Goal: Information Seeking & Learning: Learn about a topic

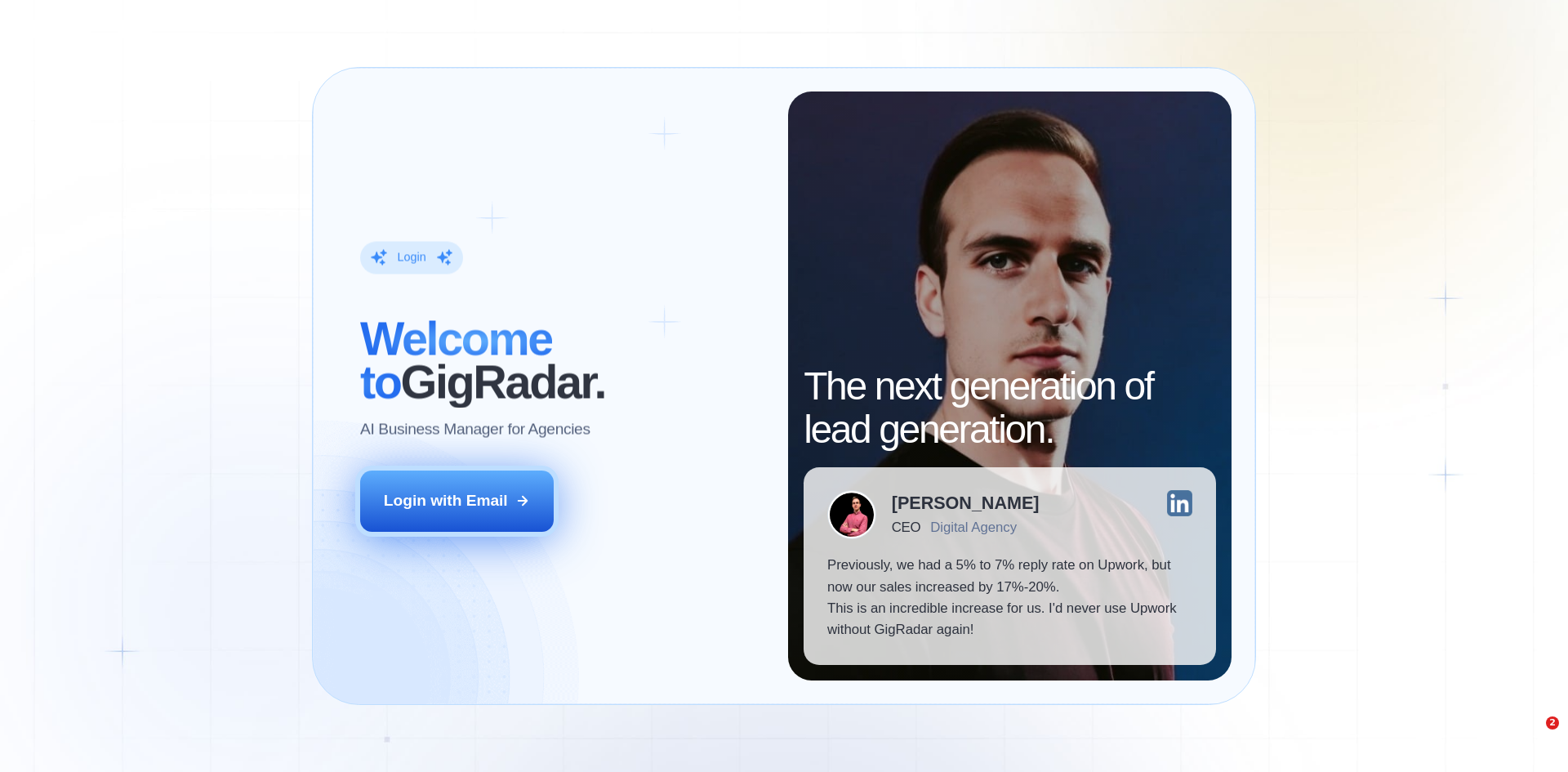
click at [463, 529] on button "Login with Email" at bounding box center [457, 500] width 194 height 60
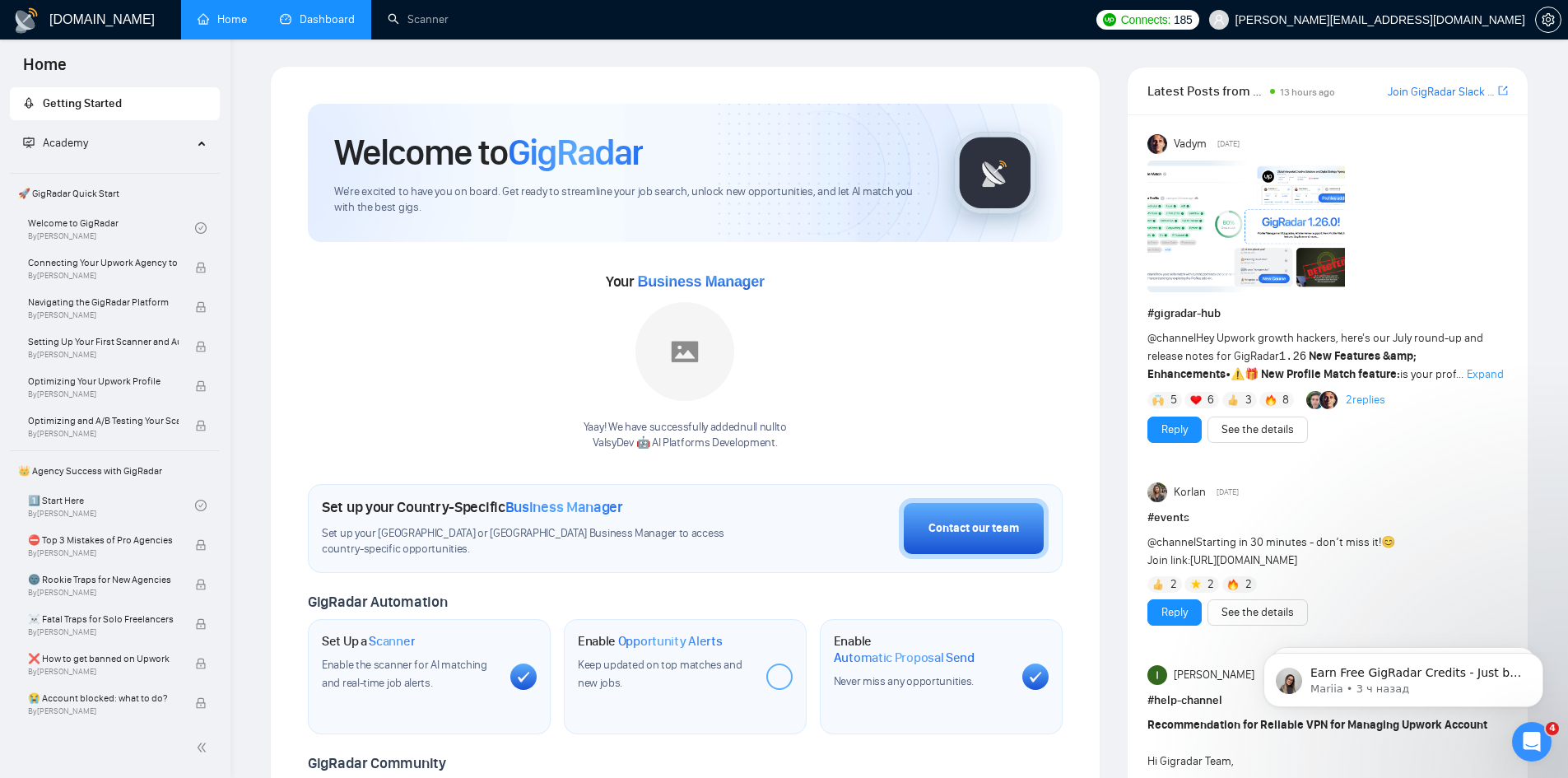
click at [314, 20] on link "Dashboard" at bounding box center [317, 19] width 75 height 14
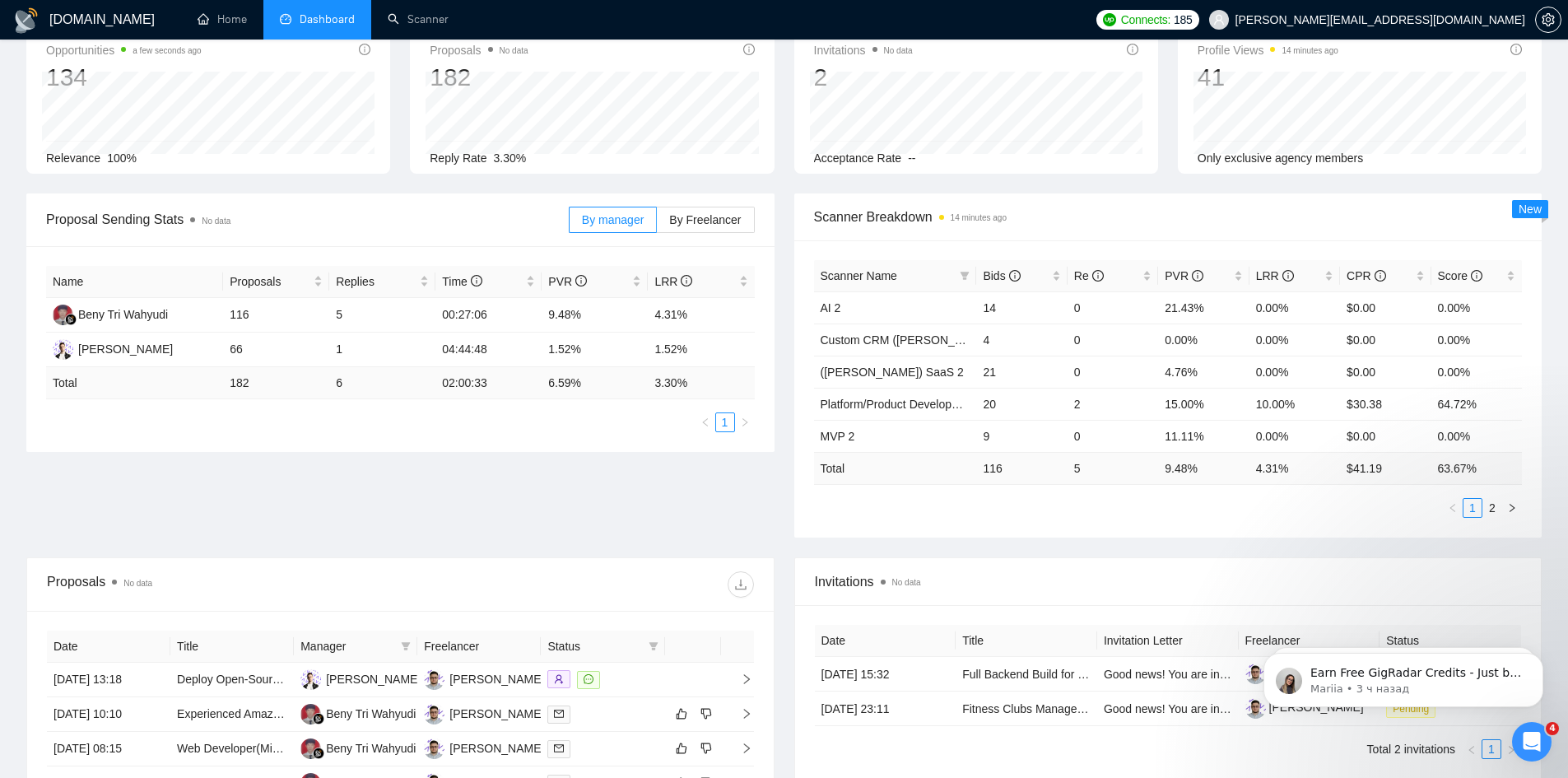
scroll to position [329, 0]
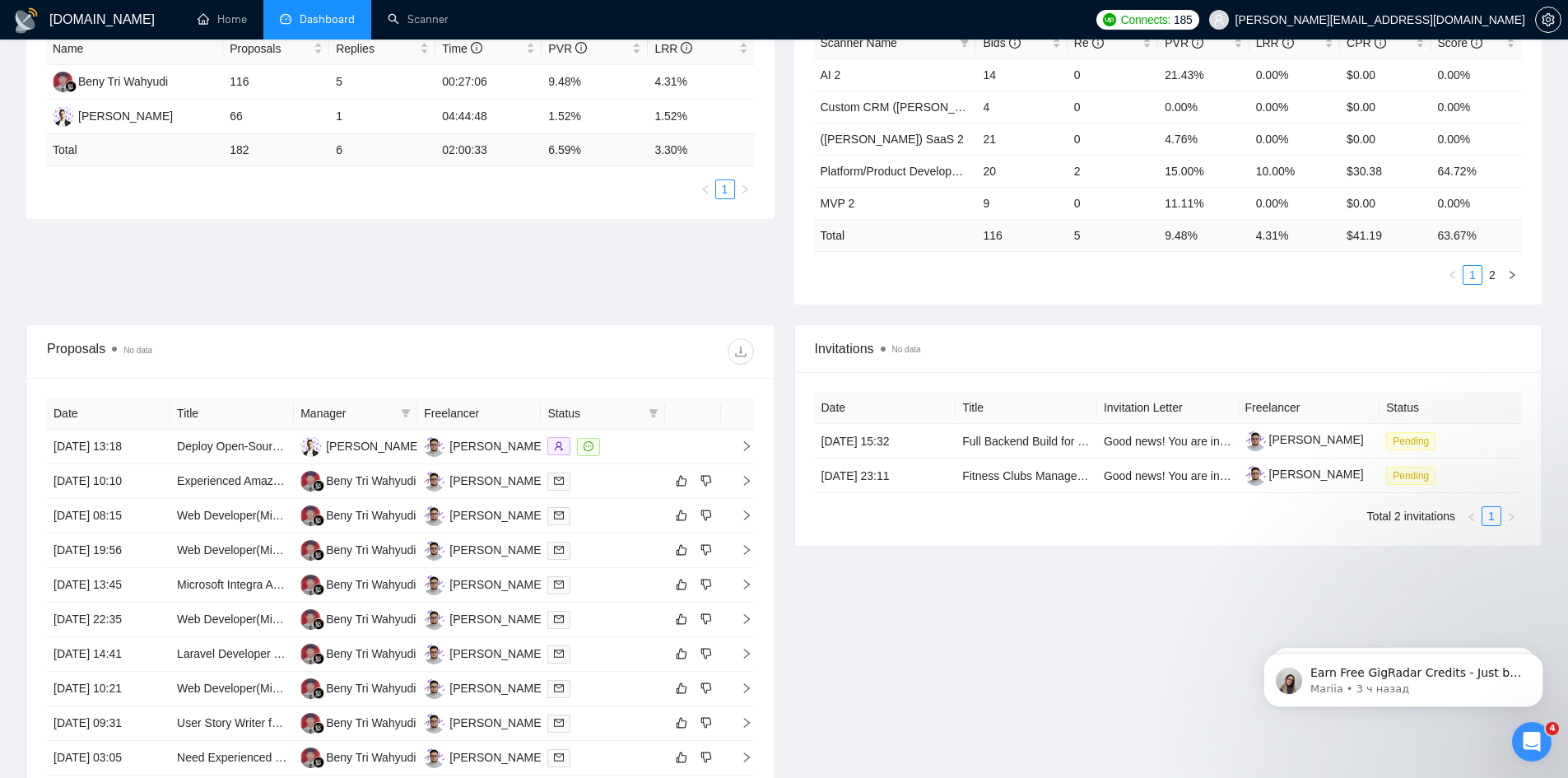
click at [460, 414] on th "Freelancer" at bounding box center [479, 413] width 123 height 32
click at [443, 412] on th "Freelancer" at bounding box center [479, 413] width 123 height 32
click at [400, 414] on span at bounding box center [405, 412] width 17 height 25
click at [348, 475] on span "Beny Tri Wahyudi" at bounding box center [362, 470] width 89 height 13
checkbox input "true"
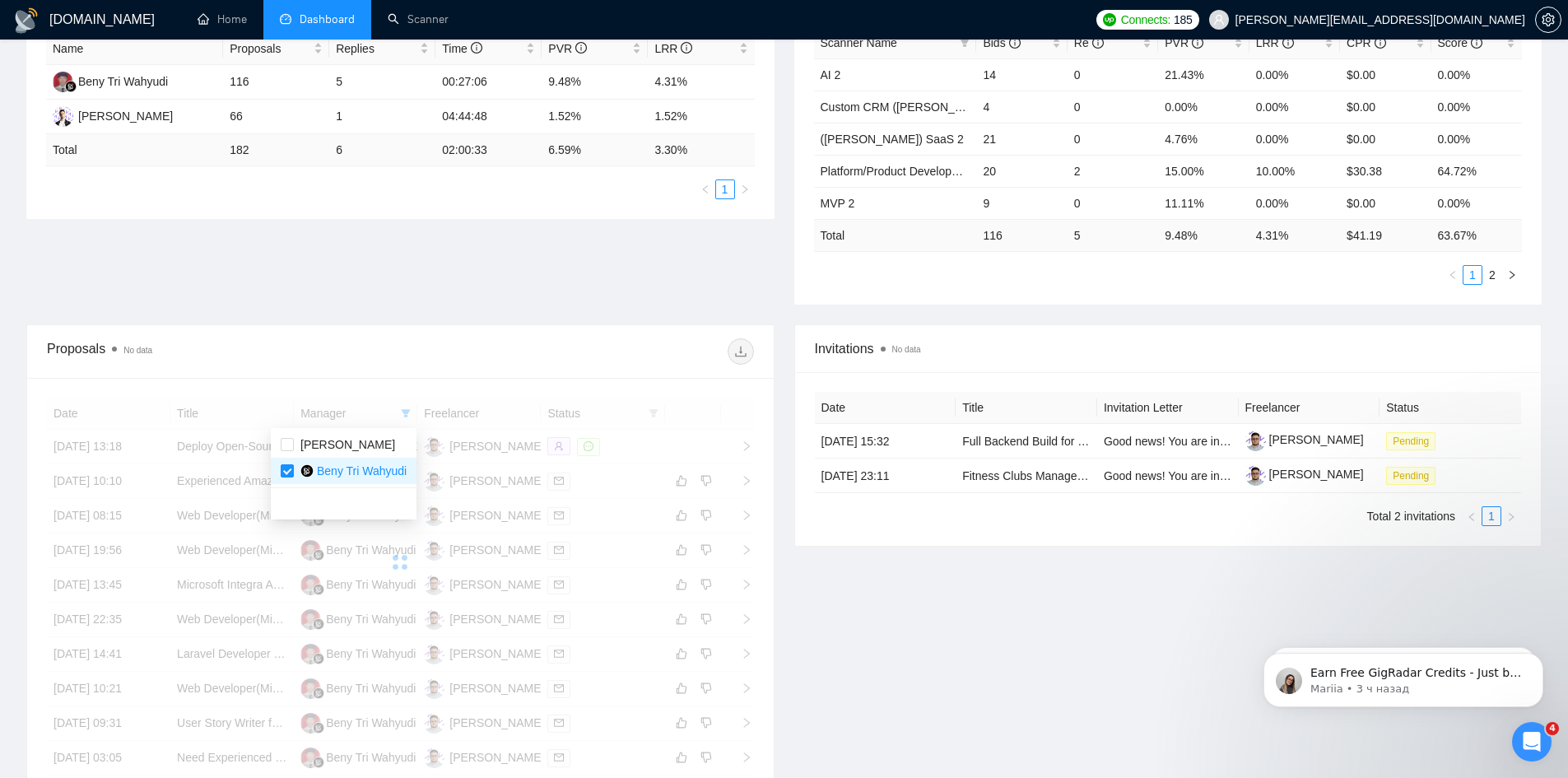
click at [592, 343] on div at bounding box center [576, 351] width 353 height 27
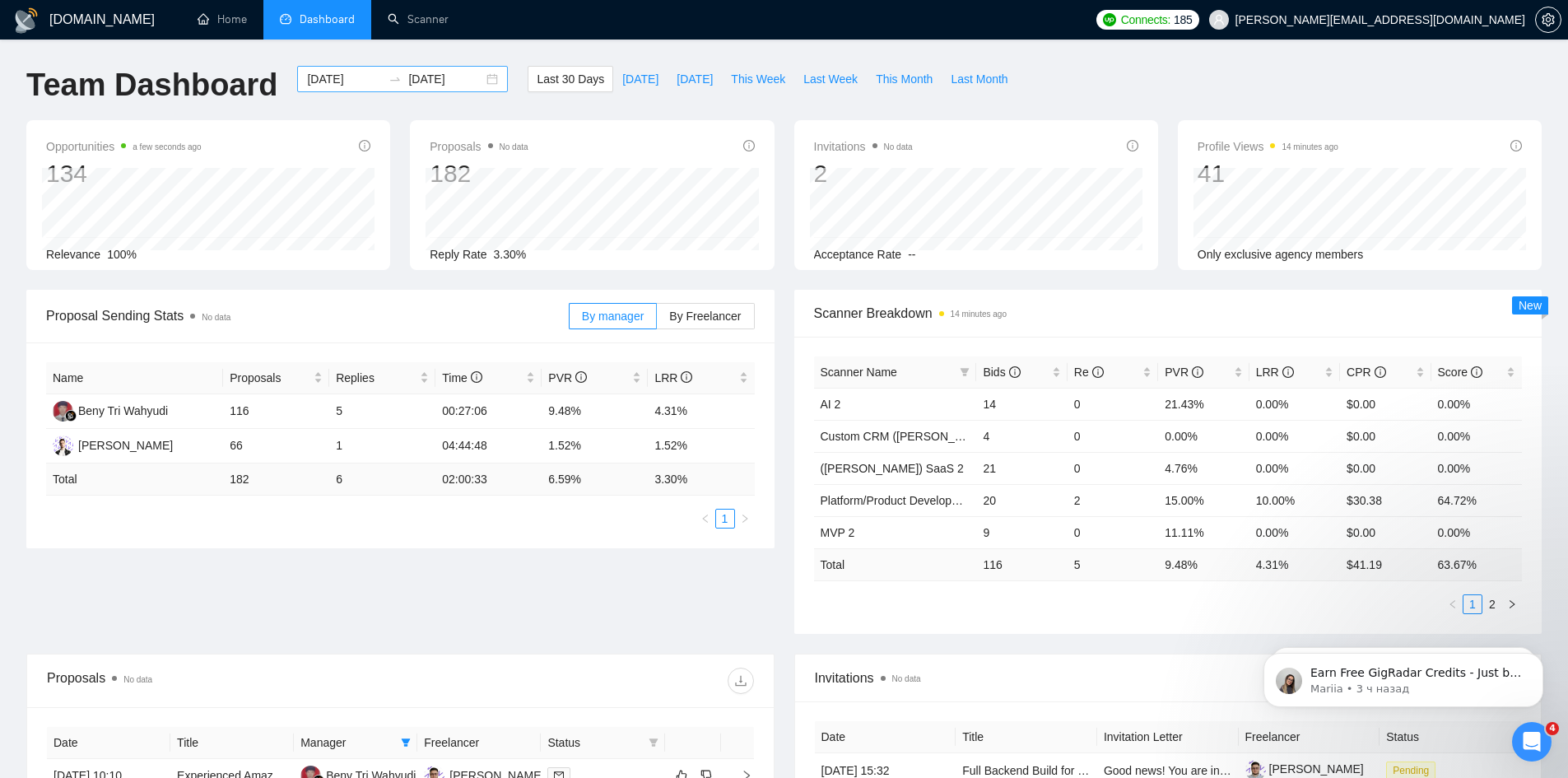
click at [327, 75] on input "[DATE]" at bounding box center [344, 78] width 75 height 18
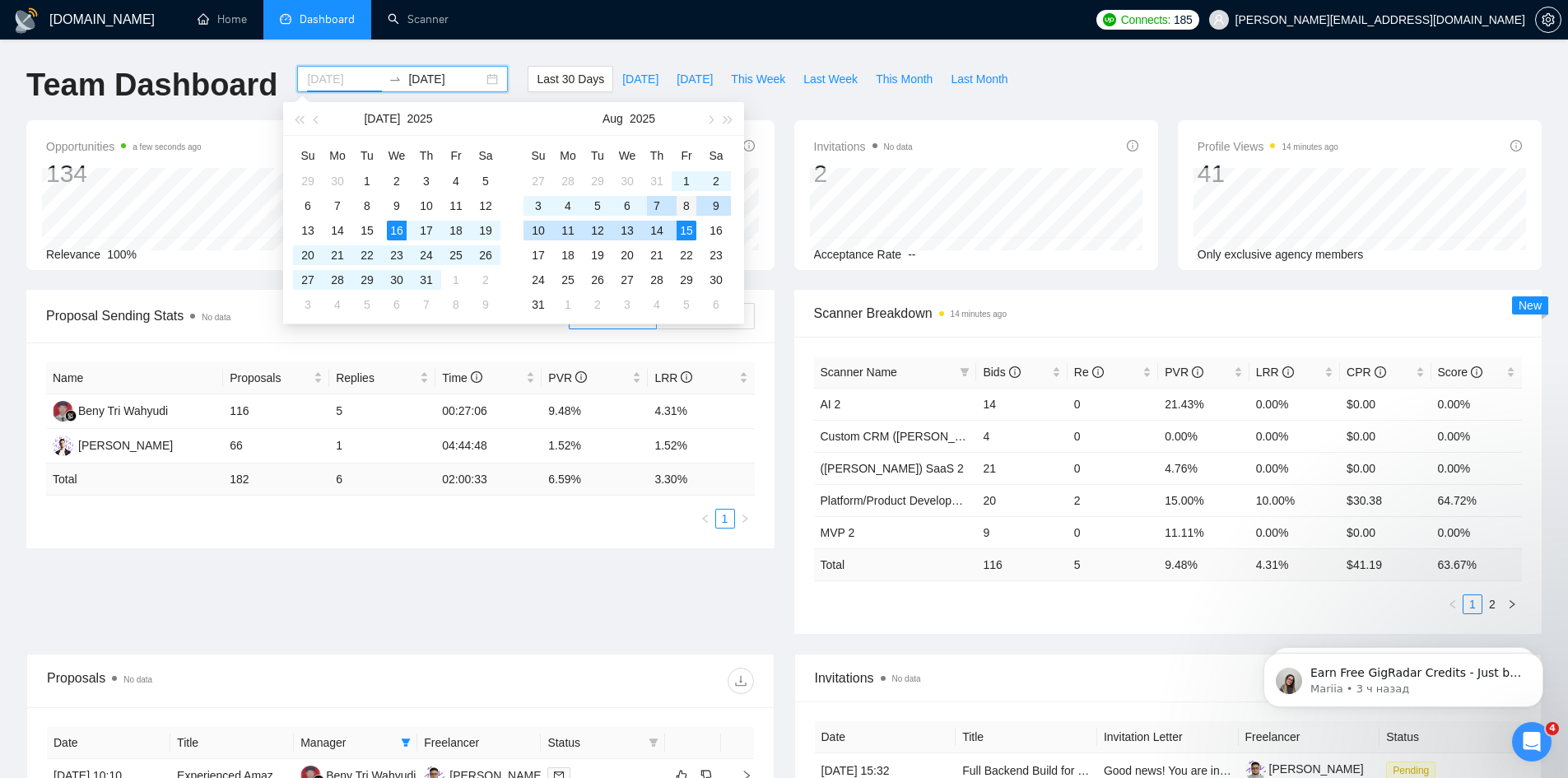
type input "[DATE]"
click at [689, 207] on div "8" at bounding box center [687, 206] width 20 height 20
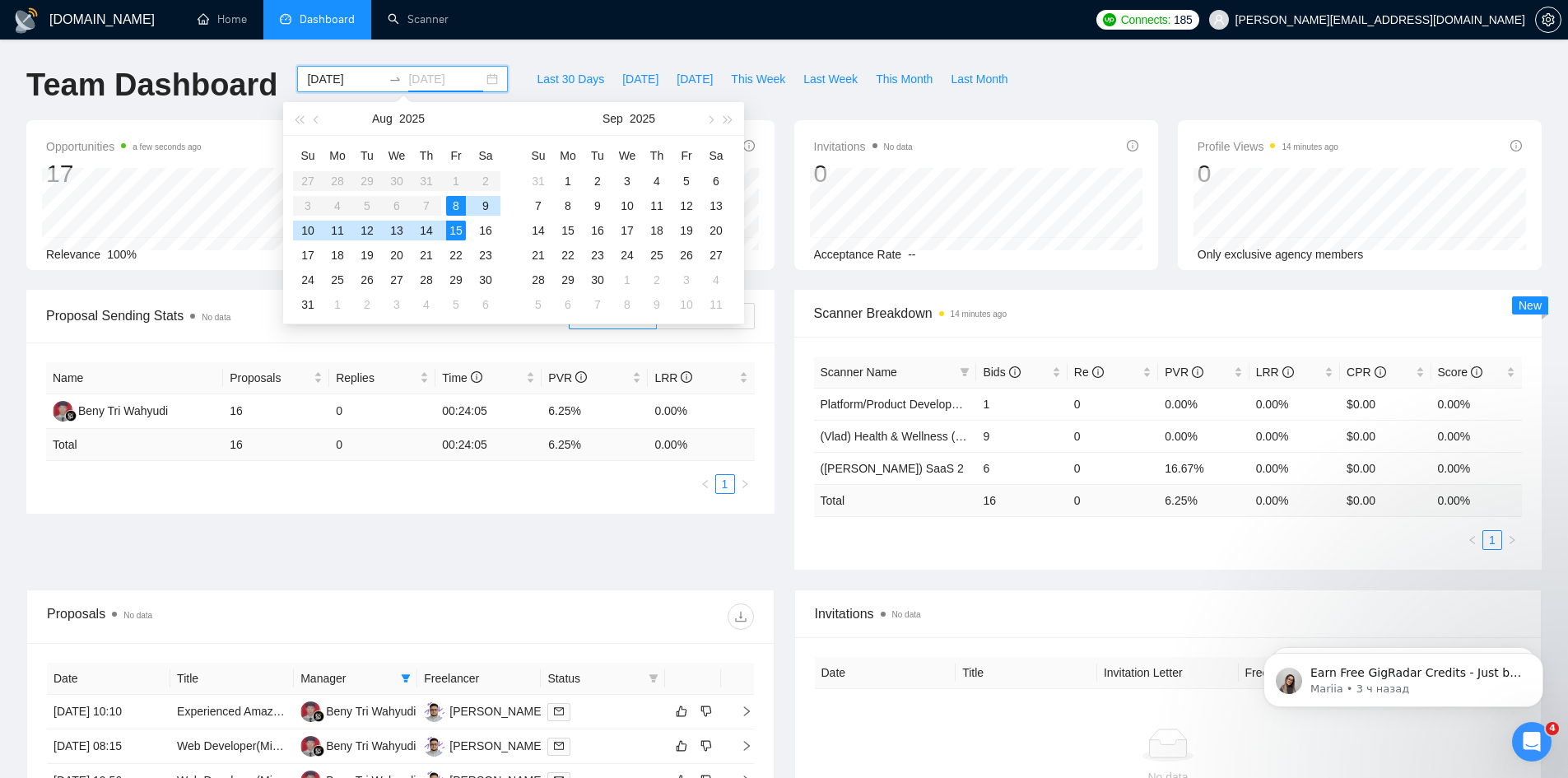
click at [441, 235] on td "15" at bounding box center [456, 231] width 30 height 25
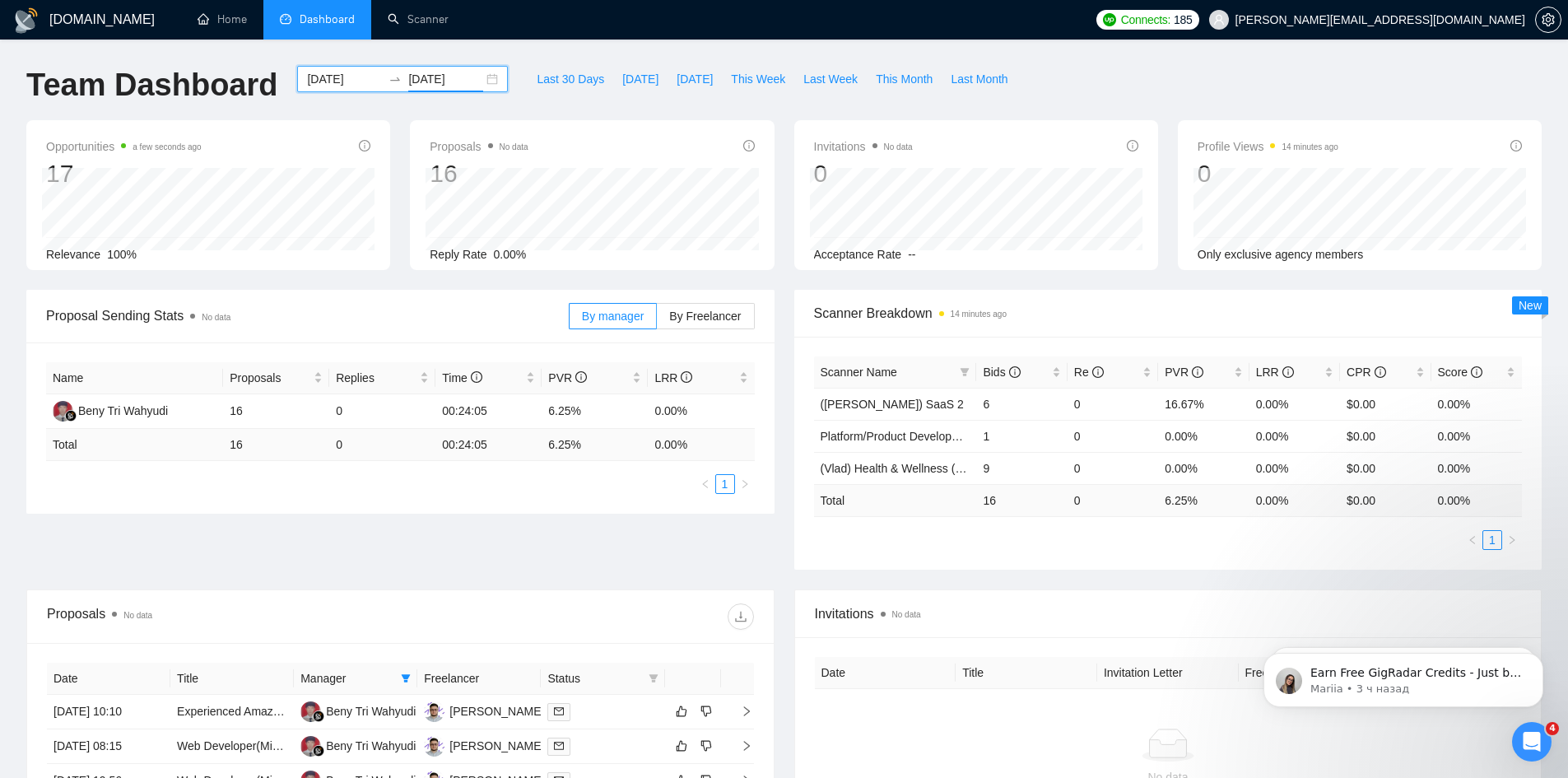
click at [448, 80] on input "[DATE]" at bounding box center [445, 78] width 75 height 18
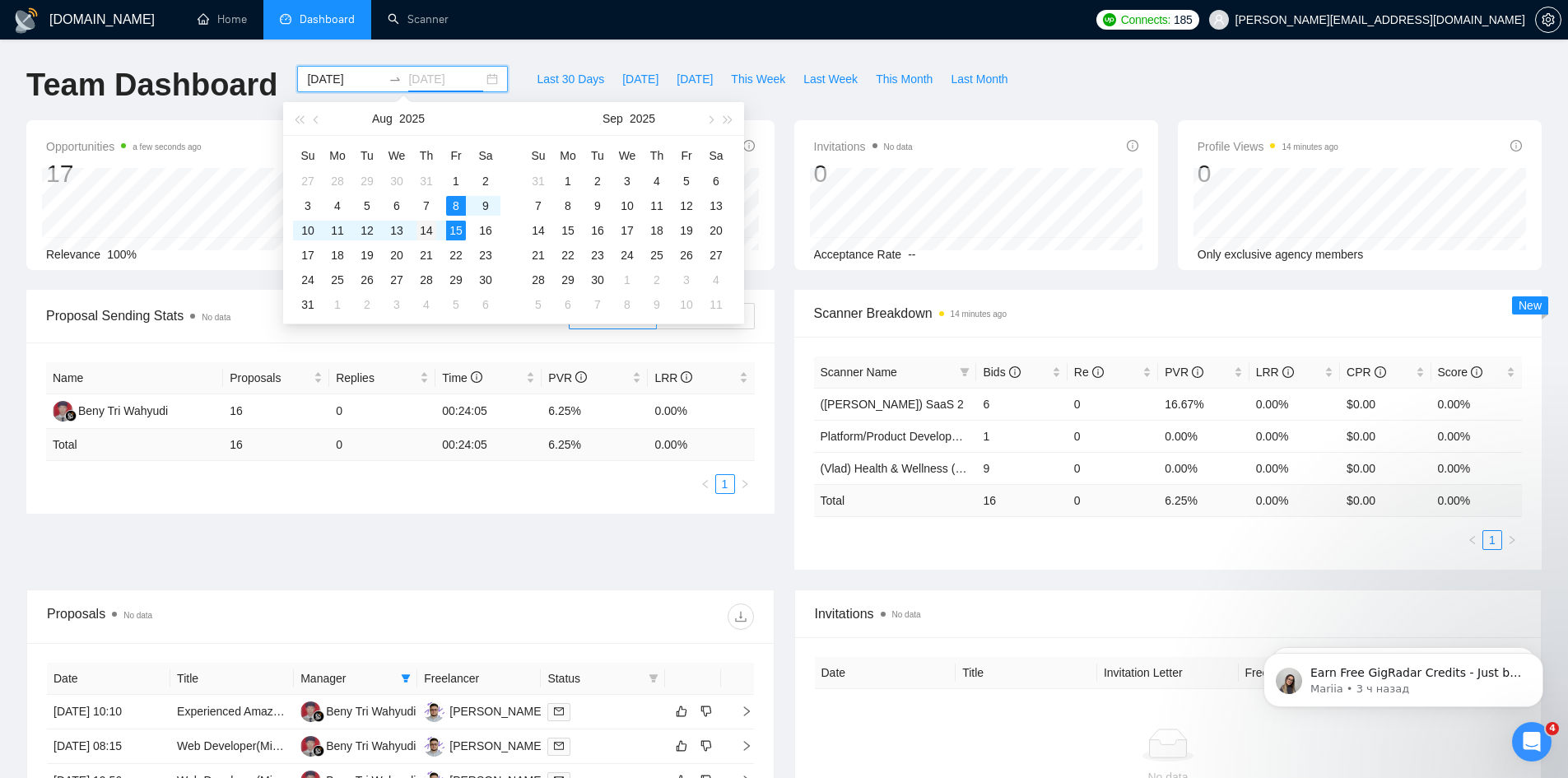
type input "[DATE]"
click at [425, 222] on div "14" at bounding box center [426, 231] width 20 height 20
click at [545, 31] on ul "Home Dashboard Scanner" at bounding box center [629, 20] width 916 height 40
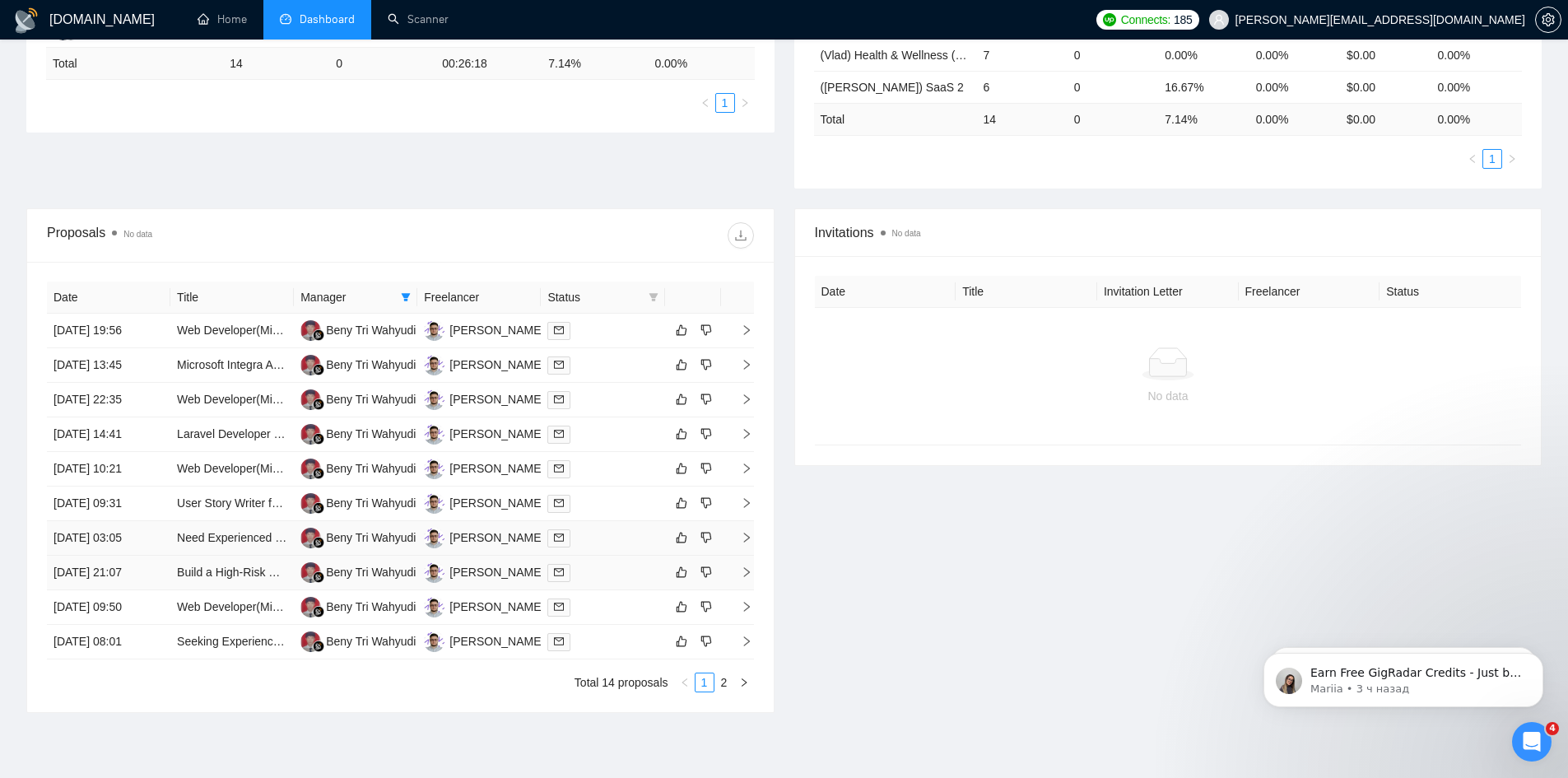
scroll to position [439, 0]
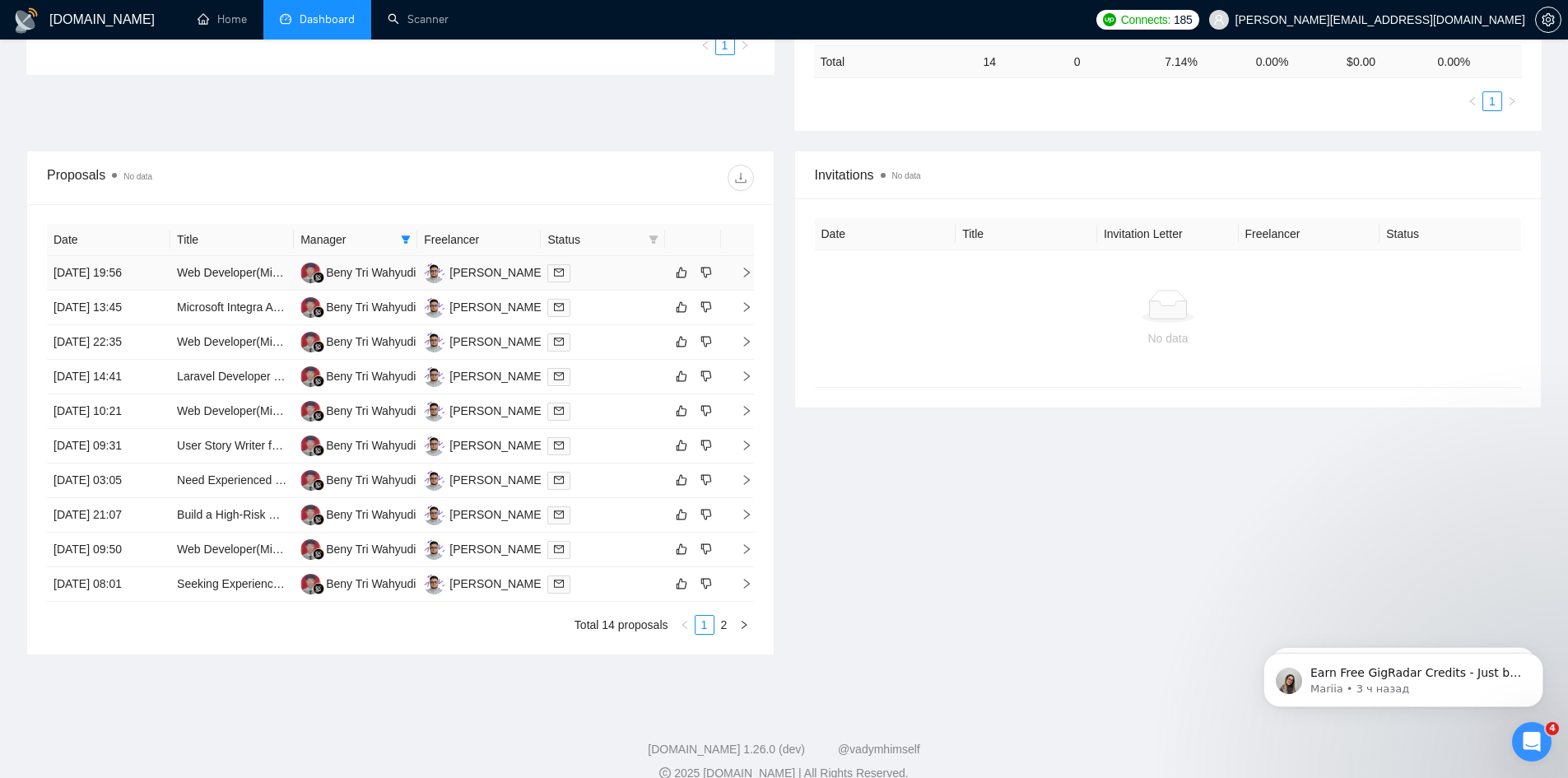
click at [157, 269] on td "[DATE] 19:56" at bounding box center [108, 273] width 123 height 35
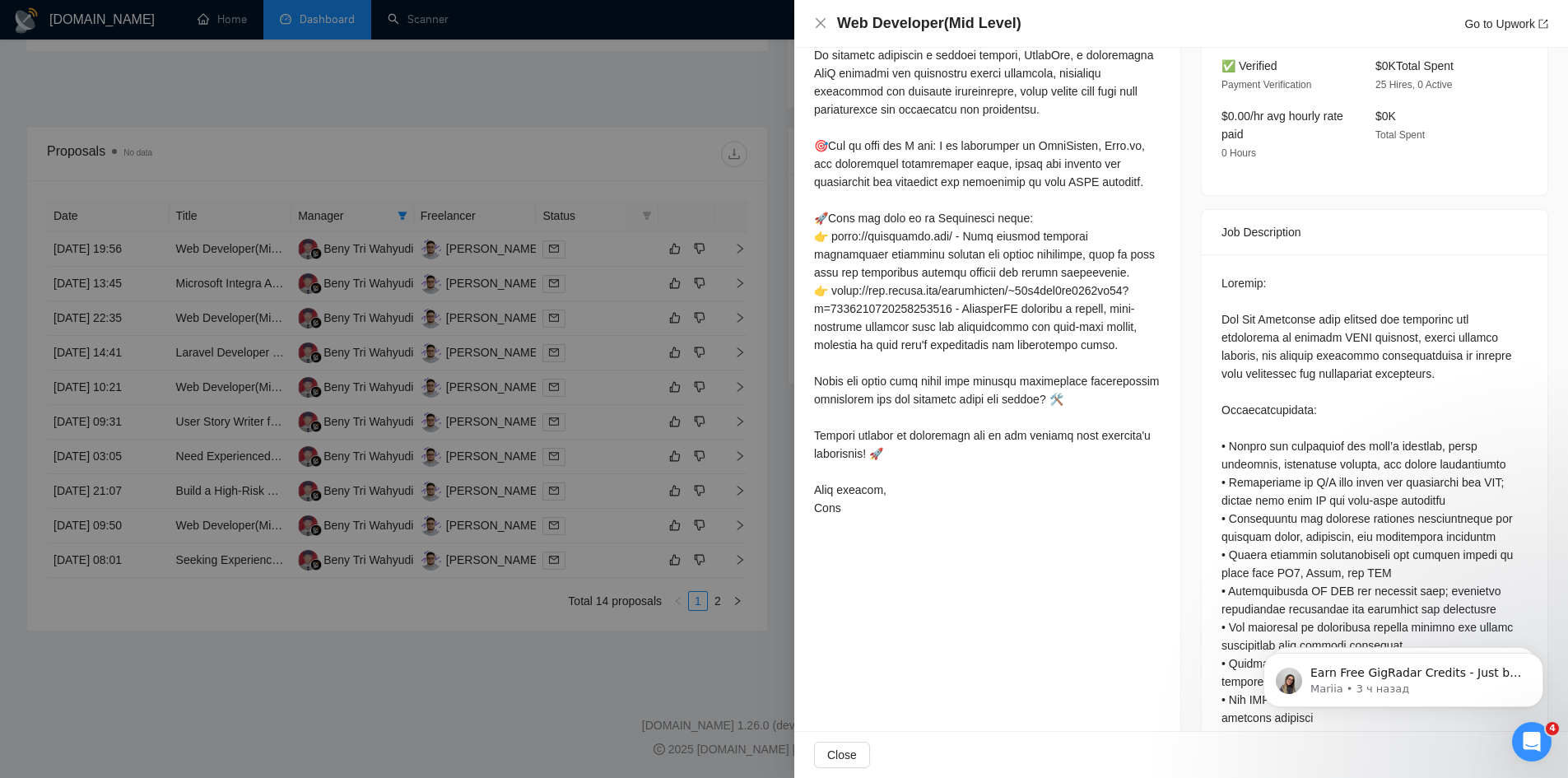
scroll to position [549, 0]
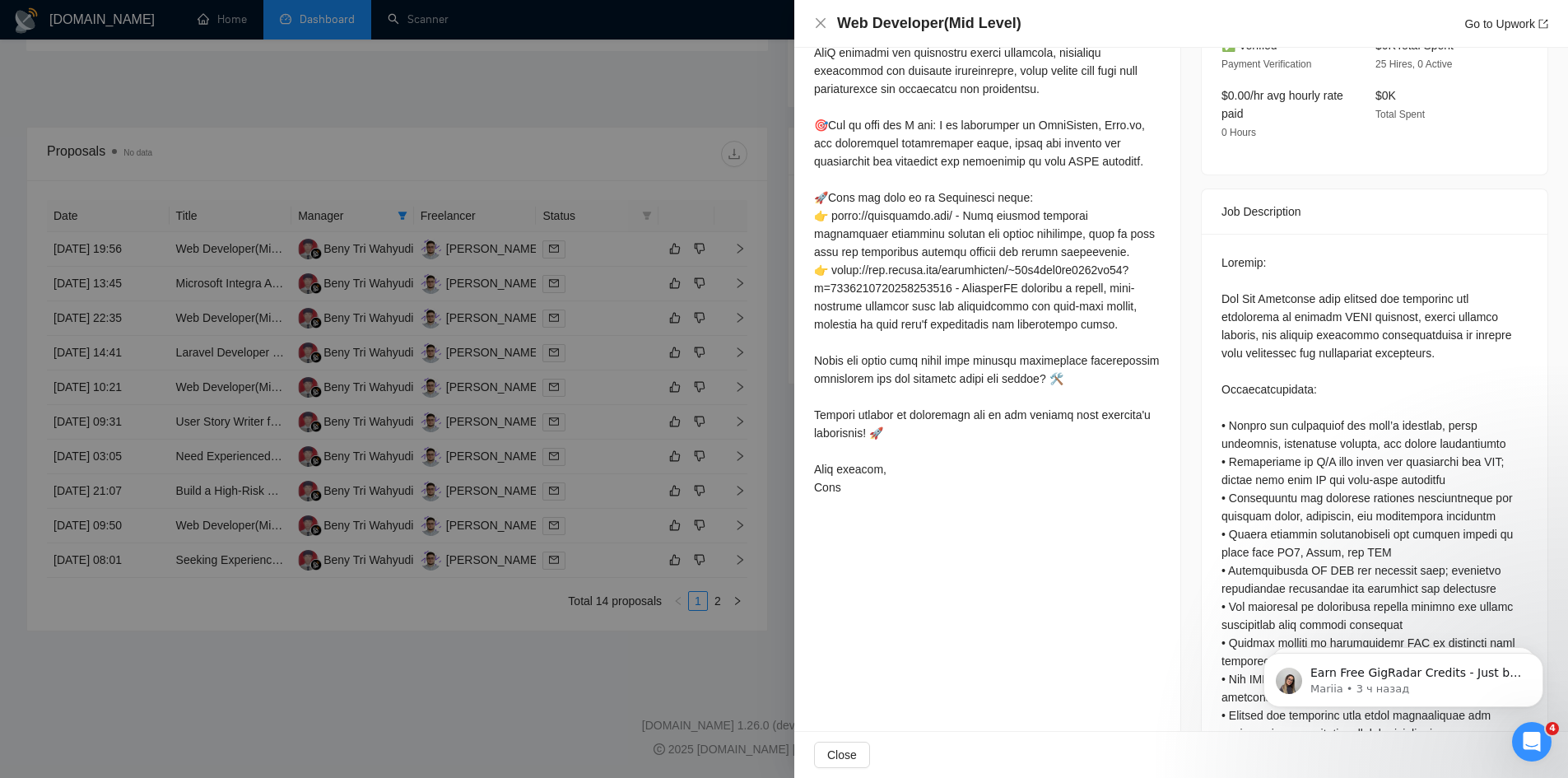
click at [638, 110] on div at bounding box center [784, 389] width 1568 height 778
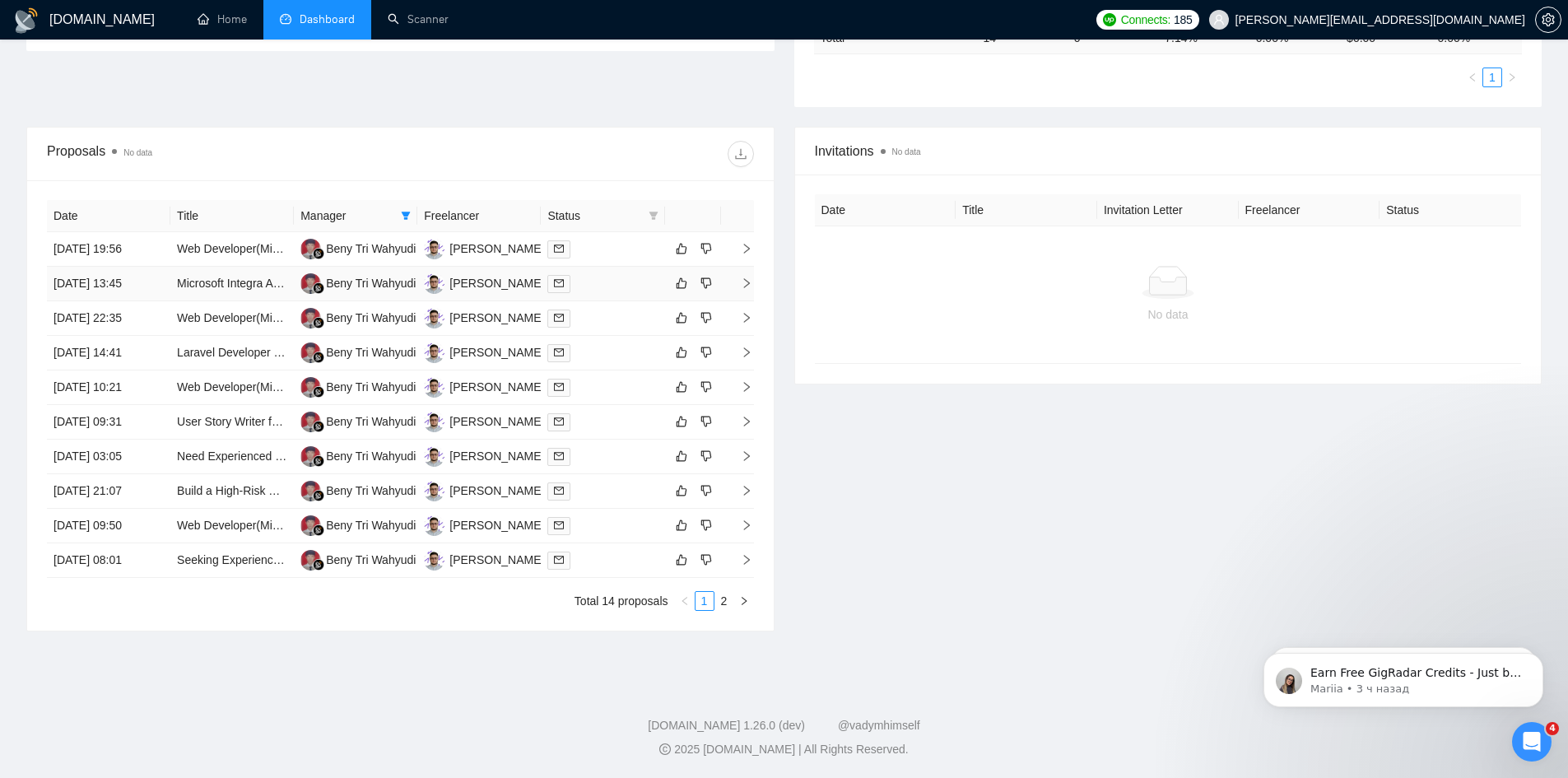
click at [168, 285] on td "[DATE] 13:45" at bounding box center [108, 283] width 123 height 35
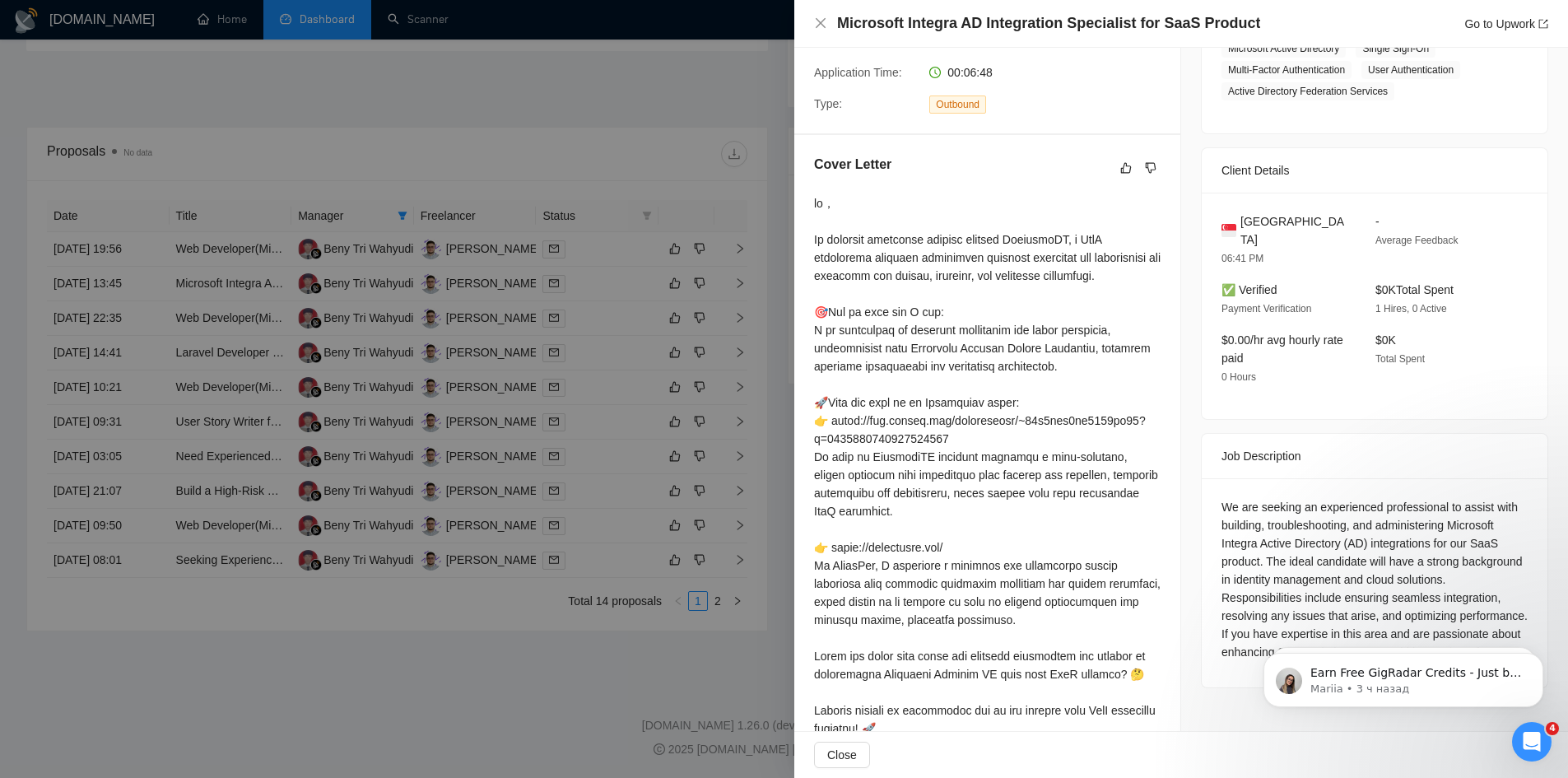
scroll to position [303, 0]
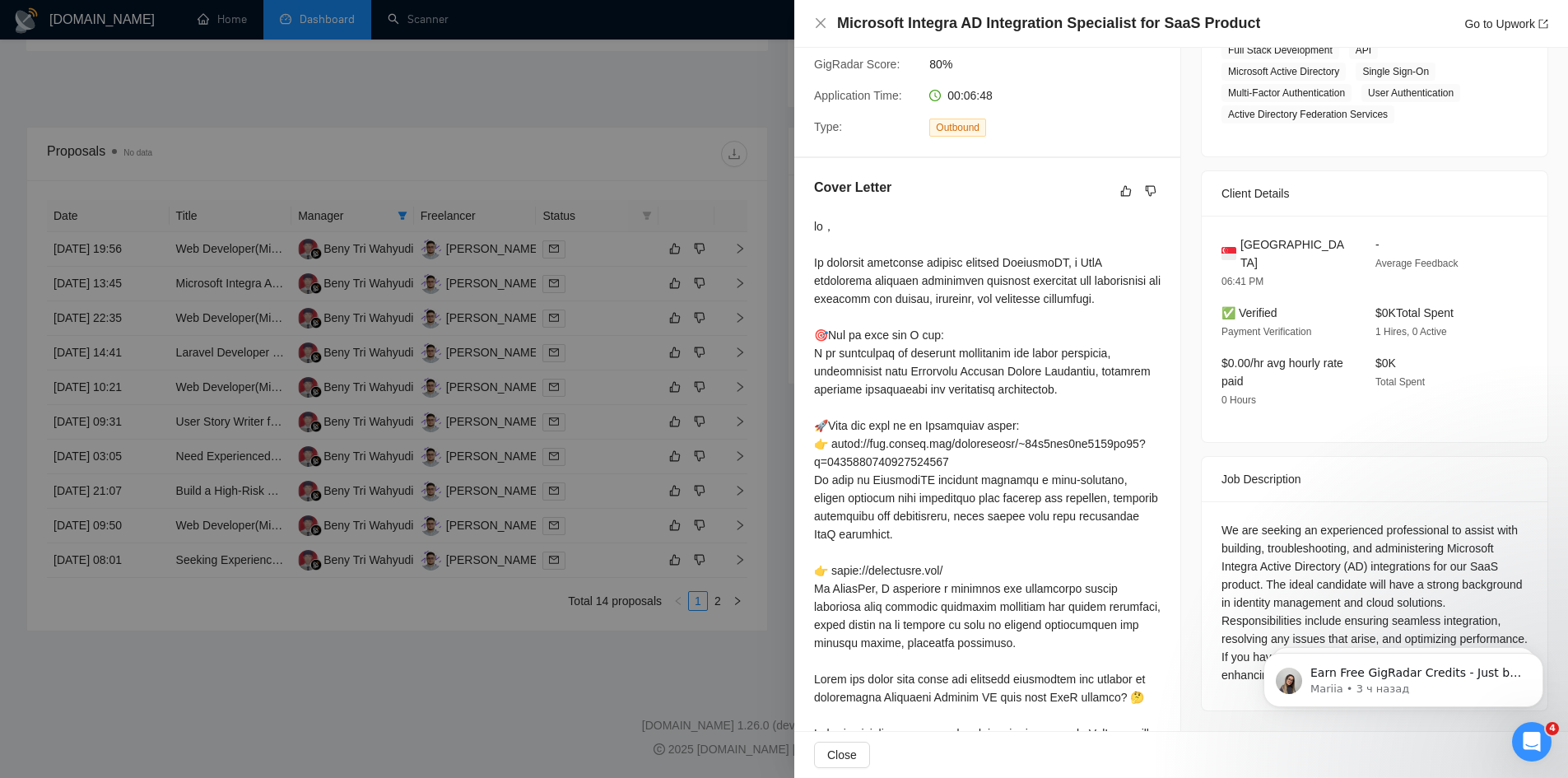
click at [304, 313] on div at bounding box center [784, 389] width 1568 height 778
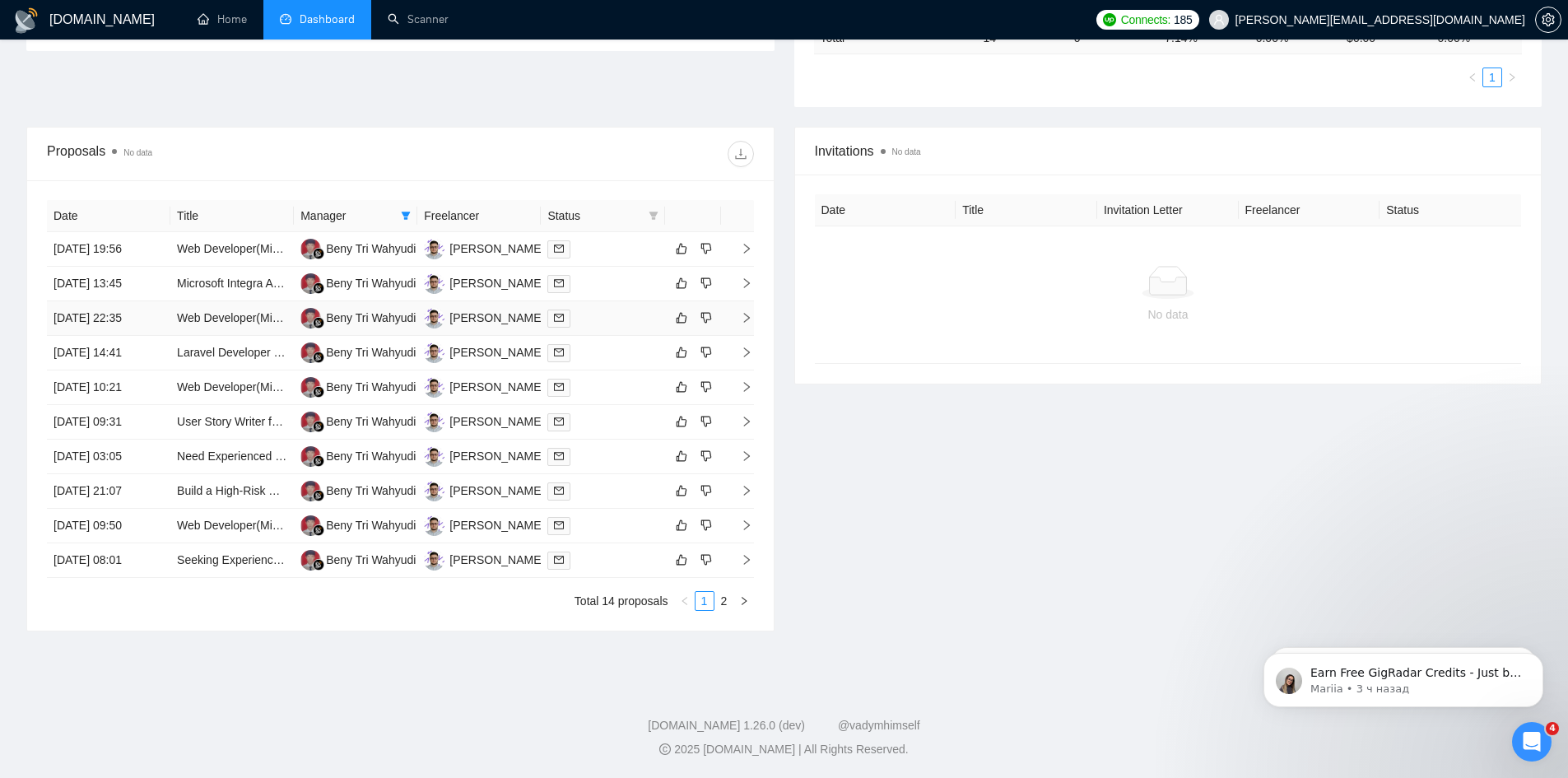
click at [167, 317] on td "[DATE] 22:35" at bounding box center [108, 318] width 123 height 35
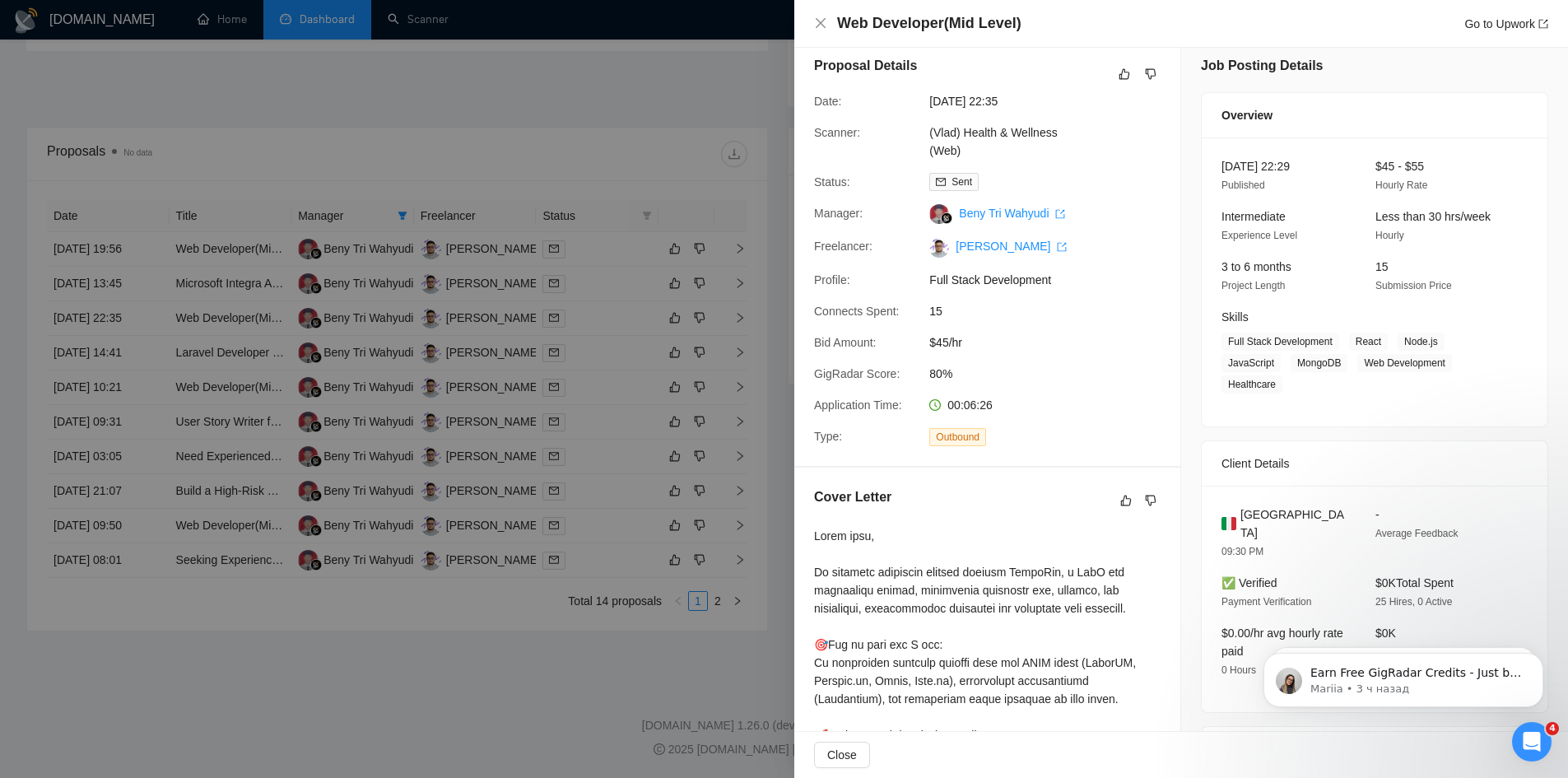
scroll to position [0, 0]
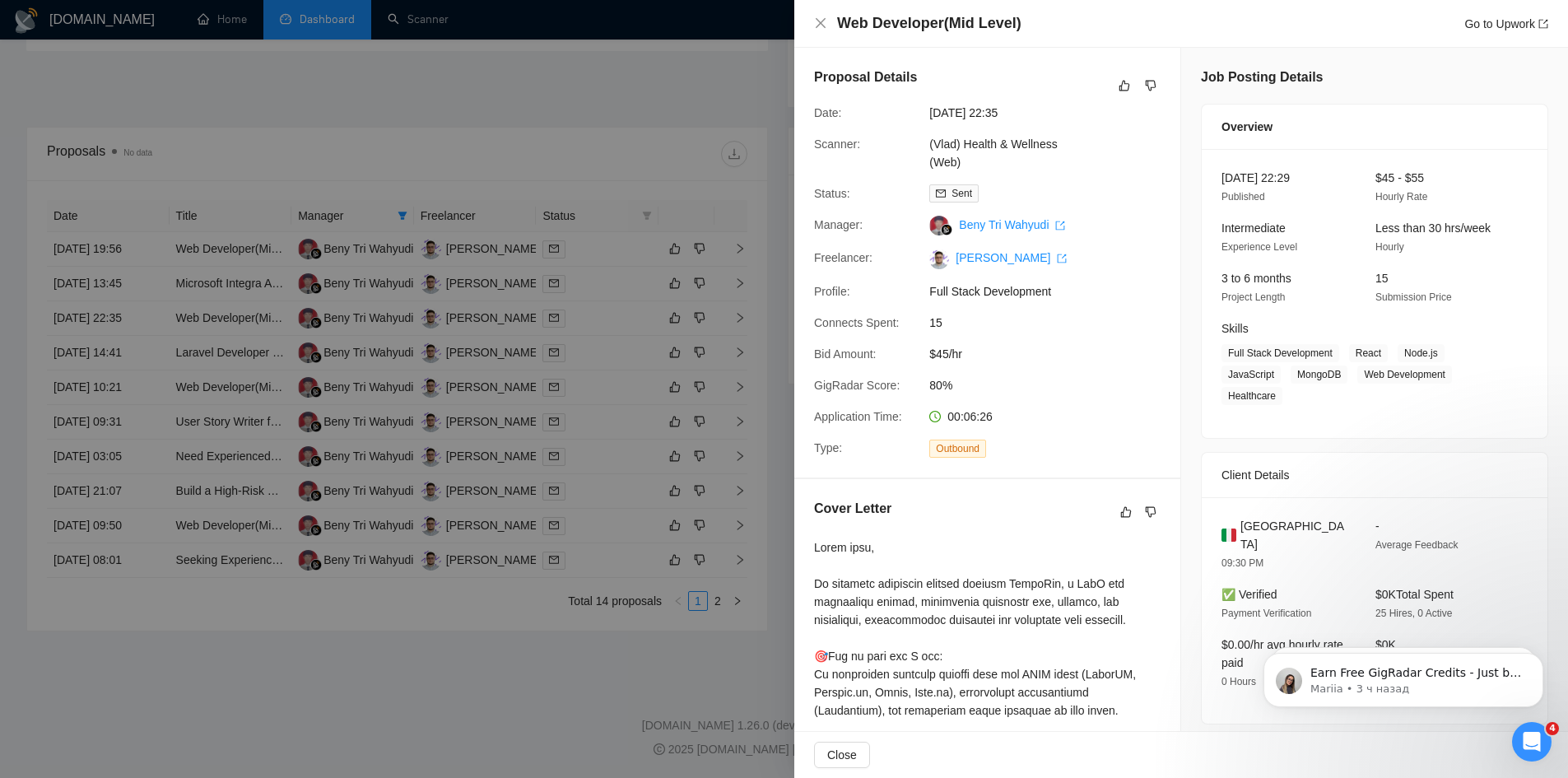
click at [172, 392] on div at bounding box center [784, 389] width 1568 height 778
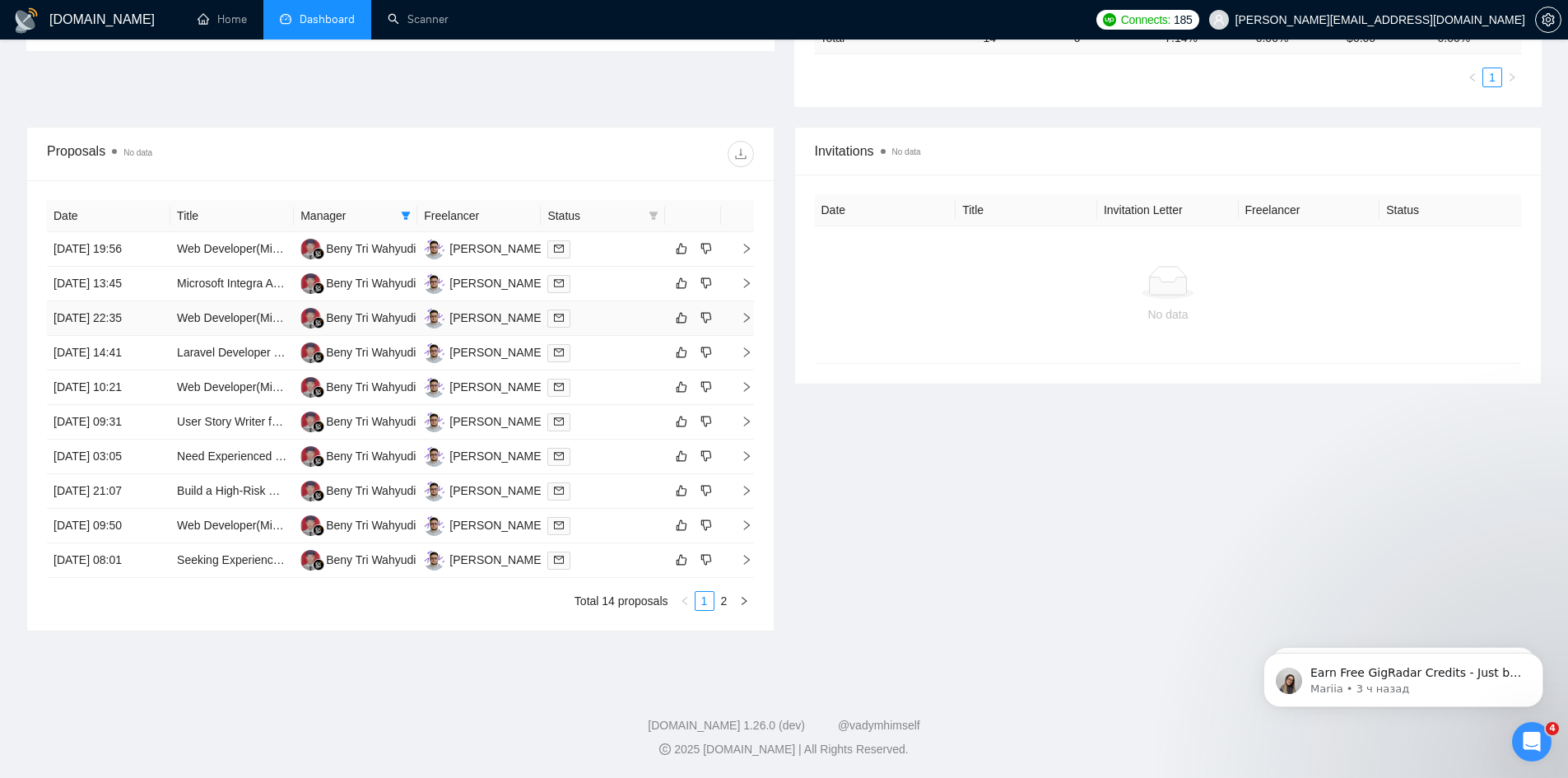
click at [167, 324] on td "[DATE] 22:35" at bounding box center [108, 318] width 123 height 35
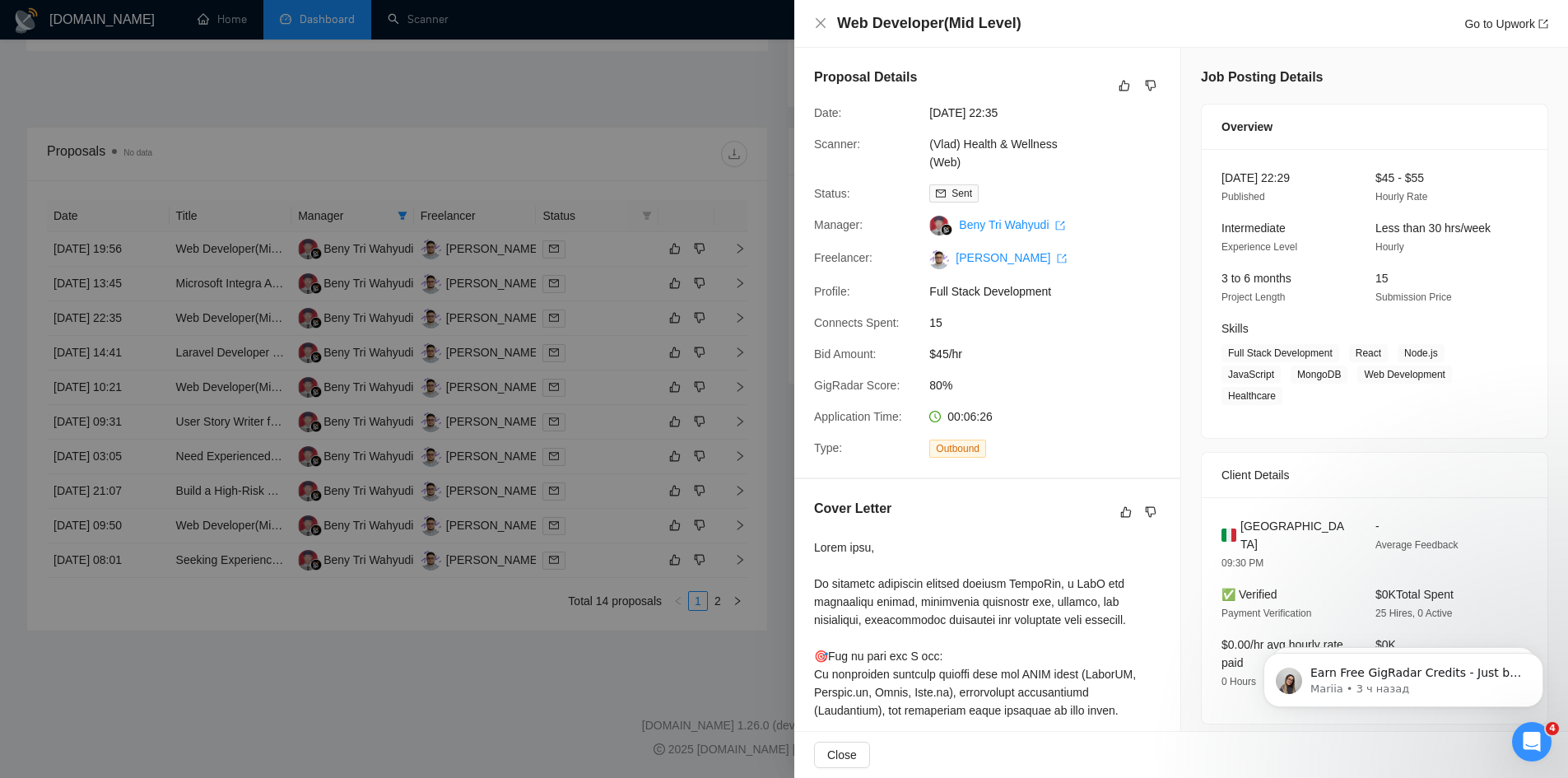
click at [164, 389] on div at bounding box center [784, 389] width 1568 height 778
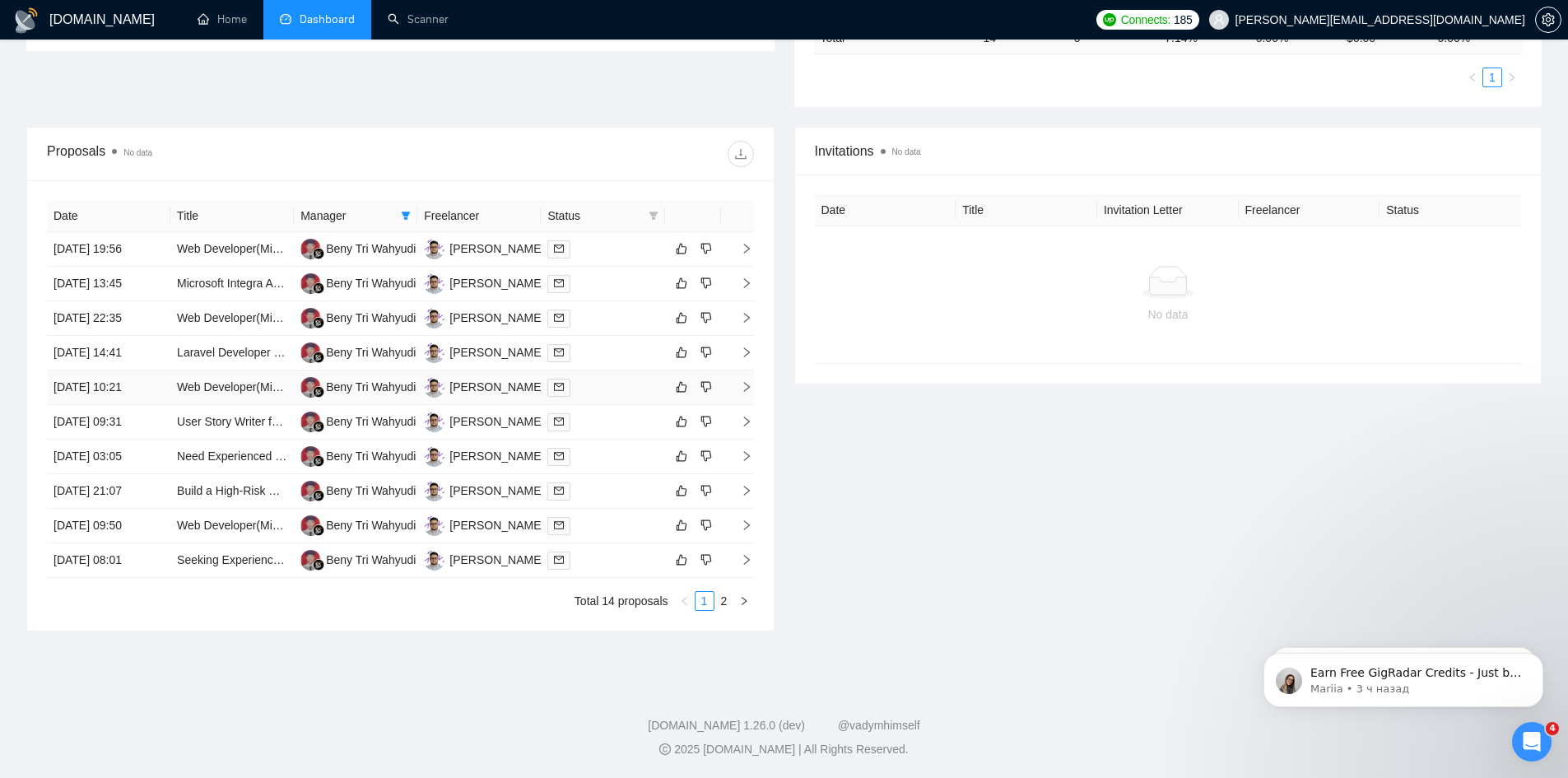
click at [164, 389] on td "[DATE] 10:21" at bounding box center [108, 388] width 123 height 35
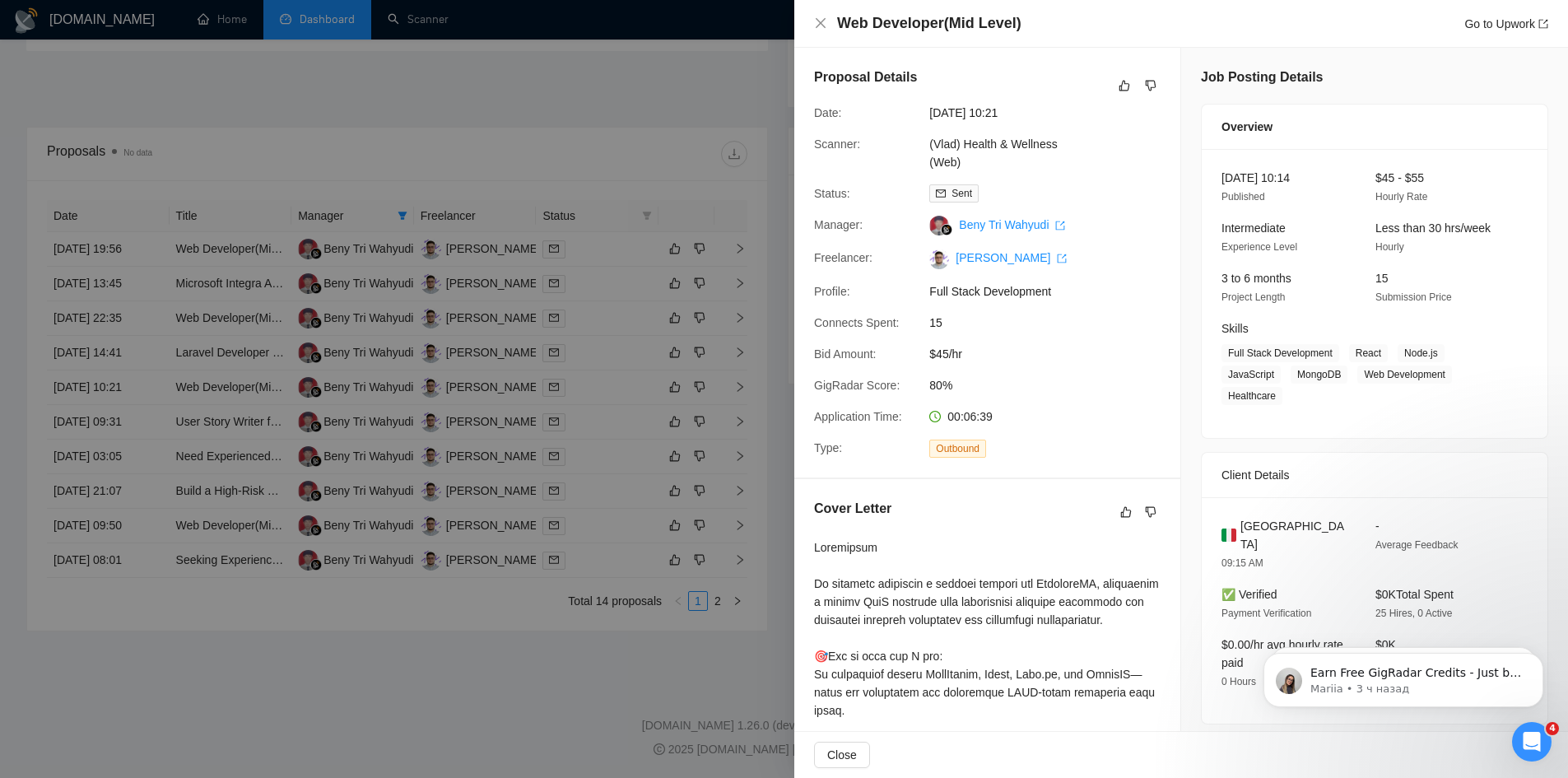
click at [129, 304] on div at bounding box center [784, 389] width 1568 height 778
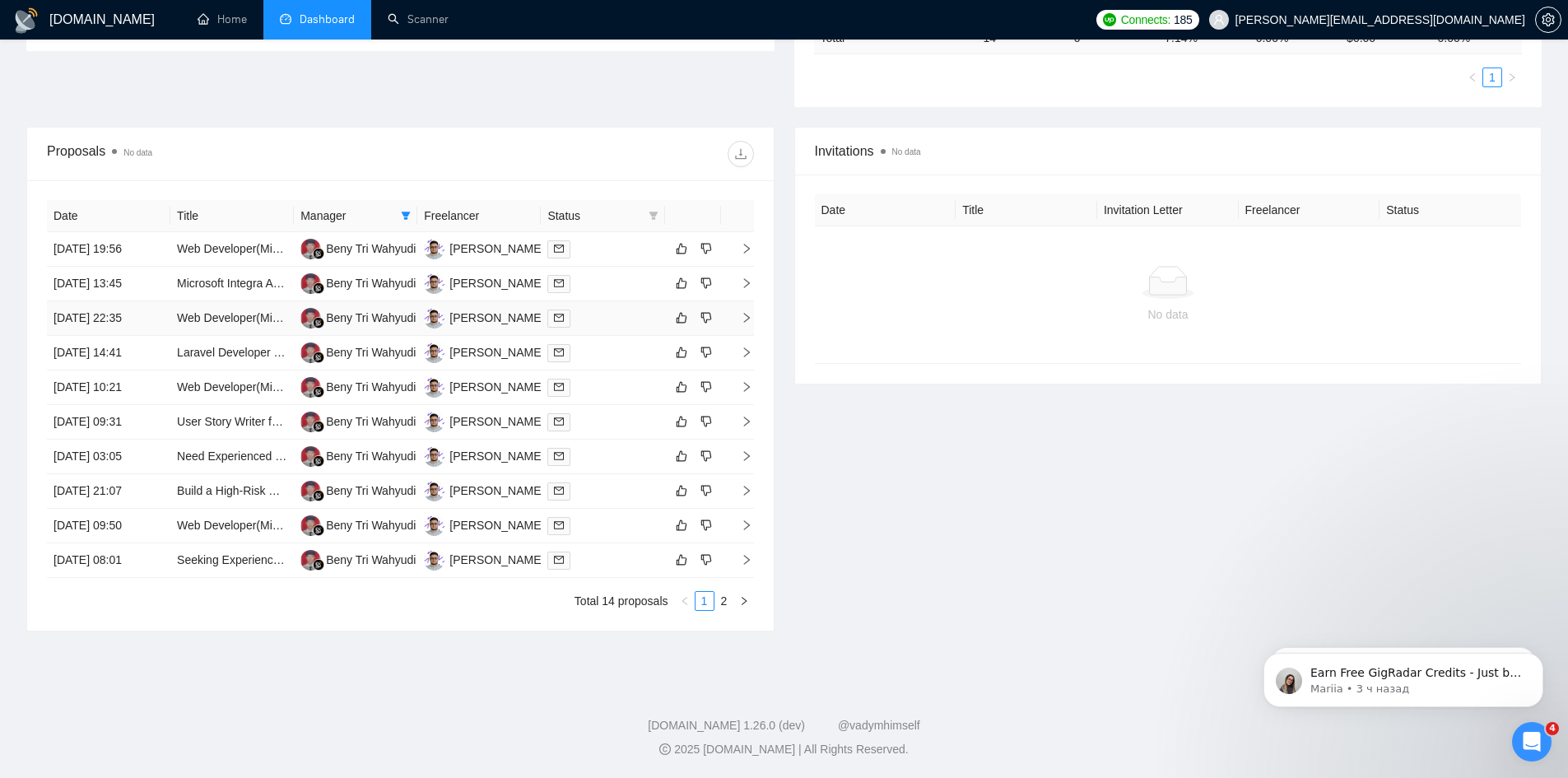
click at [162, 318] on td "[DATE] 22:35" at bounding box center [108, 318] width 123 height 35
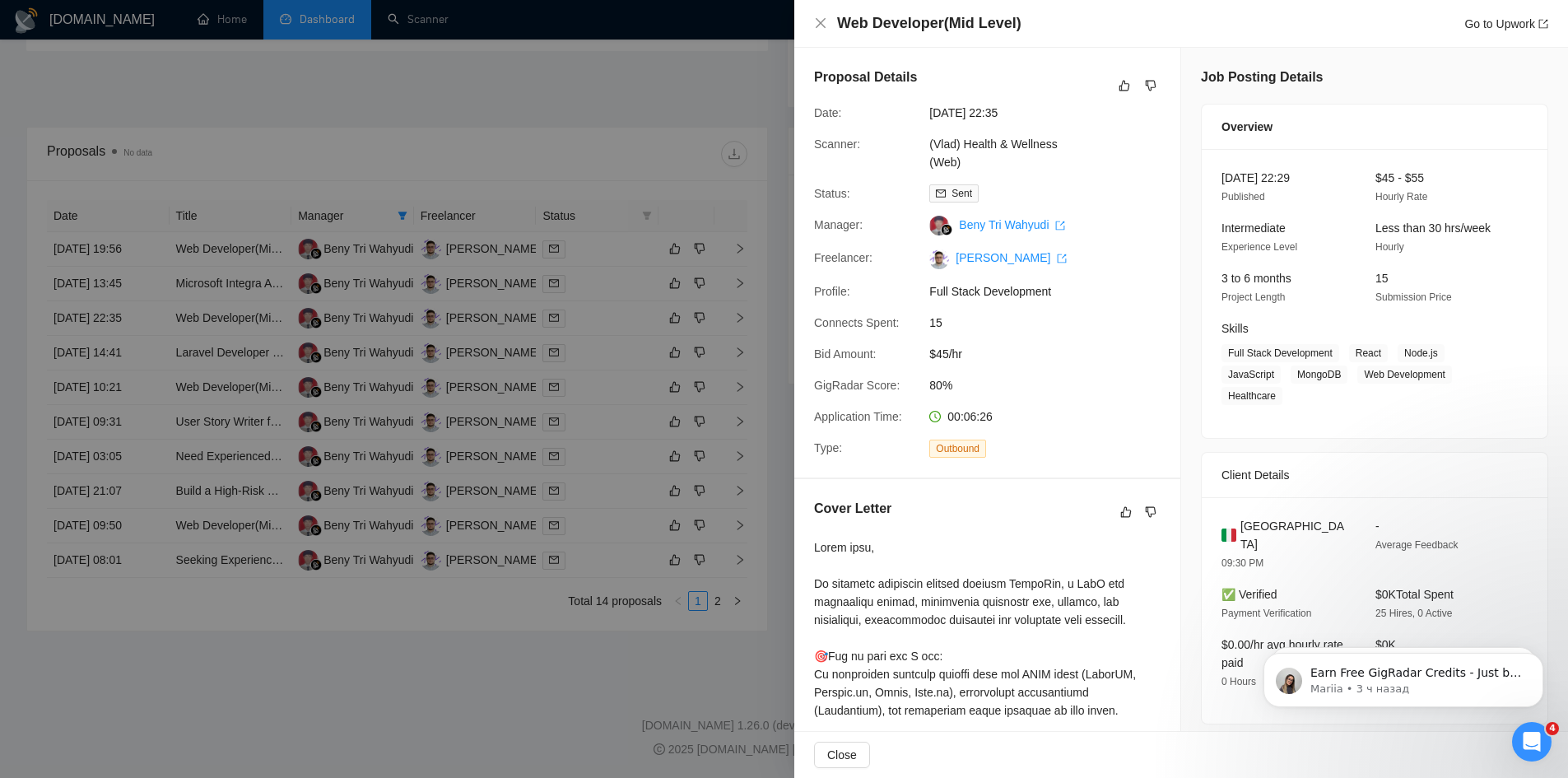
click at [172, 355] on div at bounding box center [784, 389] width 1568 height 778
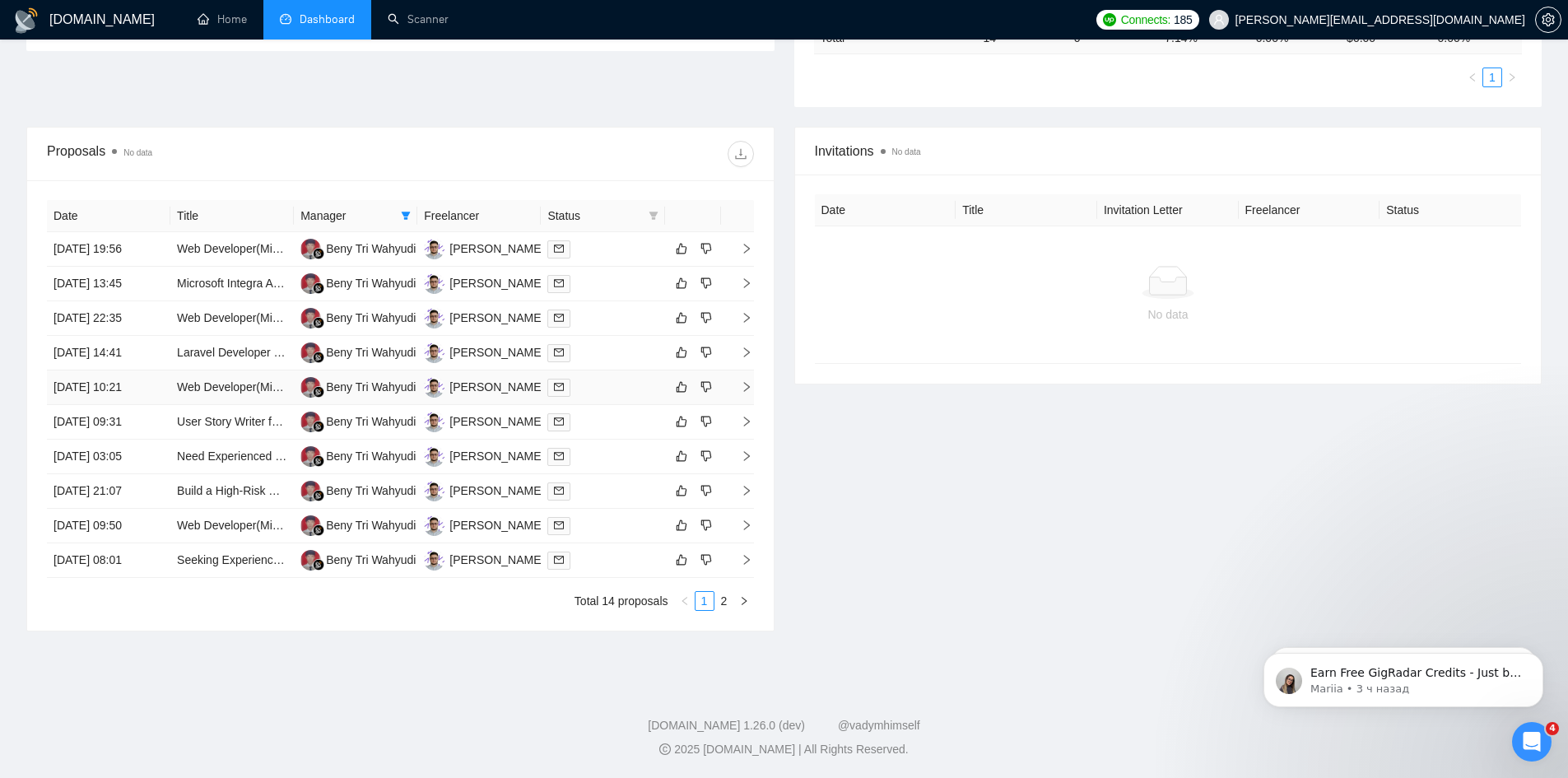
click at [166, 384] on td "[DATE] 10:21" at bounding box center [108, 388] width 123 height 35
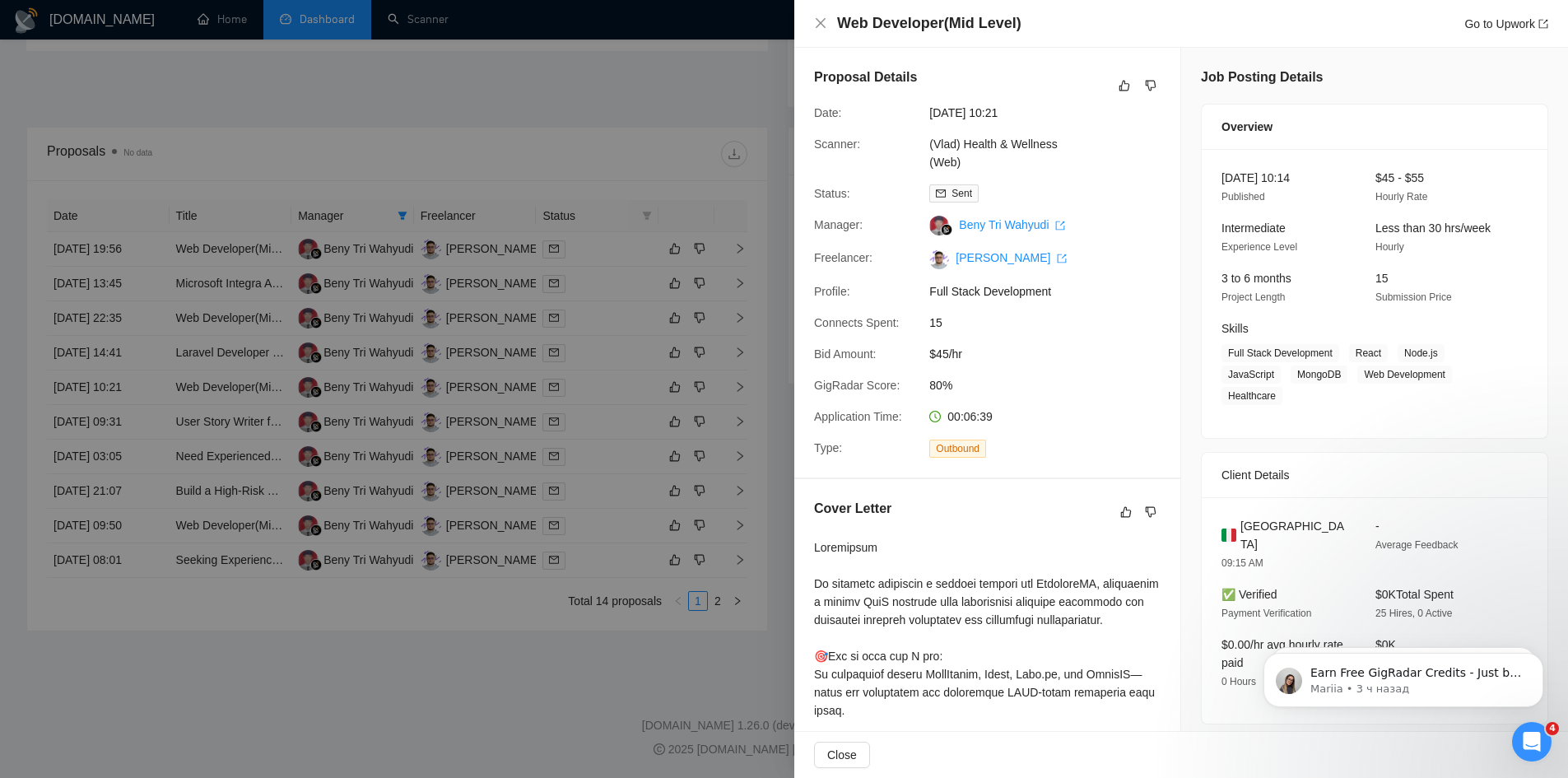
click at [172, 291] on div at bounding box center [784, 389] width 1568 height 778
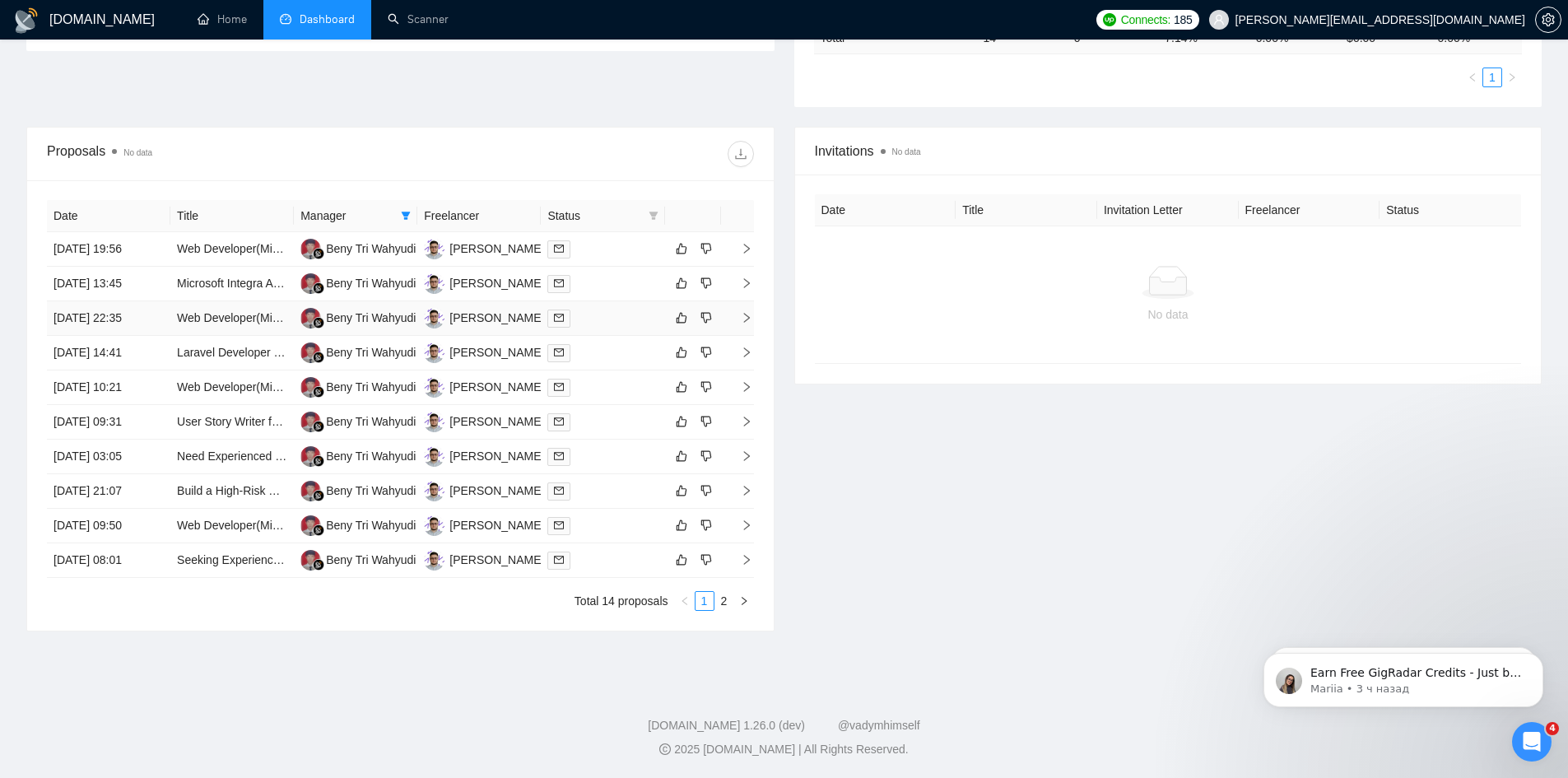
click at [166, 326] on td "[DATE] 22:35" at bounding box center [108, 318] width 123 height 35
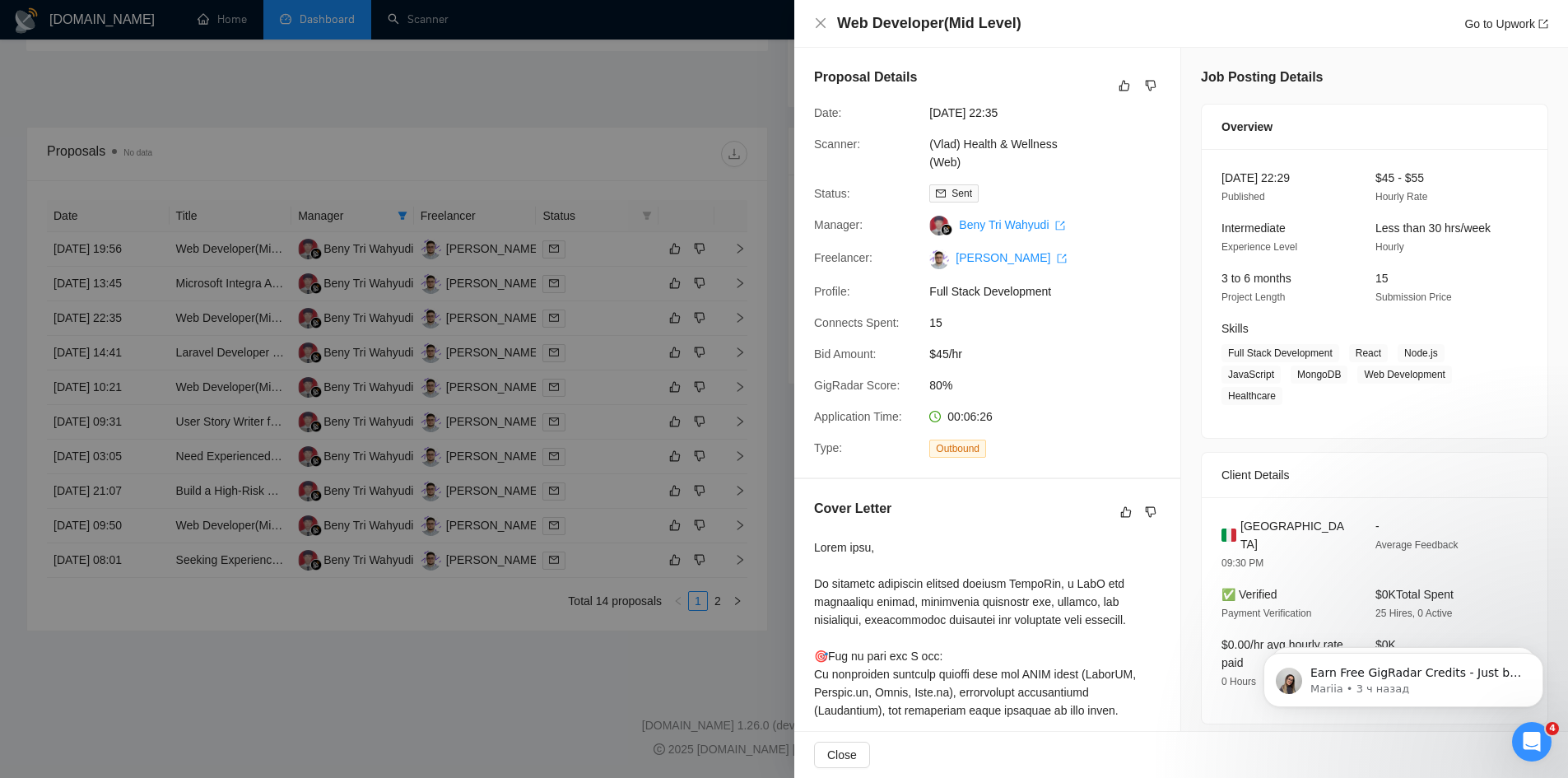
click at [313, 668] on div at bounding box center [784, 389] width 1568 height 778
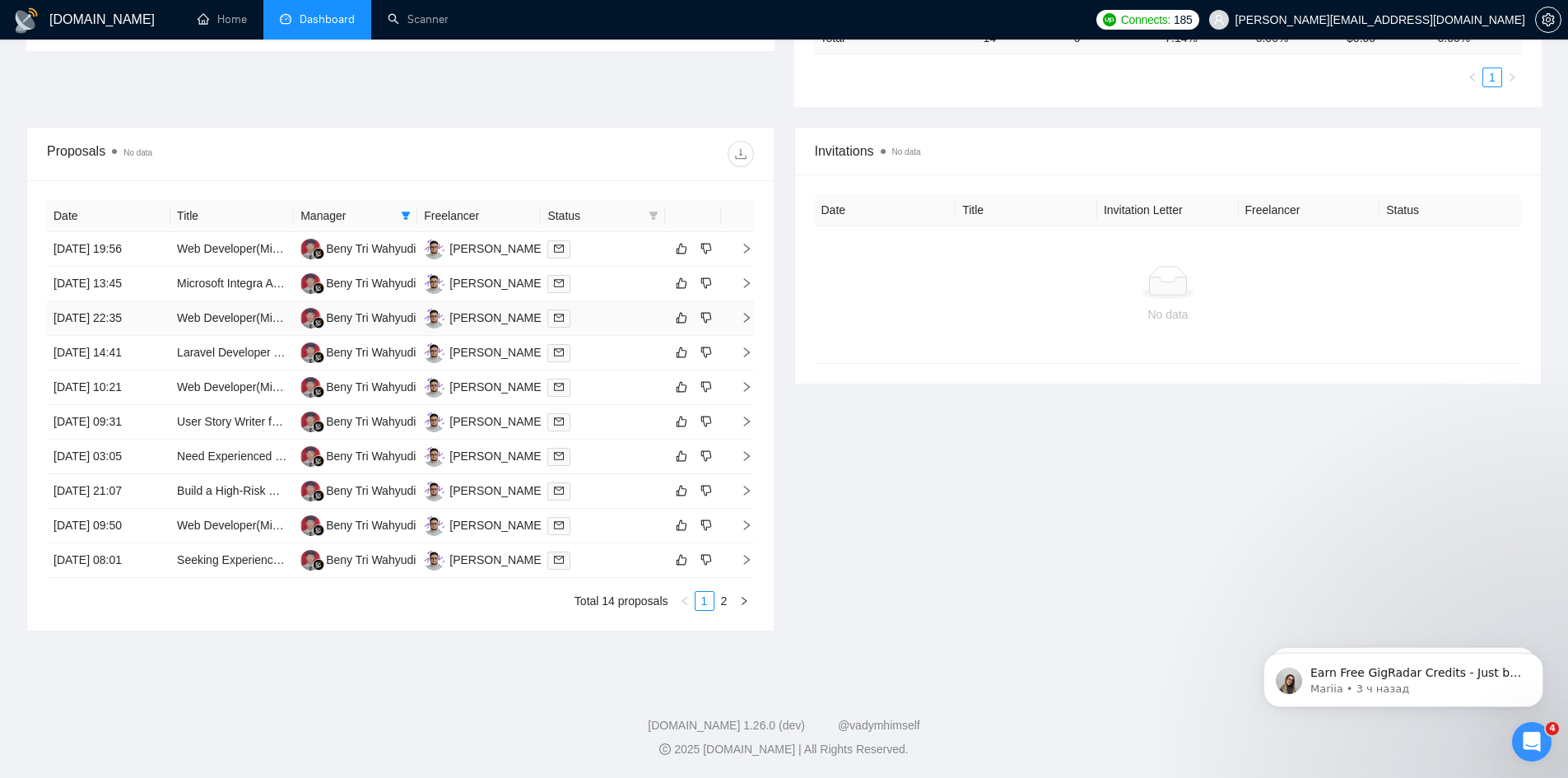
click at [172, 319] on td "Web Developer(Mid Level)" at bounding box center [232, 318] width 123 height 35
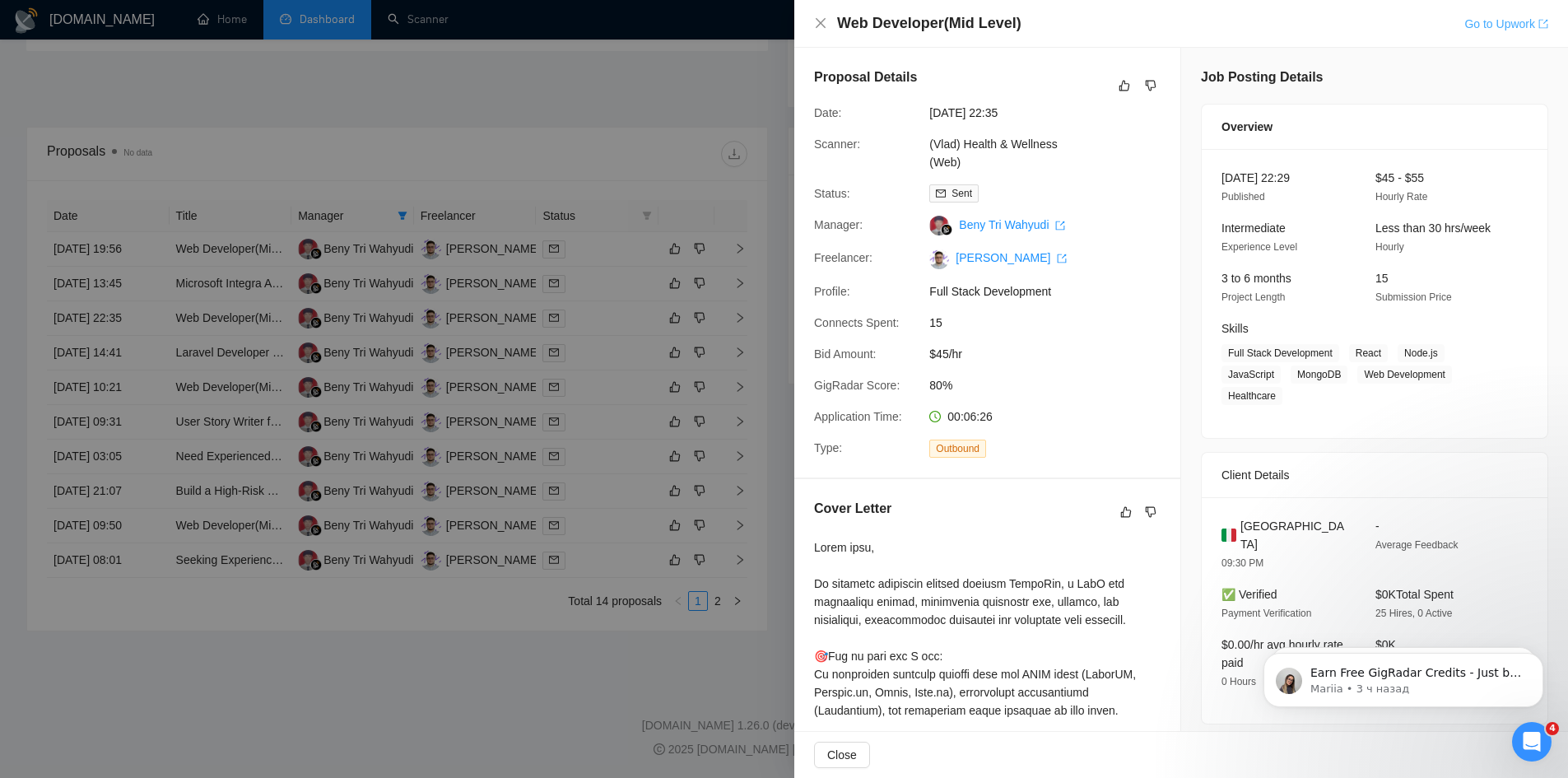
click at [1480, 28] on link "Go to Upwork" at bounding box center [1506, 23] width 83 height 13
click at [199, 379] on div at bounding box center [784, 389] width 1568 height 778
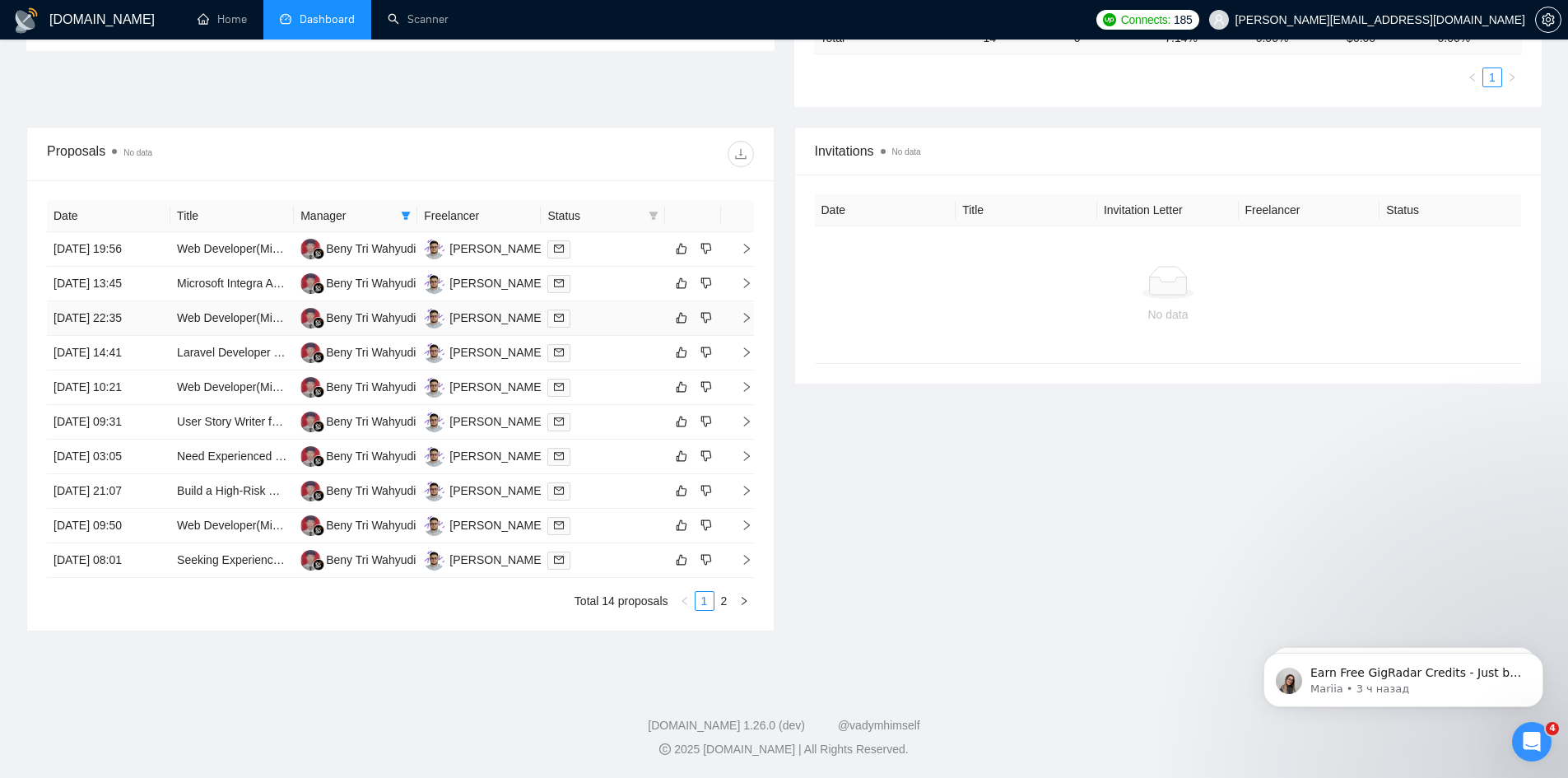
click at [166, 318] on td "[DATE] 22:35" at bounding box center [108, 318] width 123 height 35
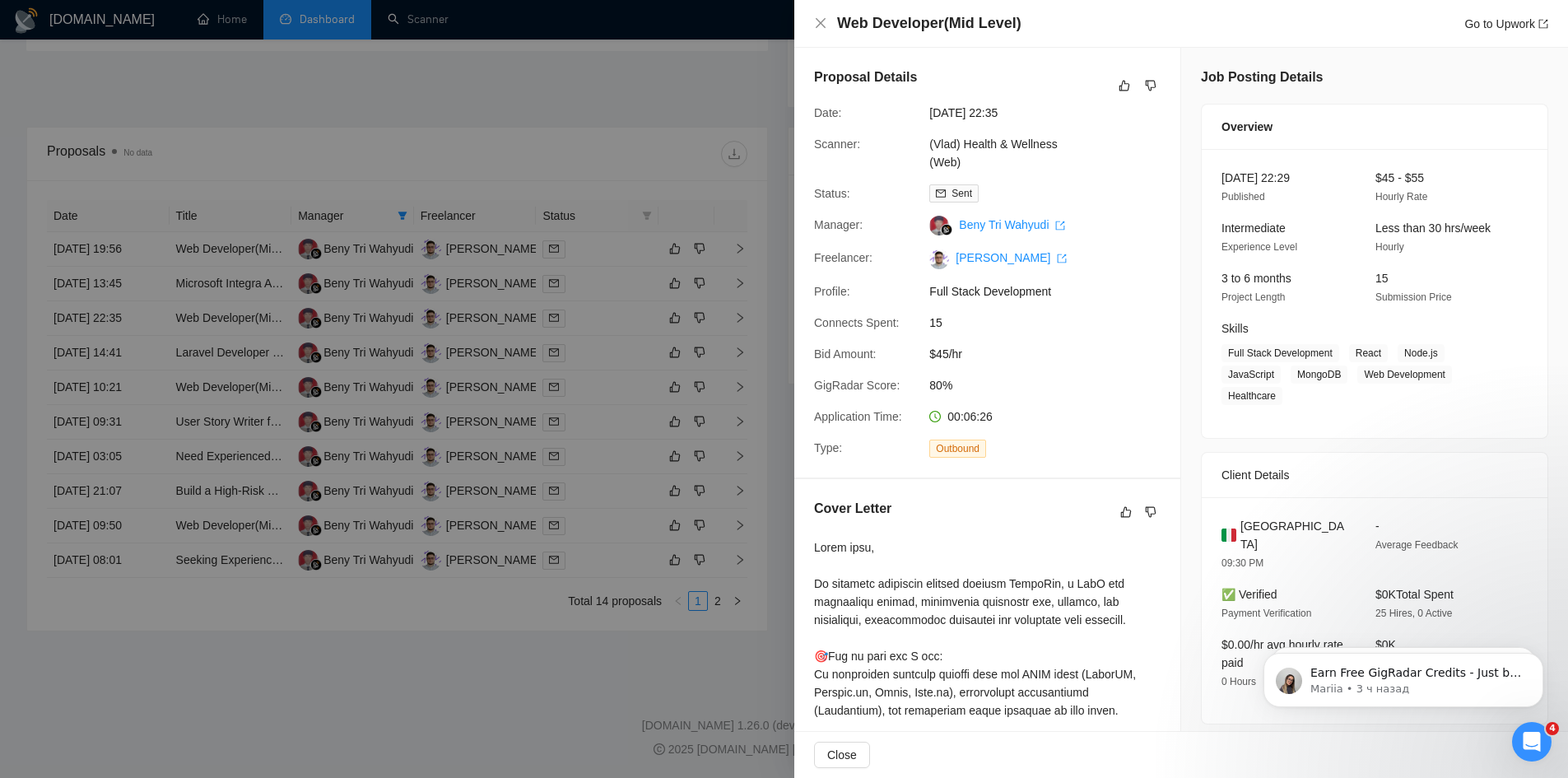
click at [99, 413] on div at bounding box center [784, 389] width 1568 height 778
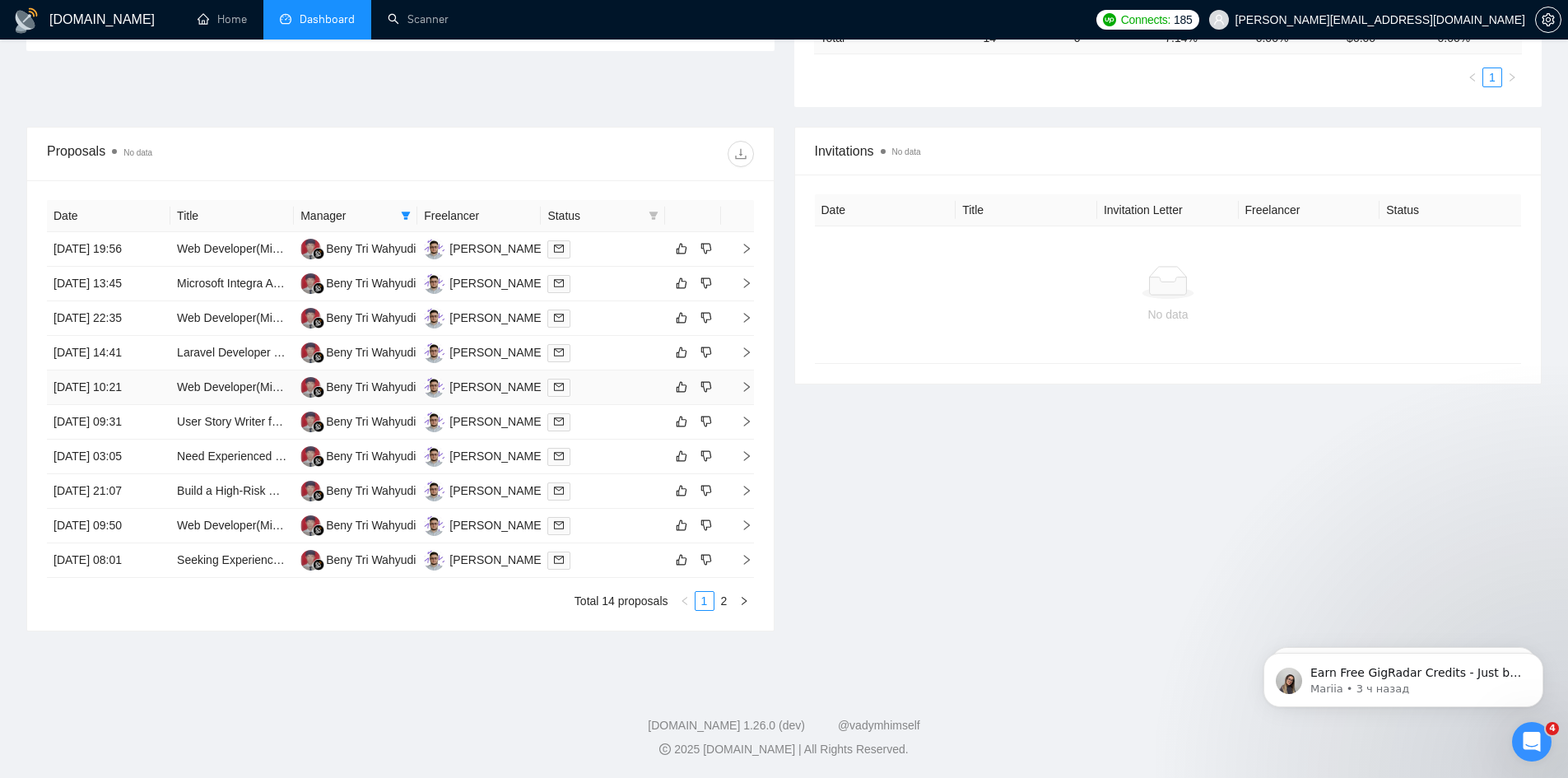
click at [168, 390] on td "[DATE] 10:21" at bounding box center [108, 388] width 123 height 35
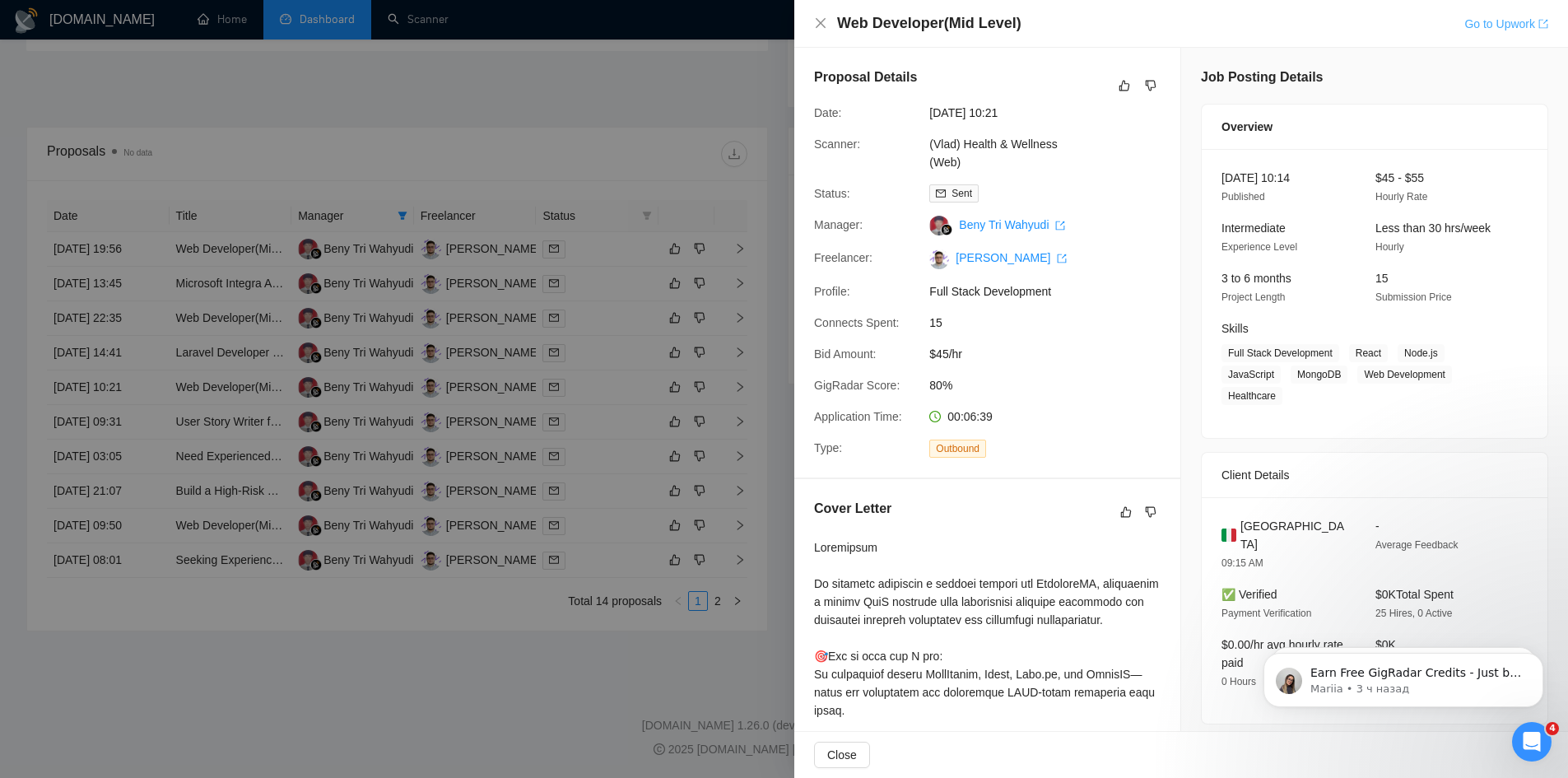
click at [1466, 21] on link "Go to Upwork" at bounding box center [1506, 23] width 83 height 13
click at [307, 377] on div at bounding box center [784, 389] width 1568 height 778
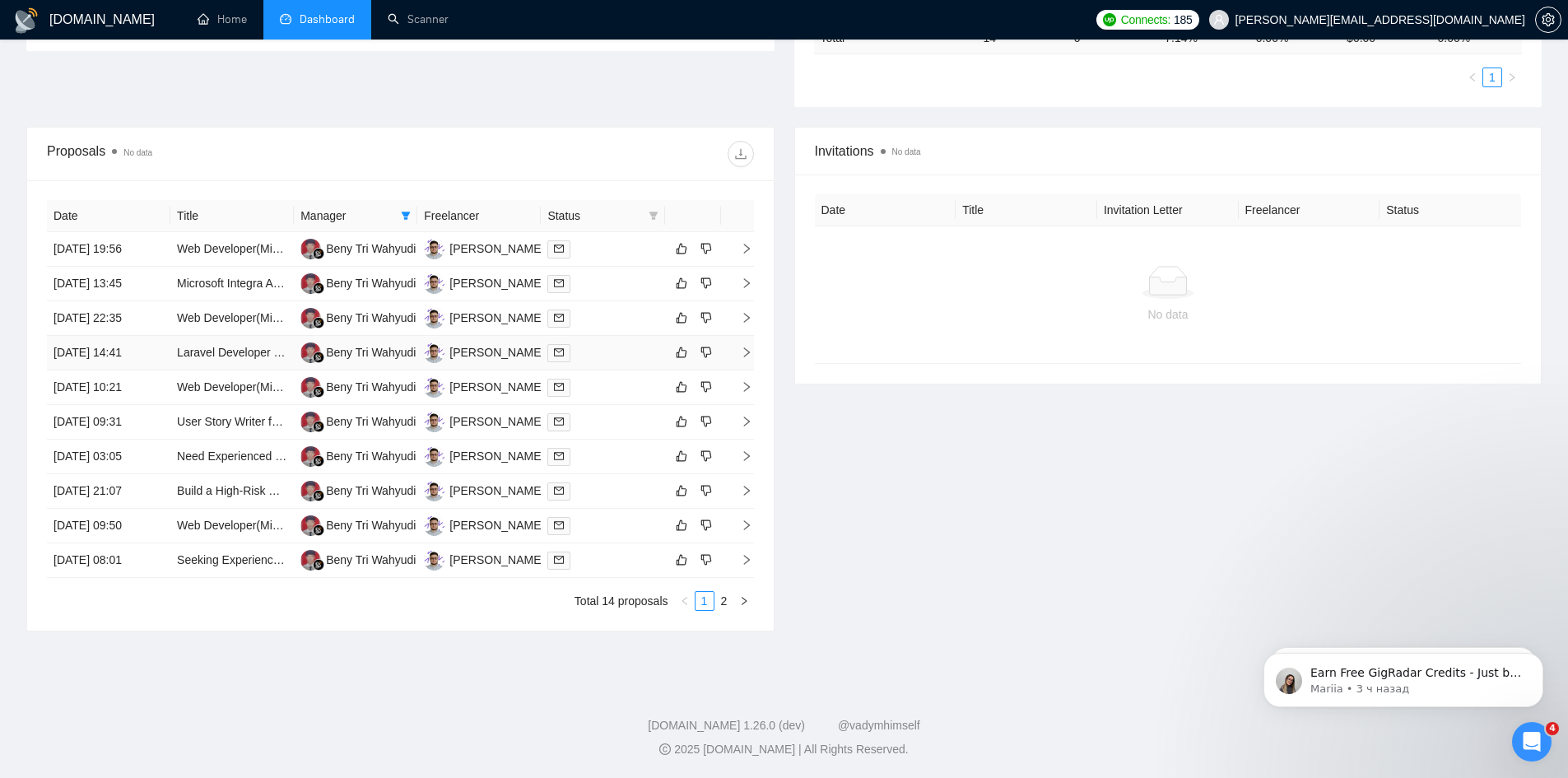
click at [155, 351] on td "[DATE] 14:41" at bounding box center [108, 353] width 123 height 35
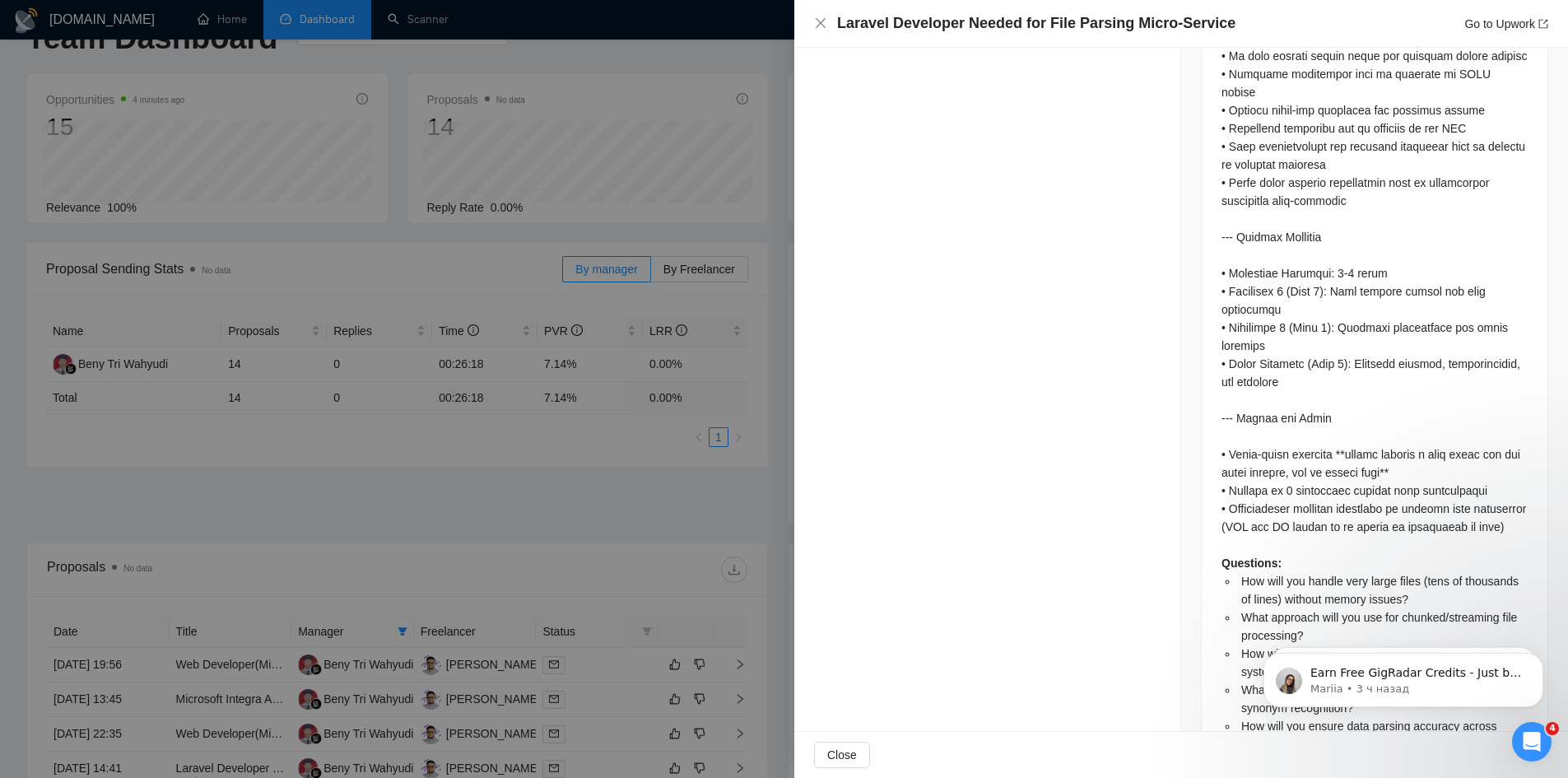
scroll to position [3429, 0]
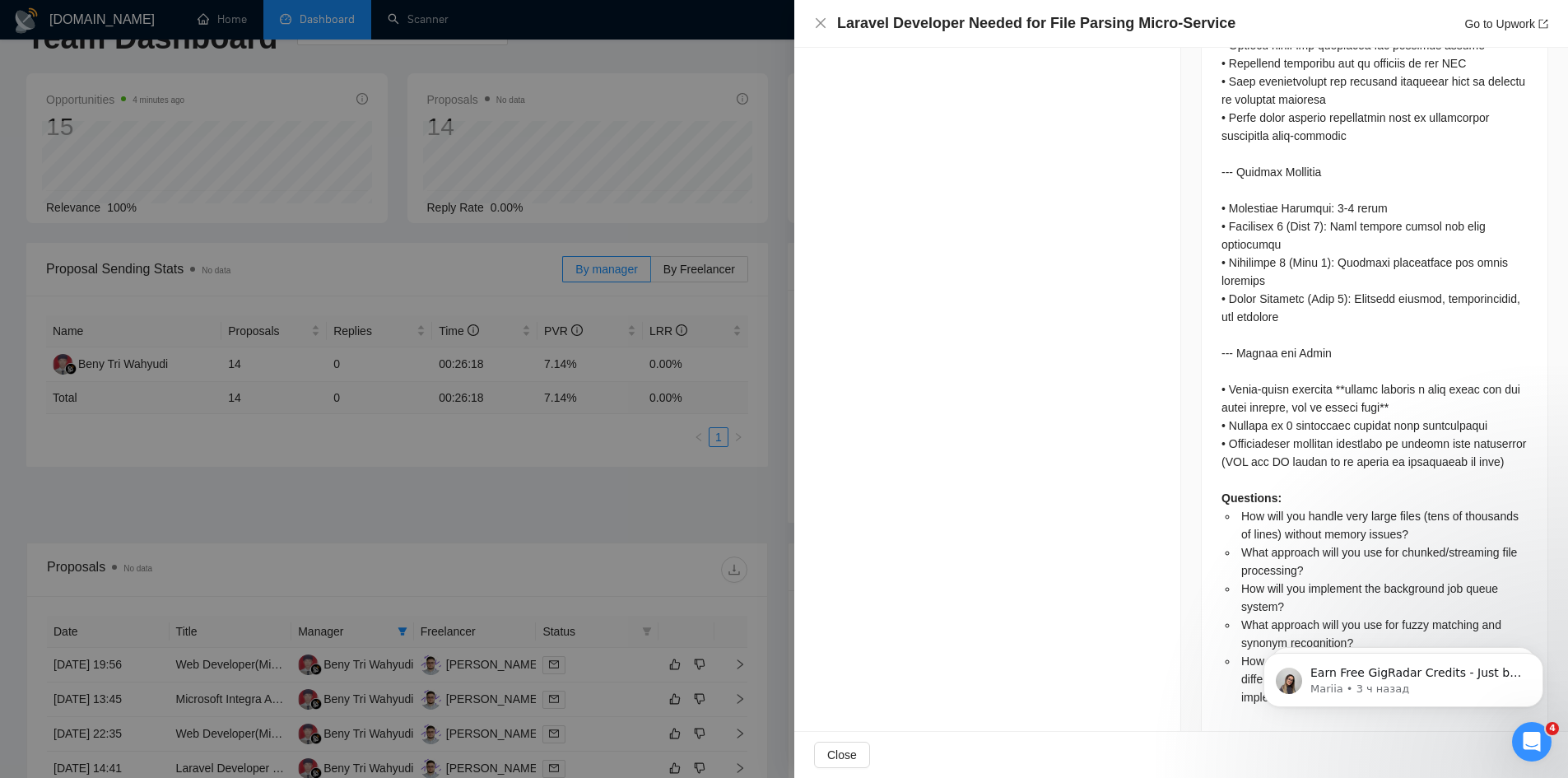
click at [540, 306] on div at bounding box center [784, 389] width 1568 height 778
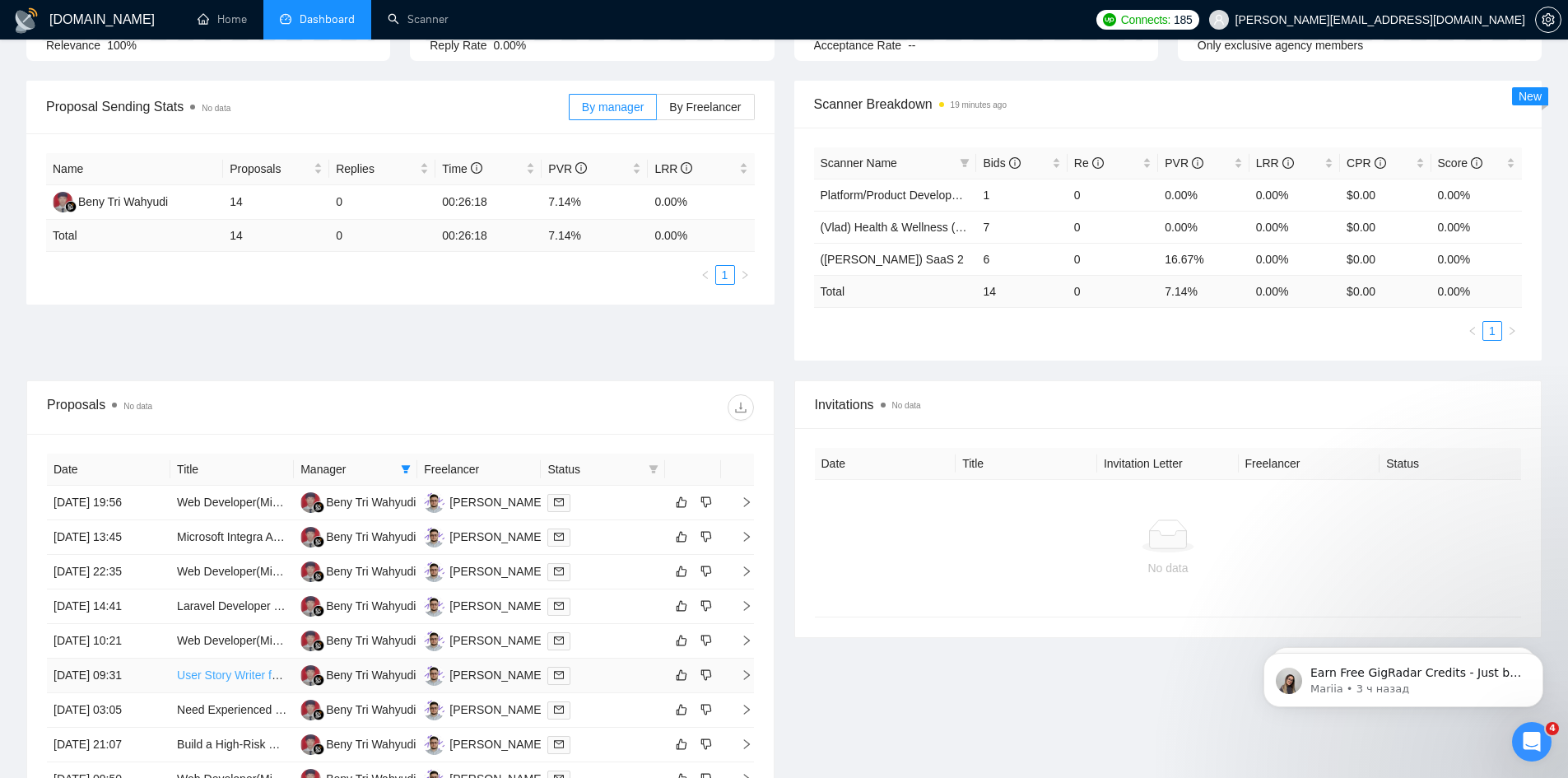
scroll to position [377, 0]
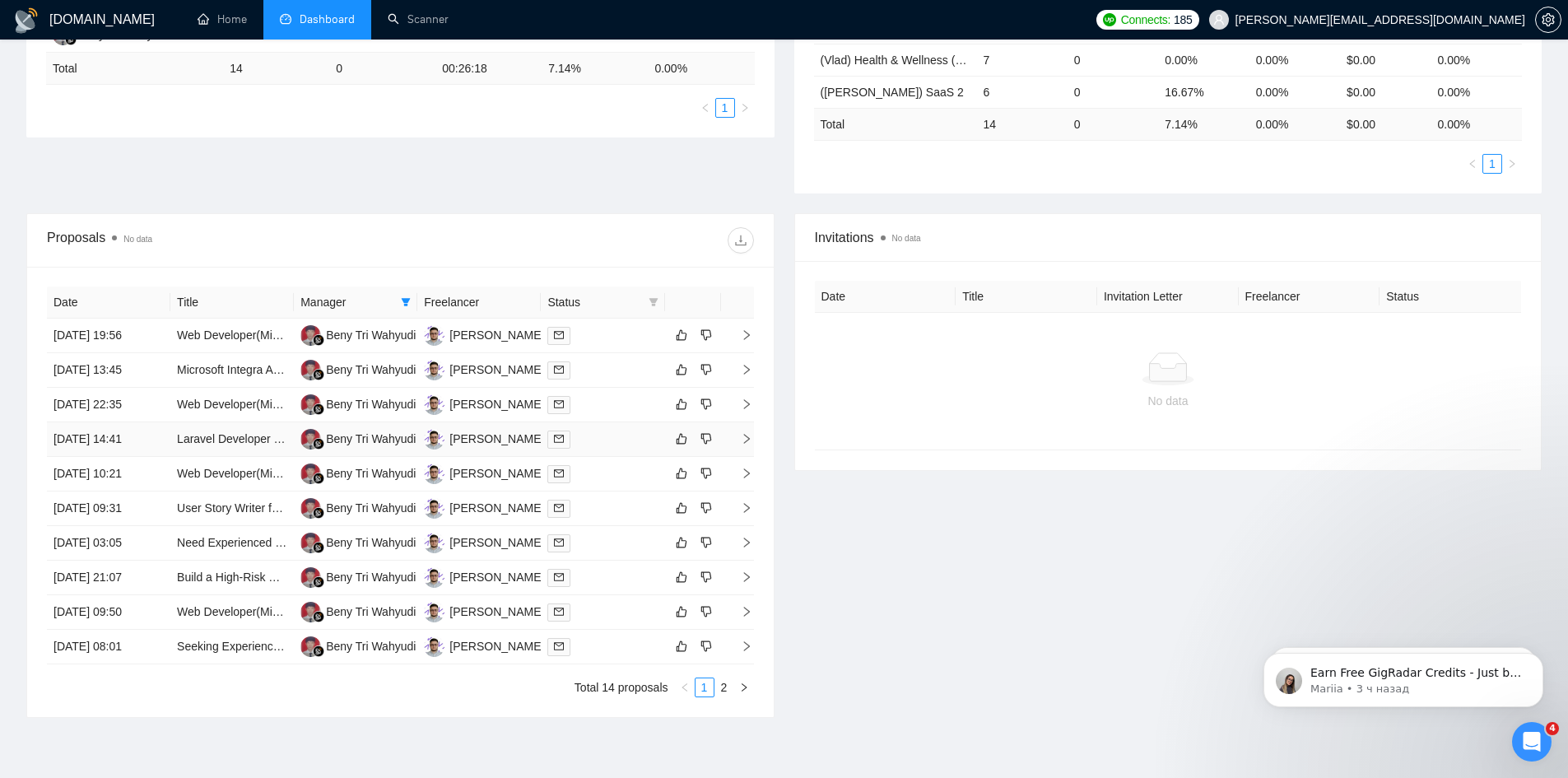
click at [171, 438] on td "Laravel Developer Needed for File Parsing Micro-Service" at bounding box center [232, 439] width 123 height 35
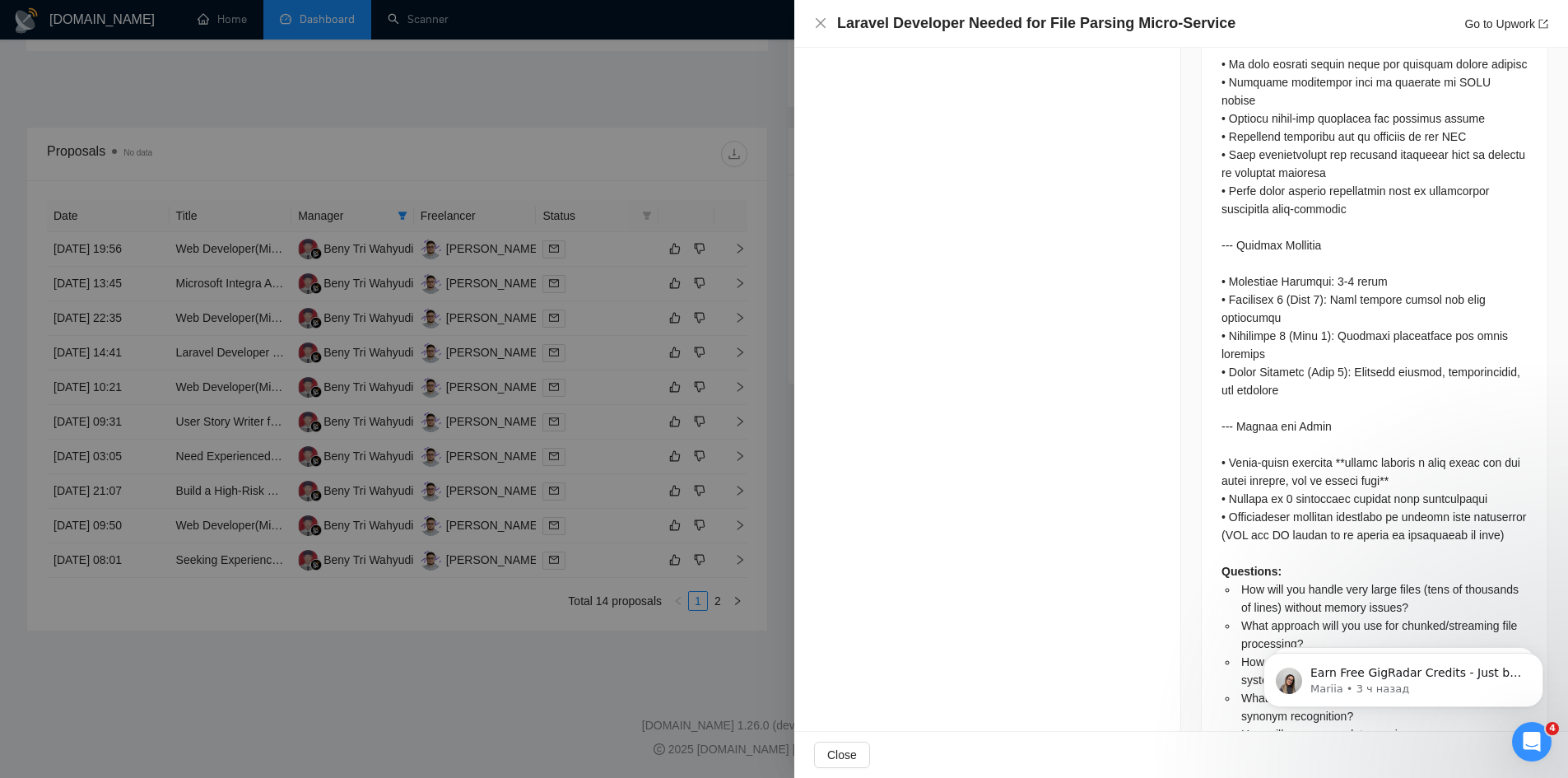
scroll to position [3320, 0]
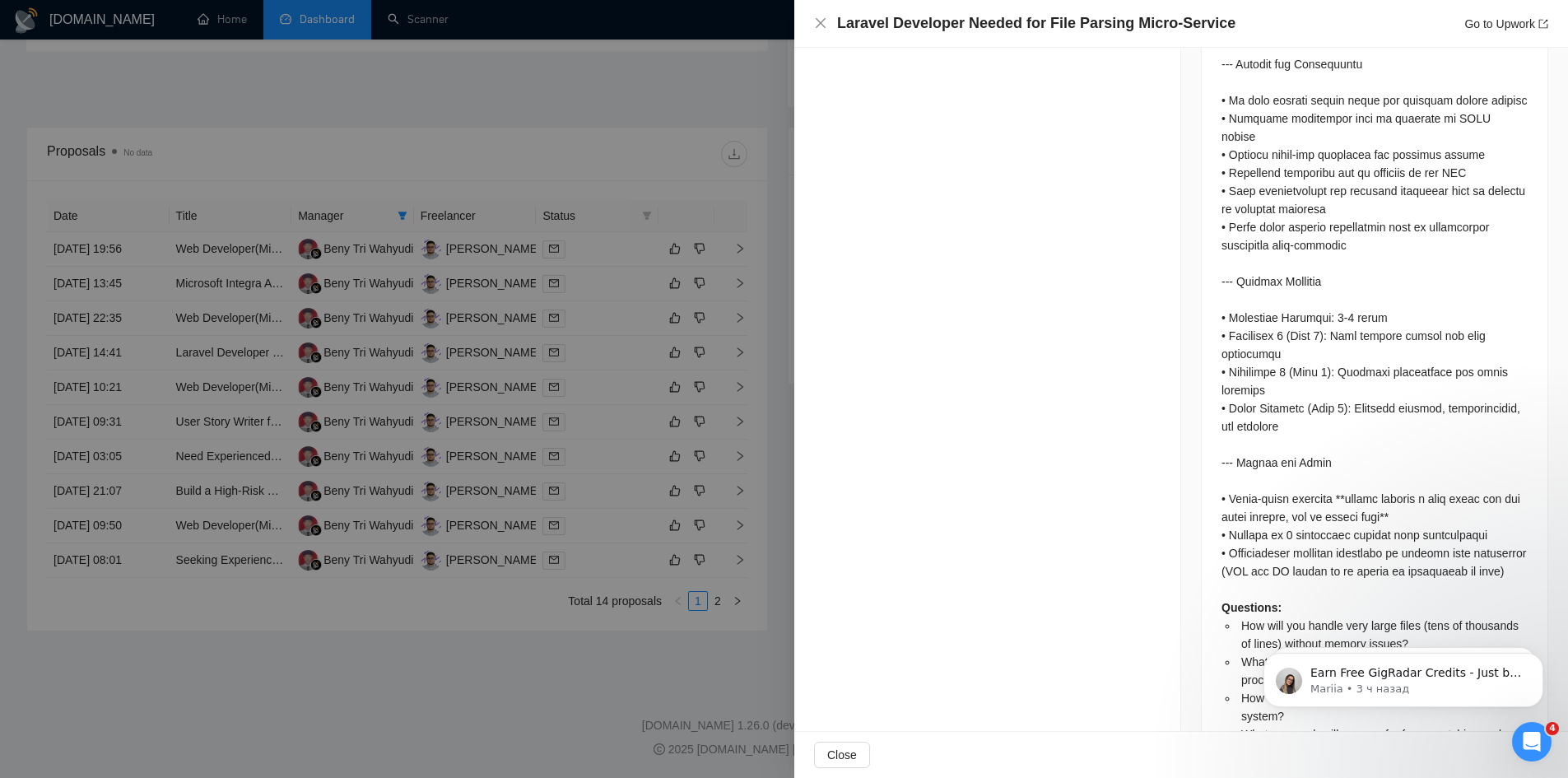
click at [441, 333] on div at bounding box center [784, 389] width 1568 height 778
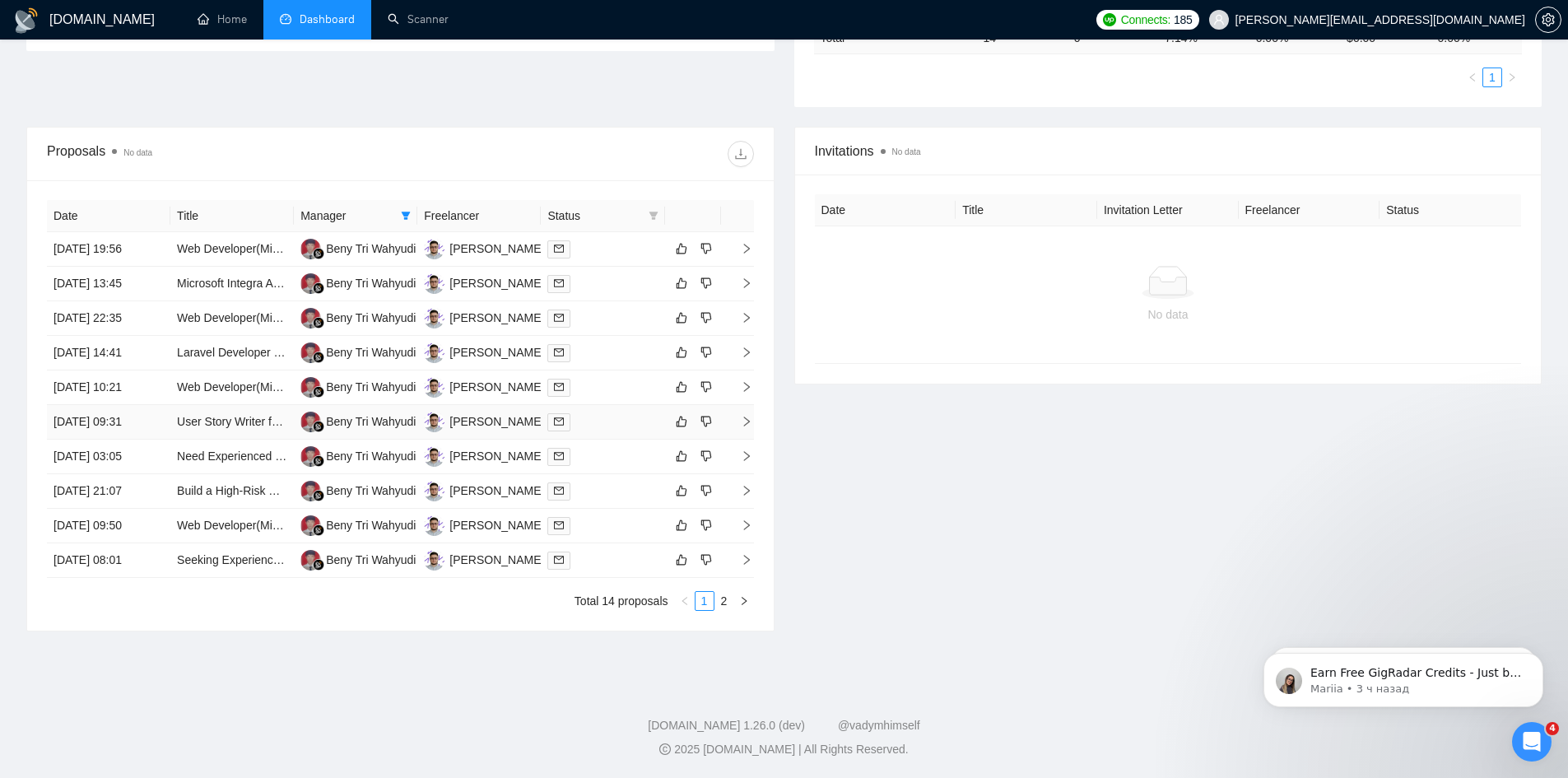
click at [165, 420] on td "[DATE] 09:31" at bounding box center [108, 422] width 123 height 35
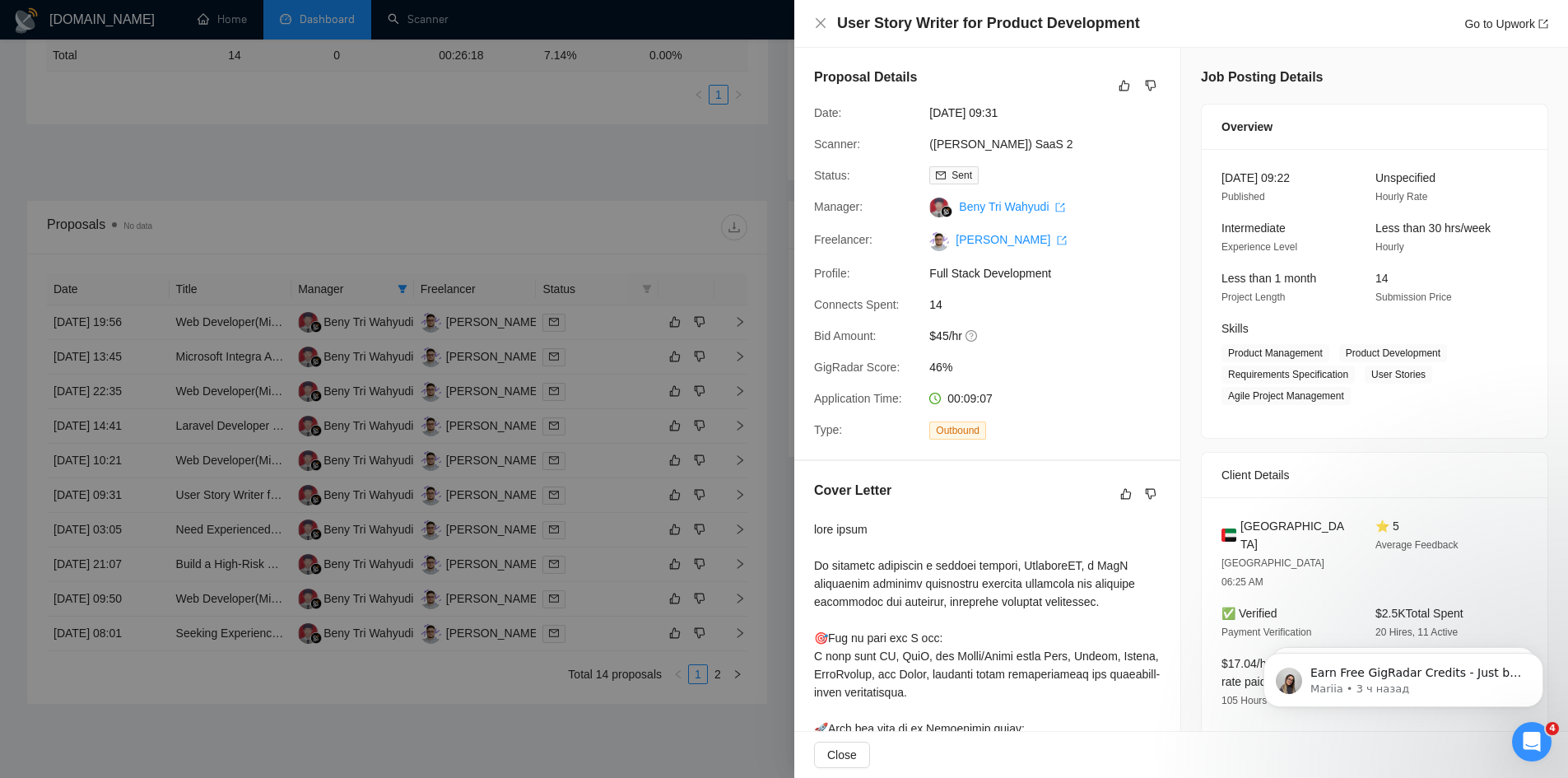
scroll to position [353, 0]
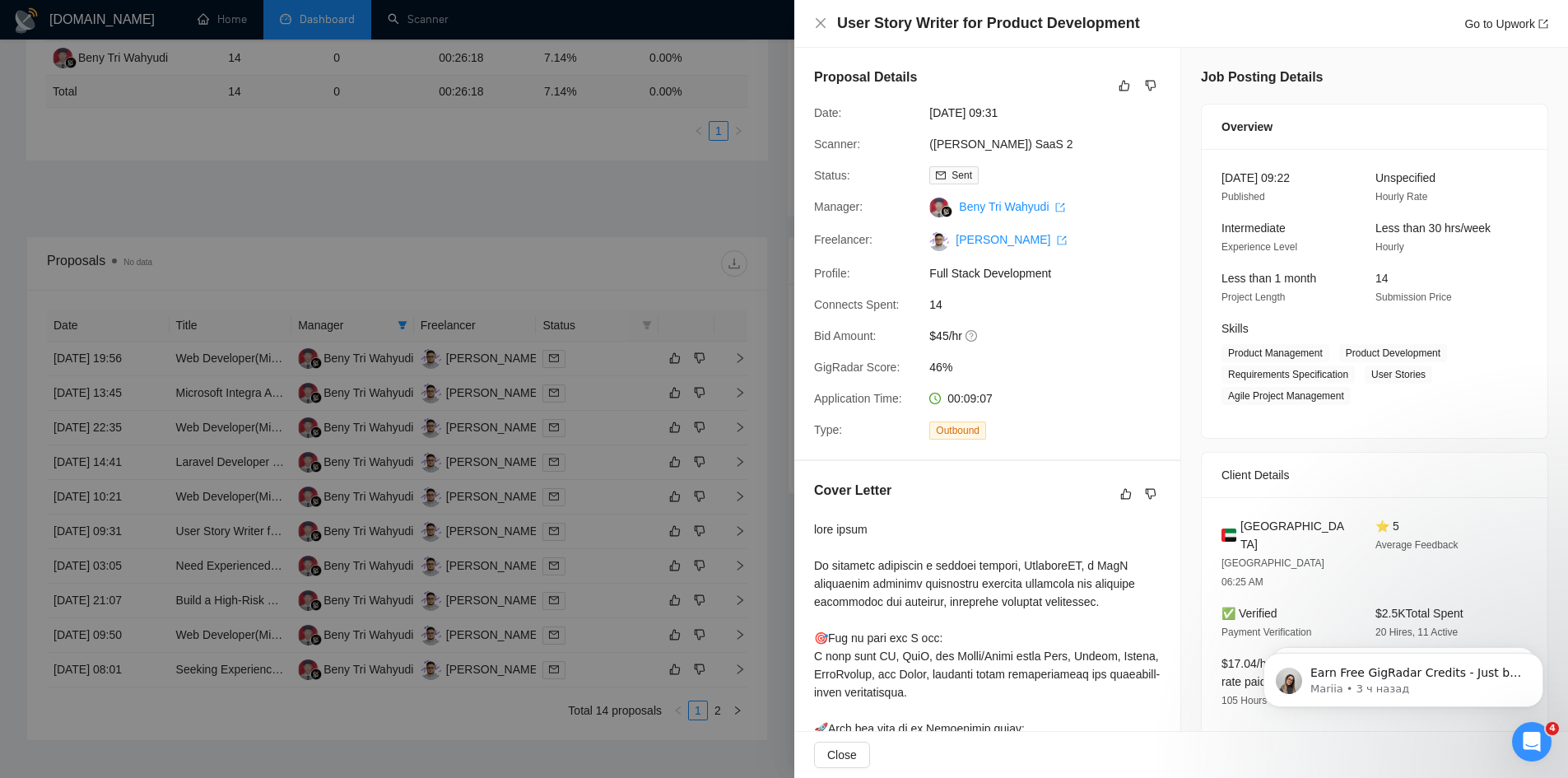
click at [194, 554] on div at bounding box center [784, 389] width 1568 height 778
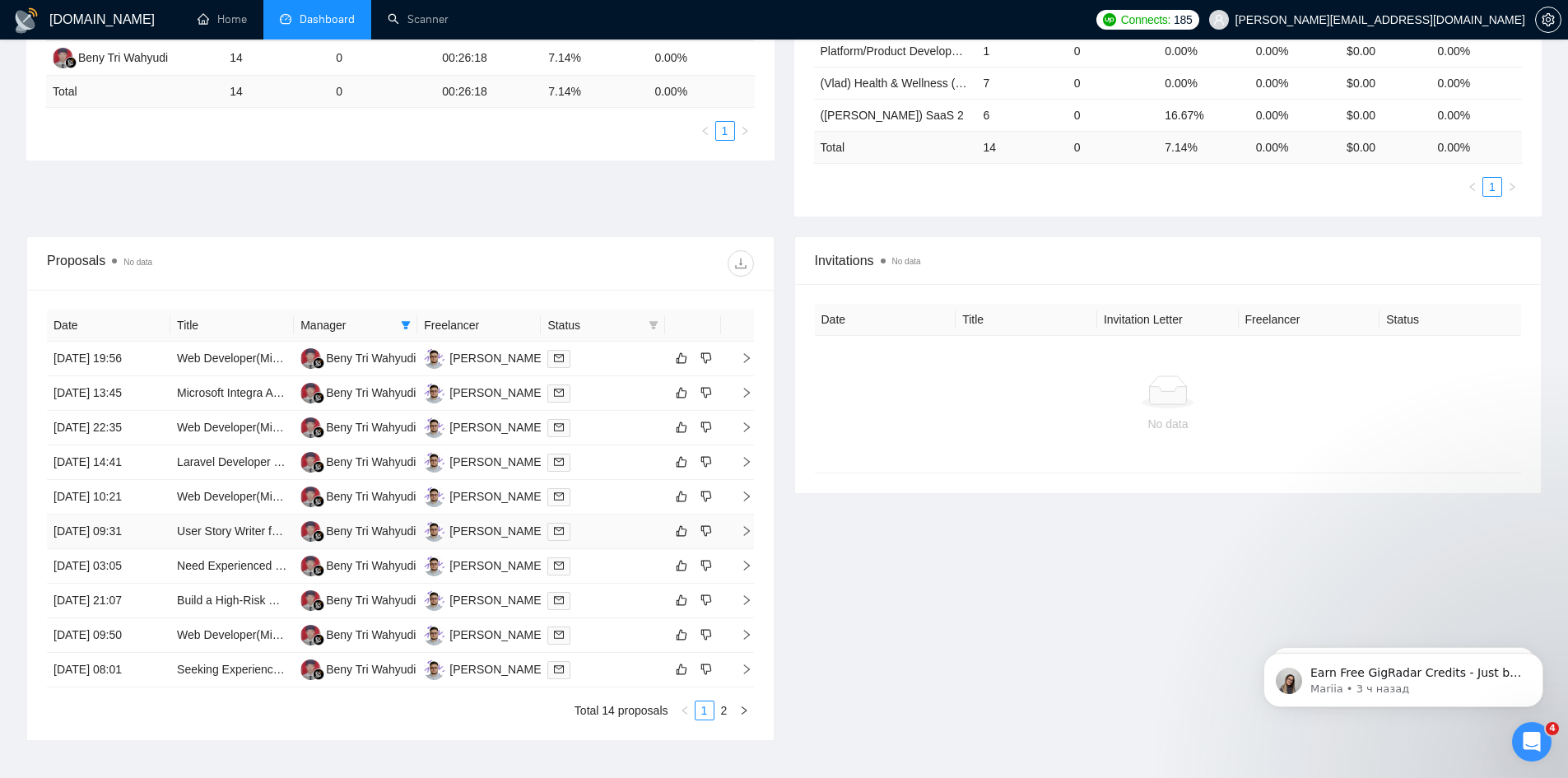
click at [161, 531] on td "[DATE] 09:31" at bounding box center [108, 532] width 123 height 35
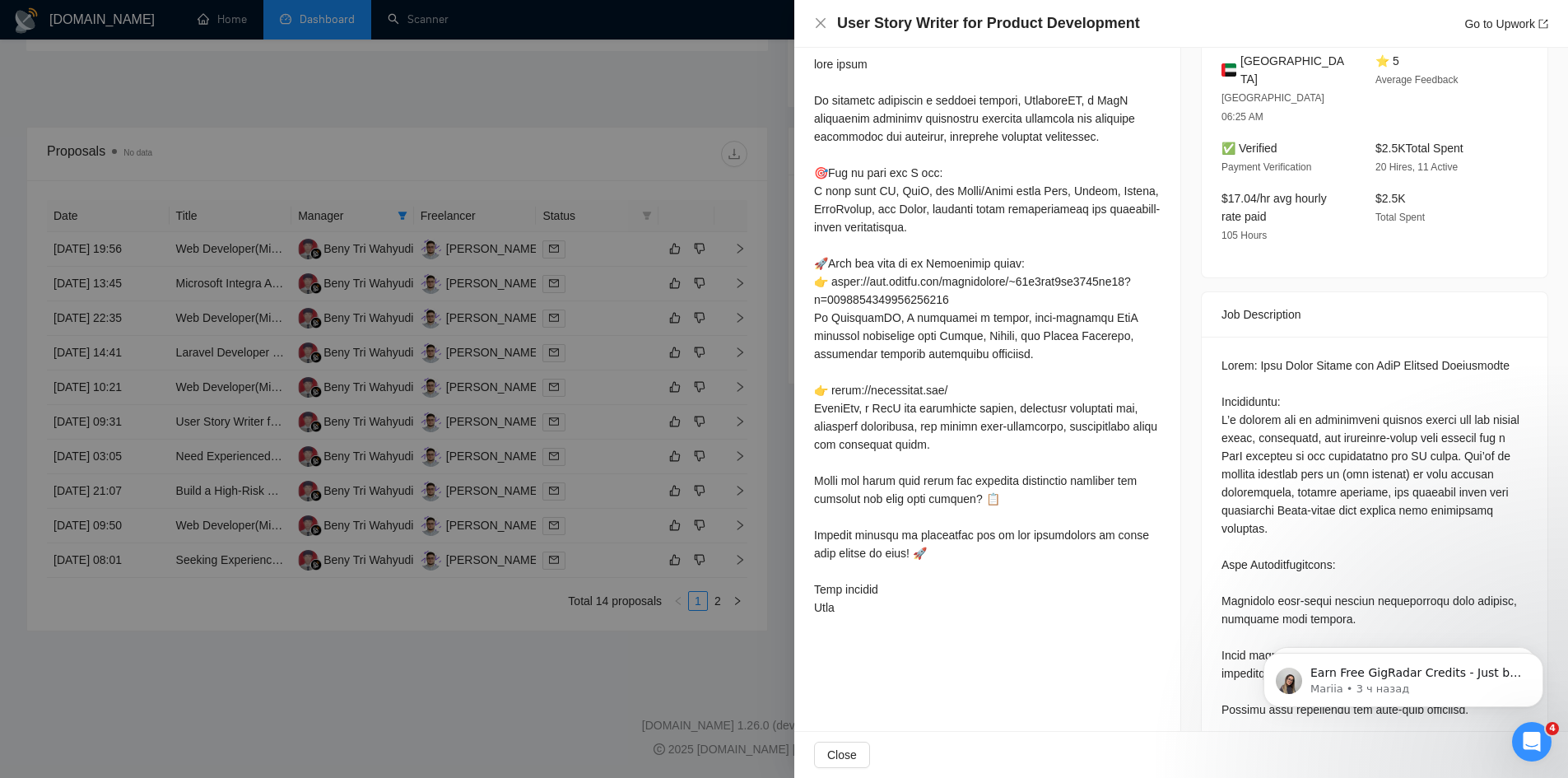
scroll to position [549, 0]
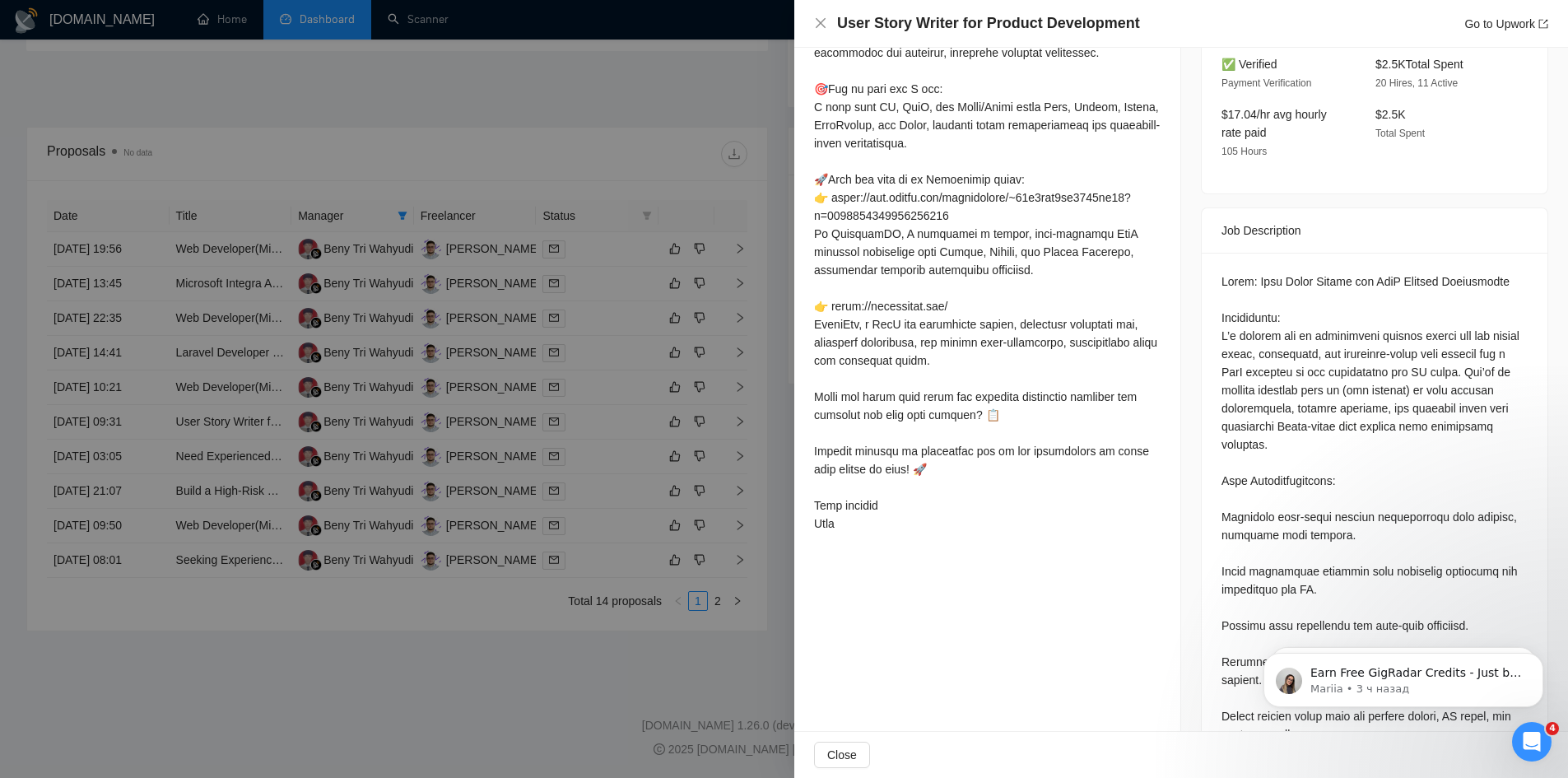
click at [219, 405] on div at bounding box center [784, 389] width 1568 height 778
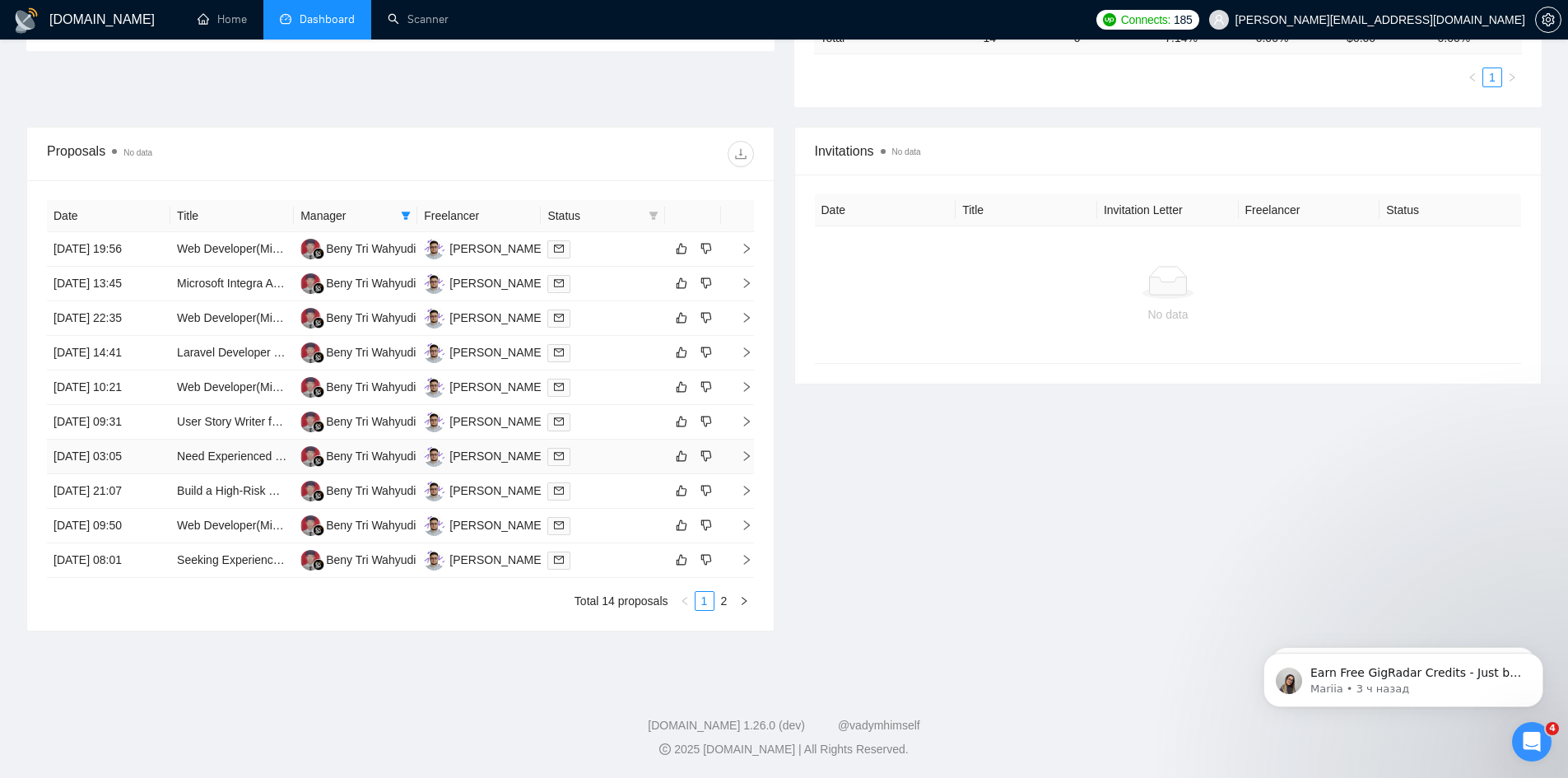
click at [157, 466] on td "[DATE] 03:05" at bounding box center [108, 456] width 123 height 35
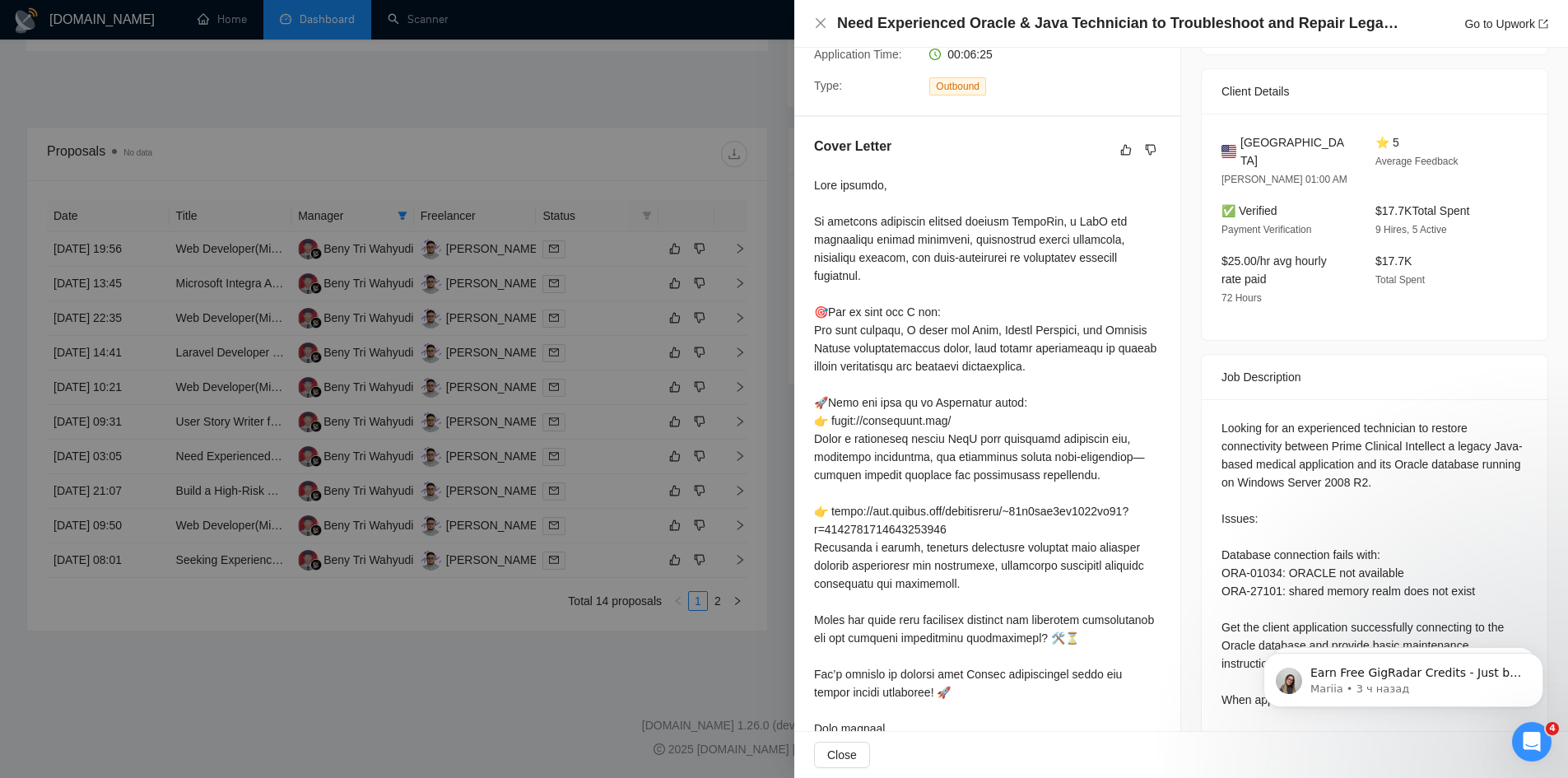
scroll to position [436, 0]
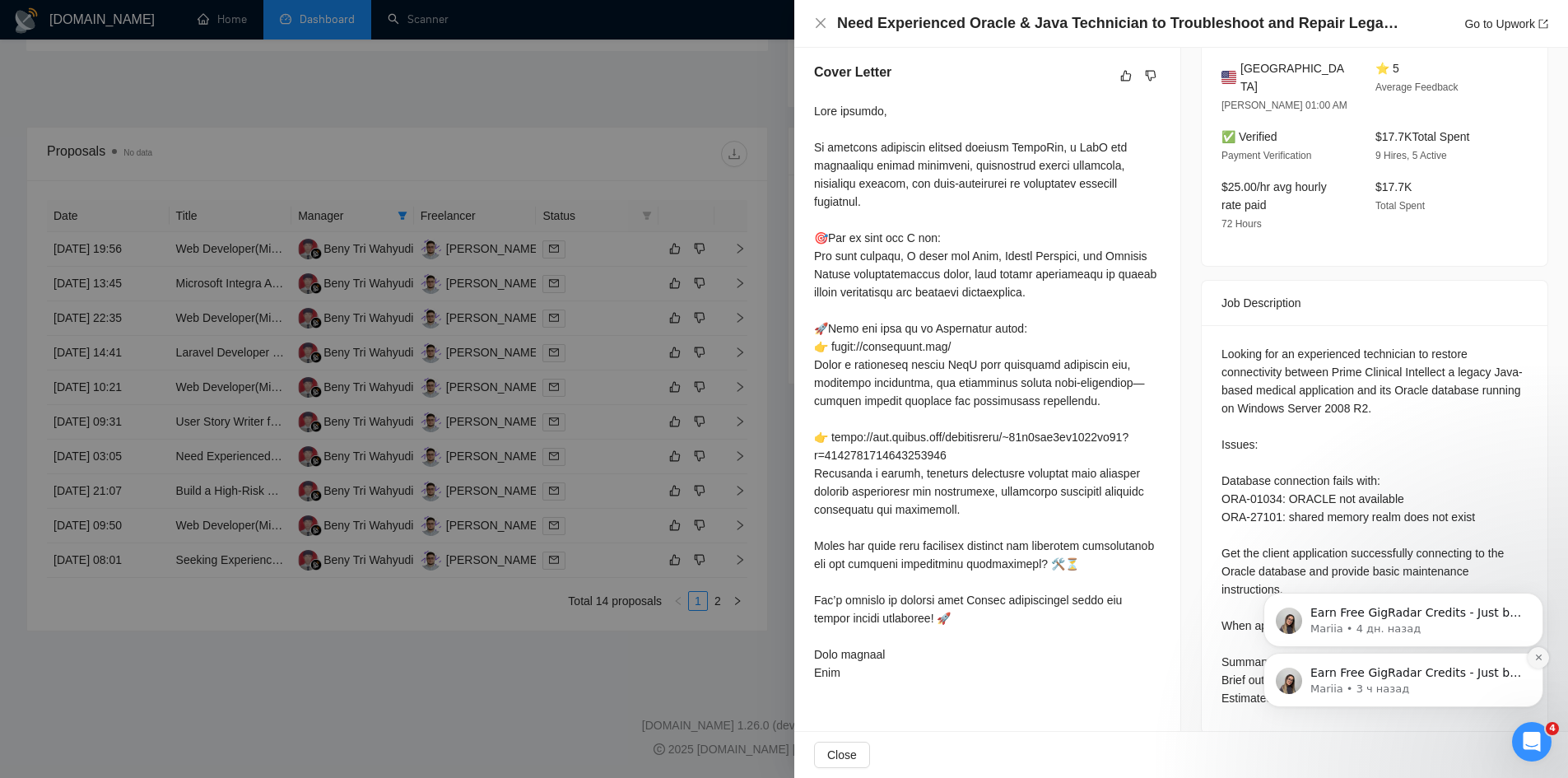
click at [1535, 664] on button "Dismiss notification" at bounding box center [1538, 658] width 22 height 22
click at [1535, 663] on button "Dismiss notification" at bounding box center [1538, 658] width 22 height 22
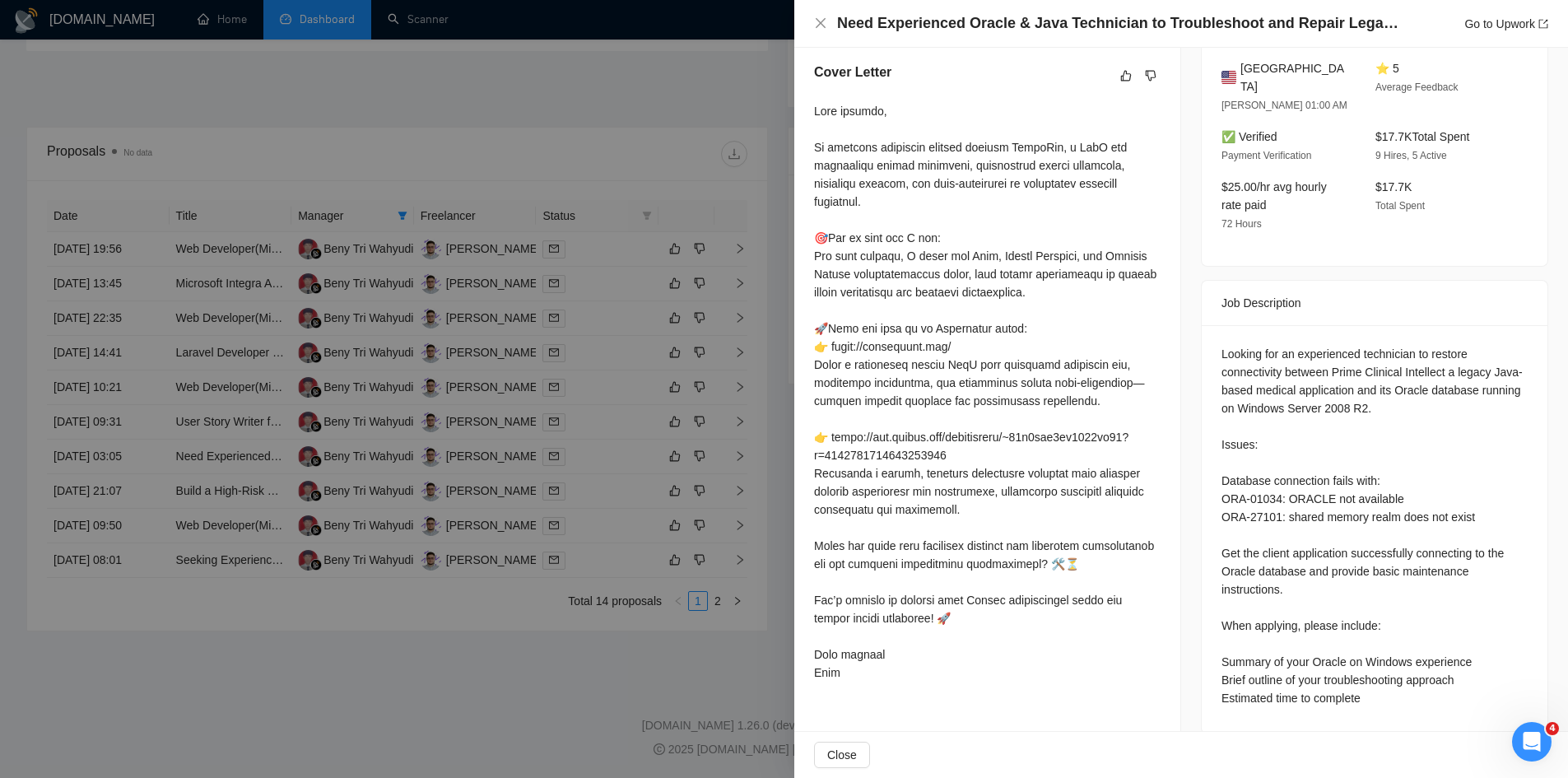
click at [159, 485] on div at bounding box center [784, 389] width 1568 height 778
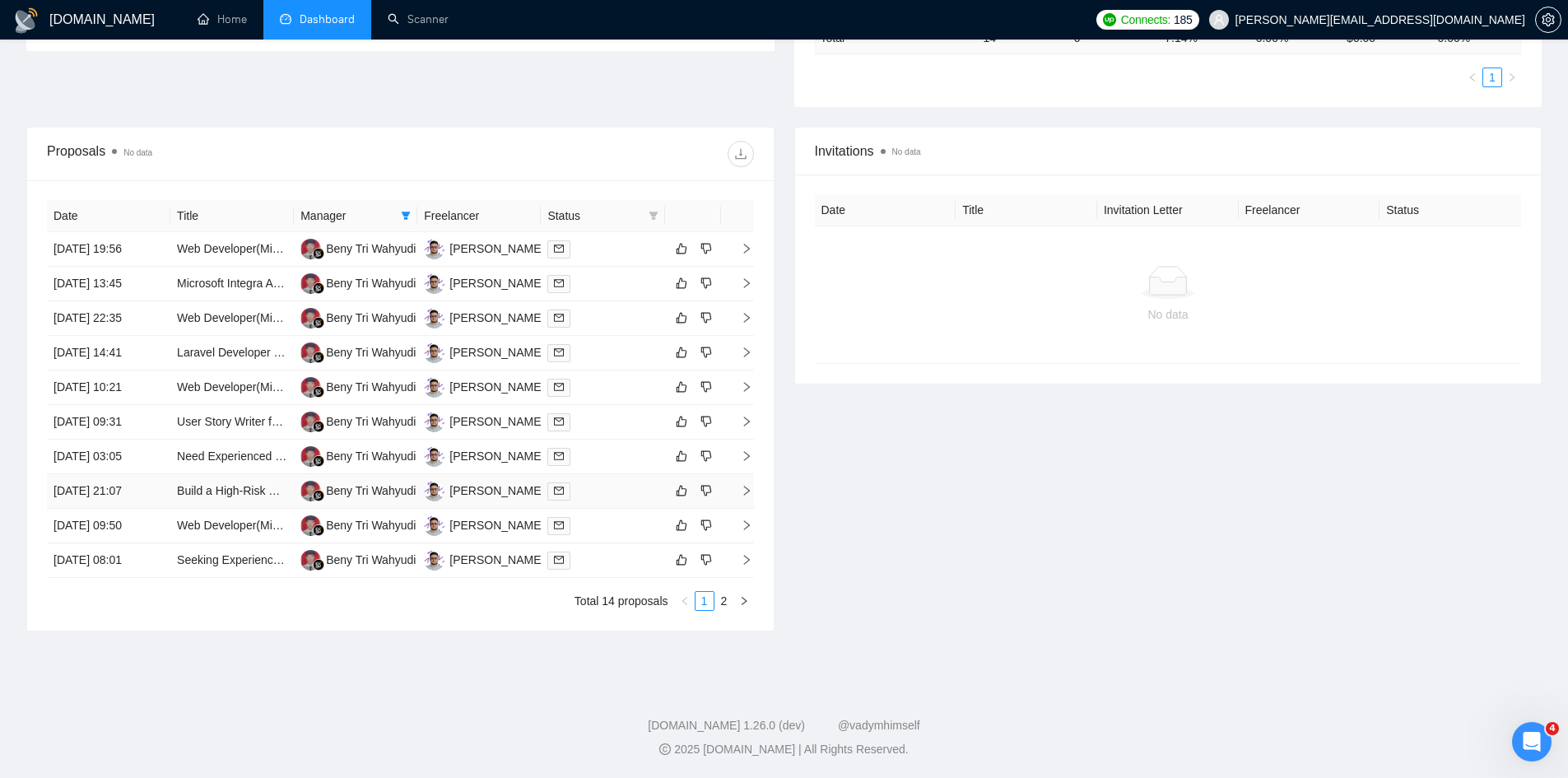
click at [163, 492] on td "[DATE] 21:07" at bounding box center [108, 491] width 123 height 35
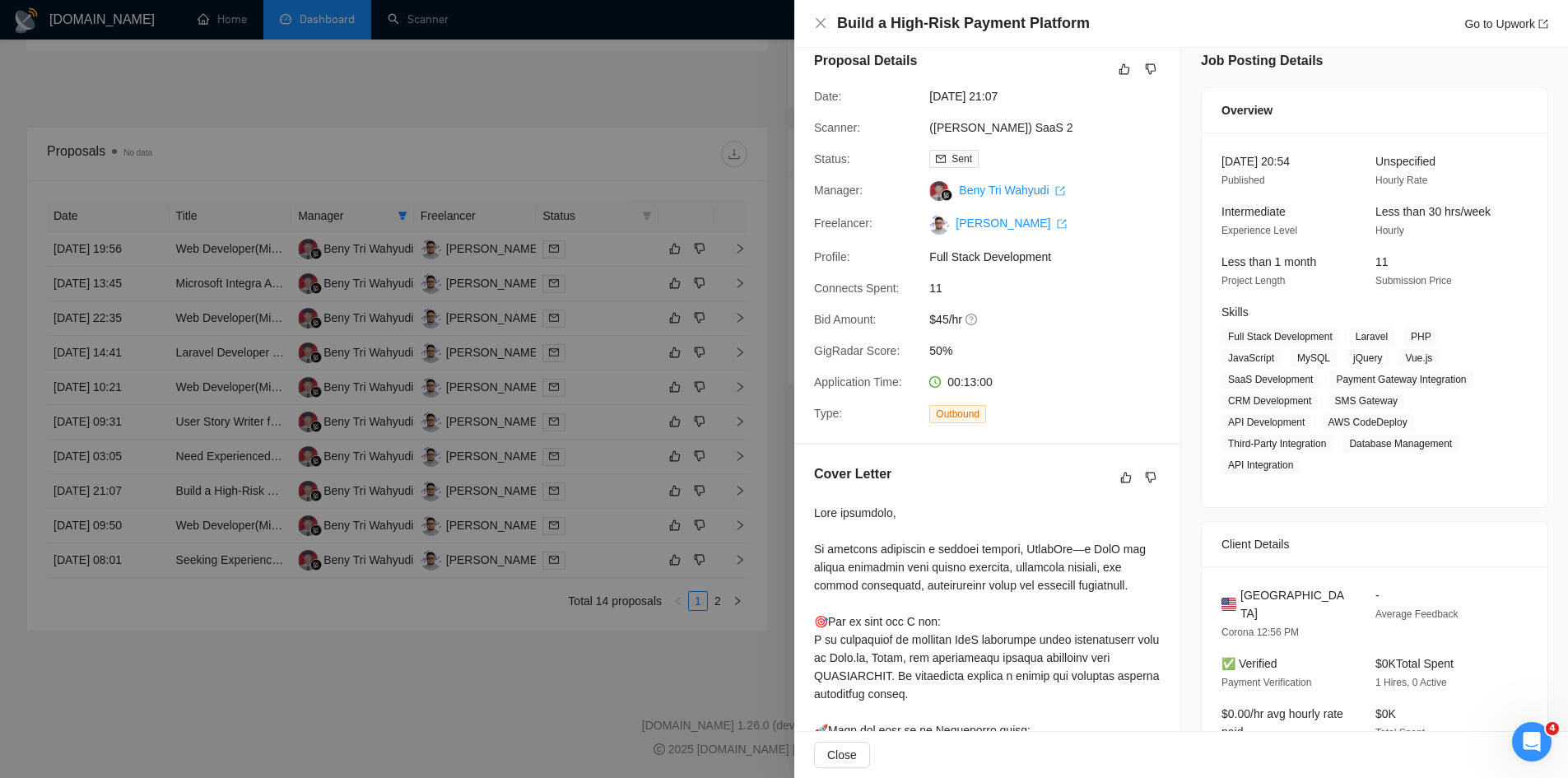
scroll to position [0, 0]
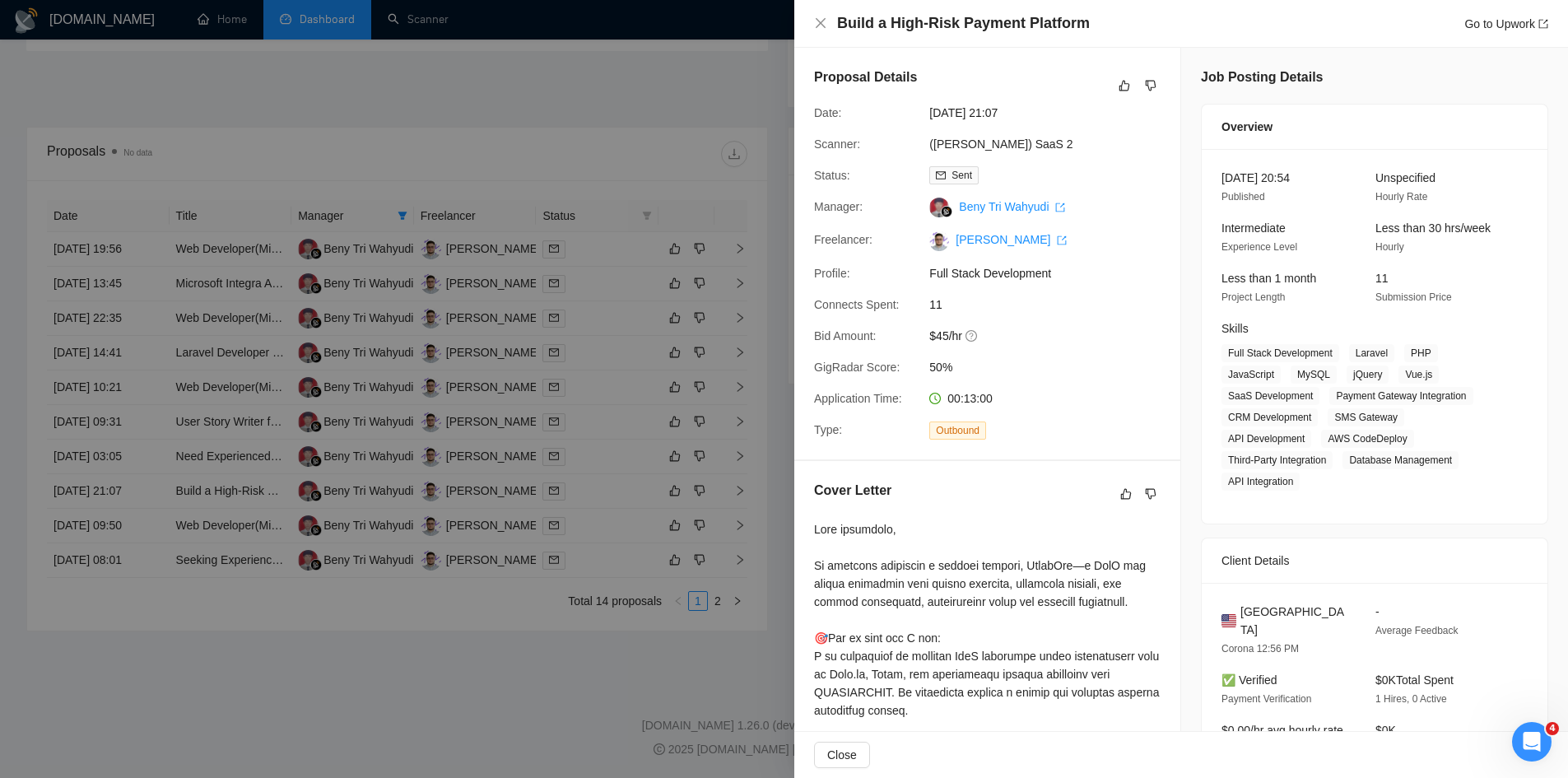
click at [187, 518] on div at bounding box center [784, 389] width 1568 height 778
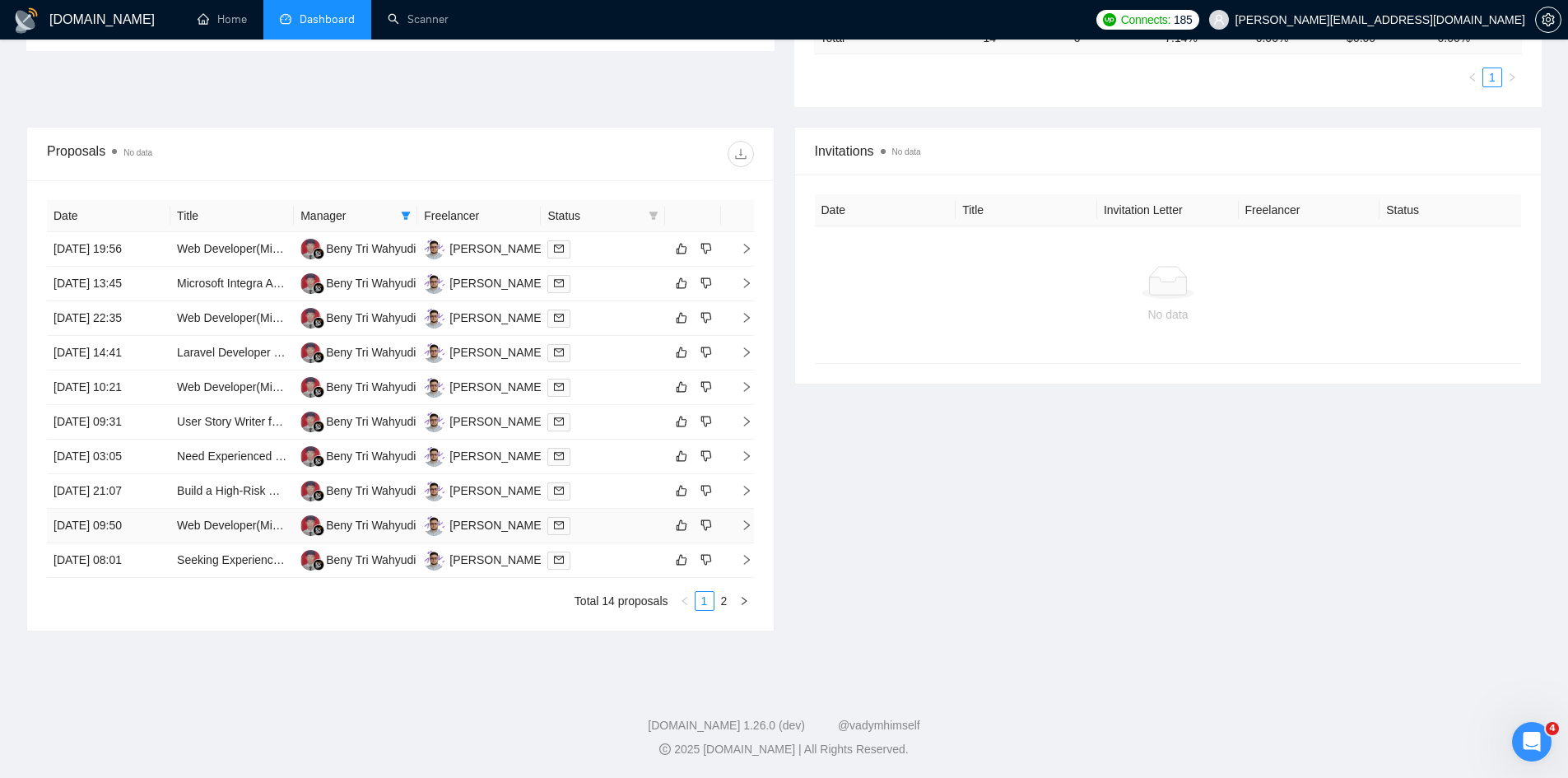
click at [151, 526] on td "[DATE] 09:50" at bounding box center [108, 526] width 123 height 35
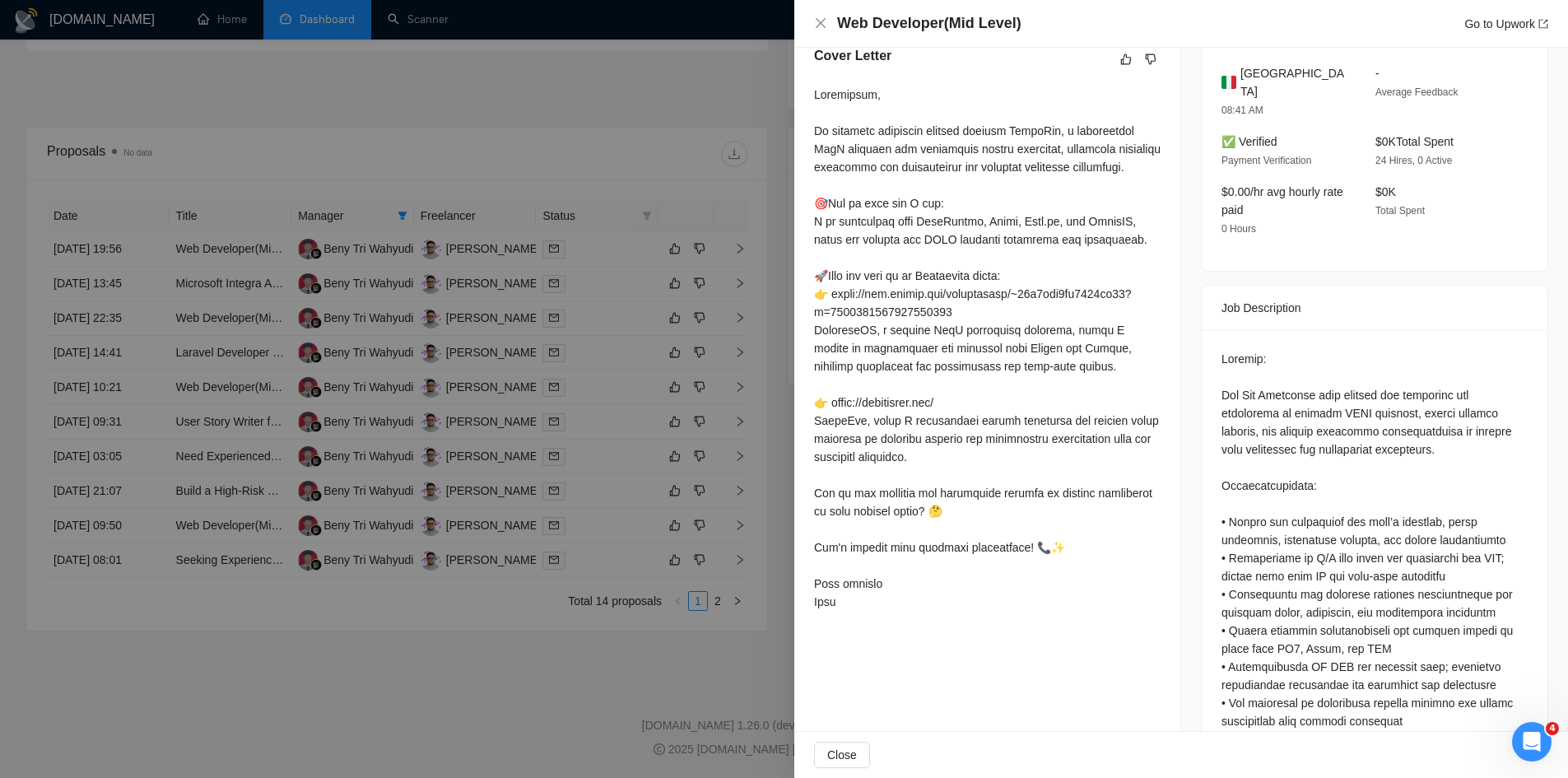
scroll to position [549, 0]
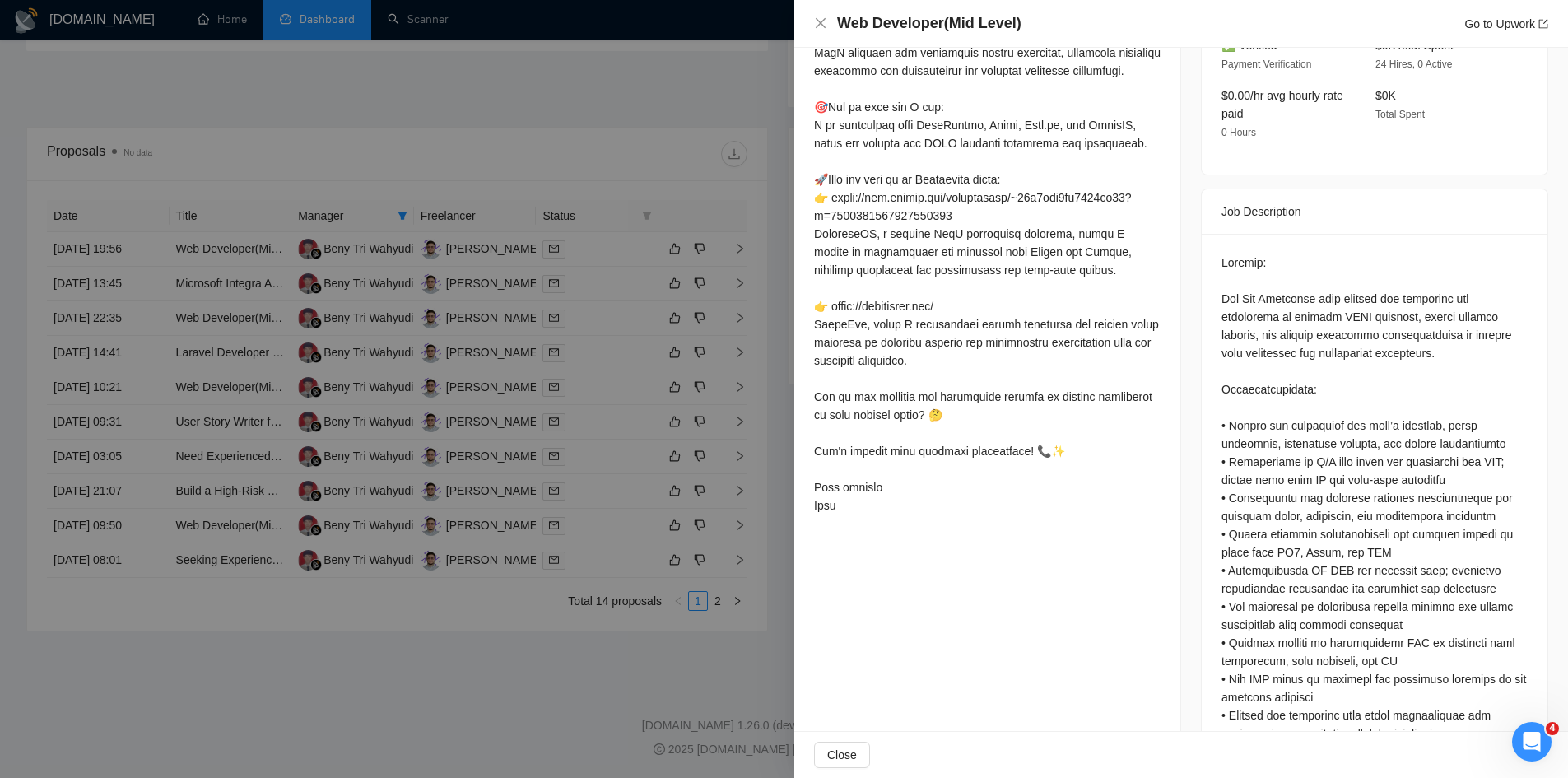
click at [194, 556] on div at bounding box center [784, 389] width 1568 height 778
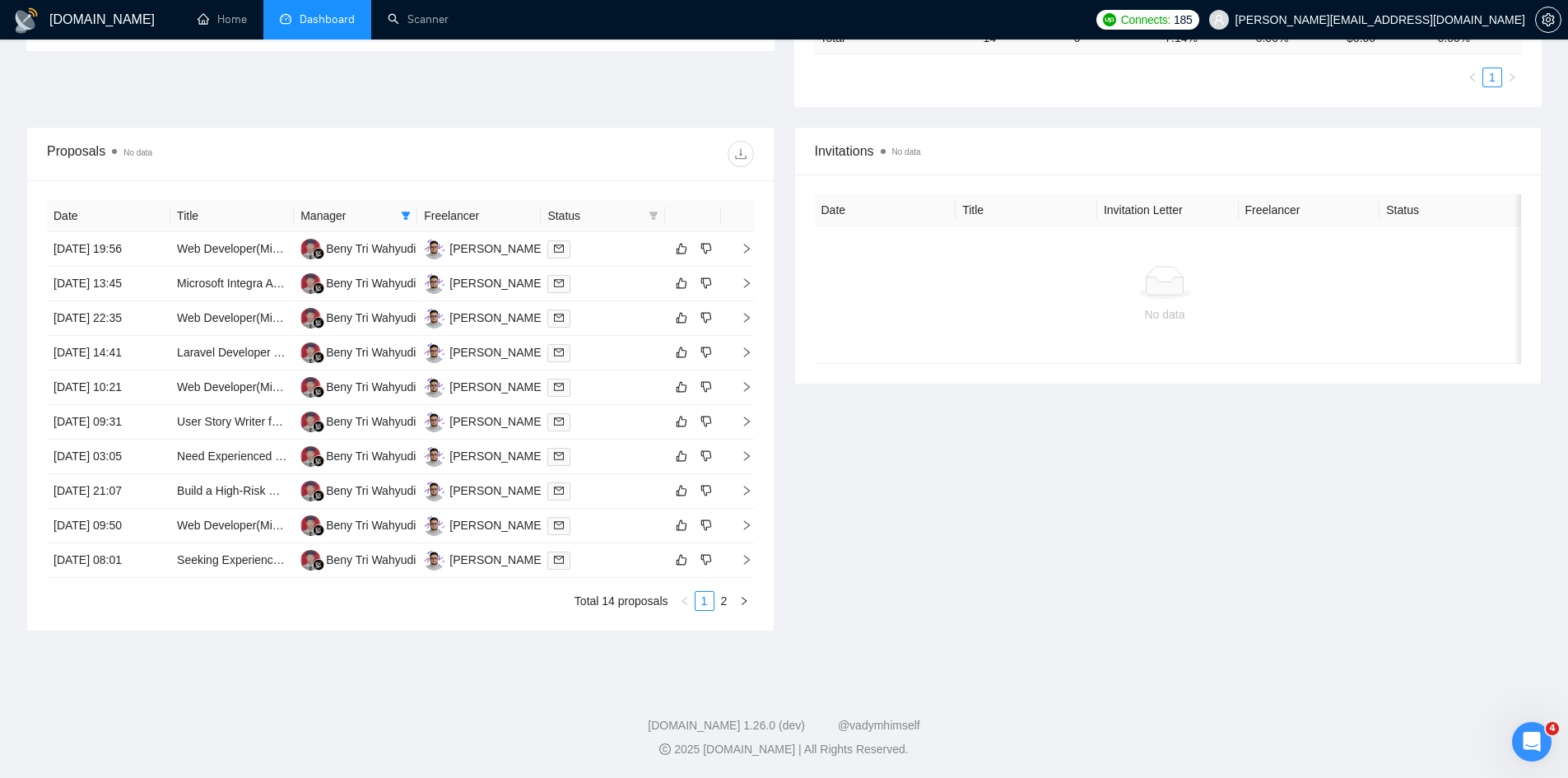
click at [168, 559] on td "[DATE] 08:01" at bounding box center [108, 560] width 123 height 35
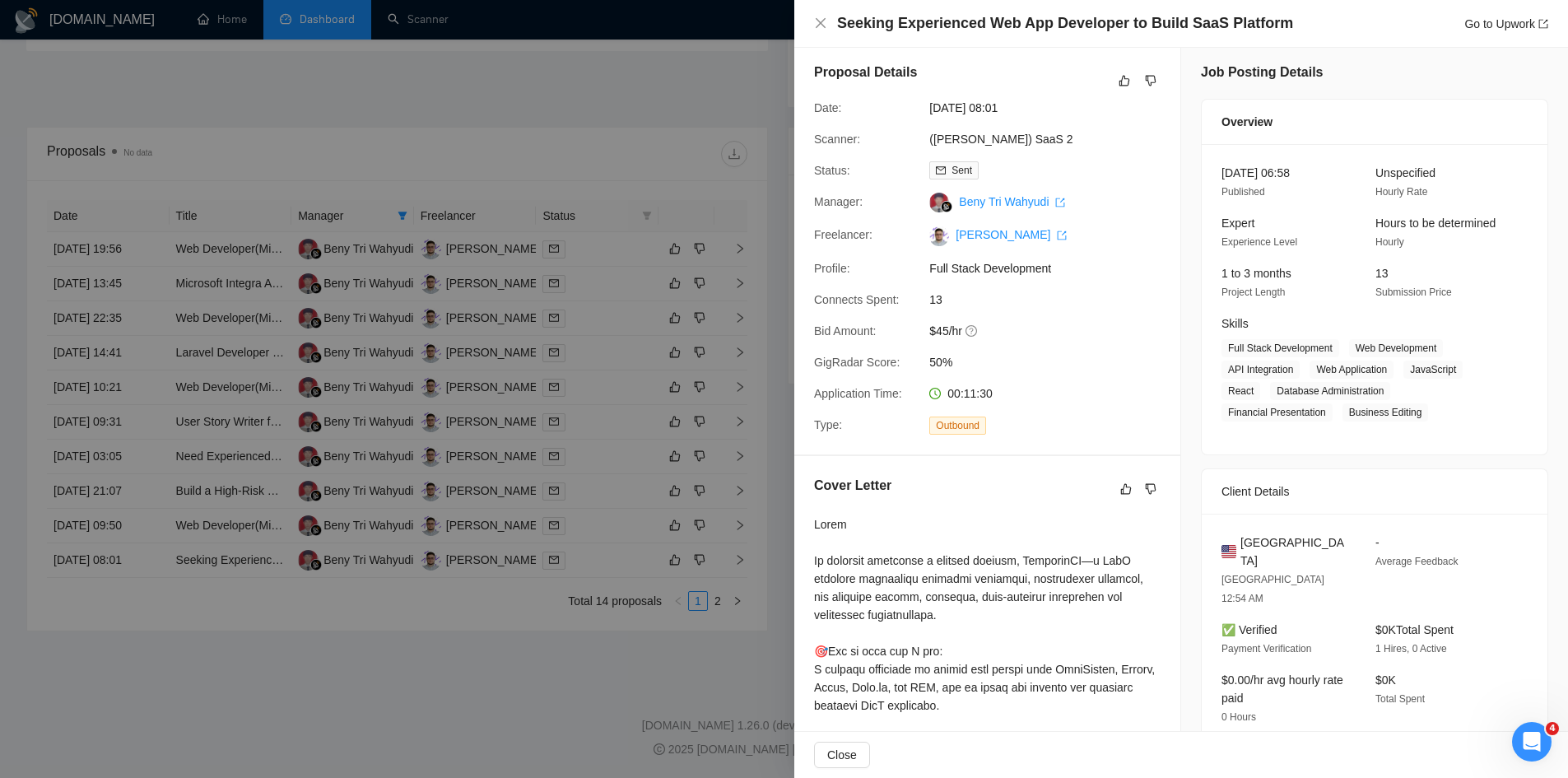
scroll to position [0, 0]
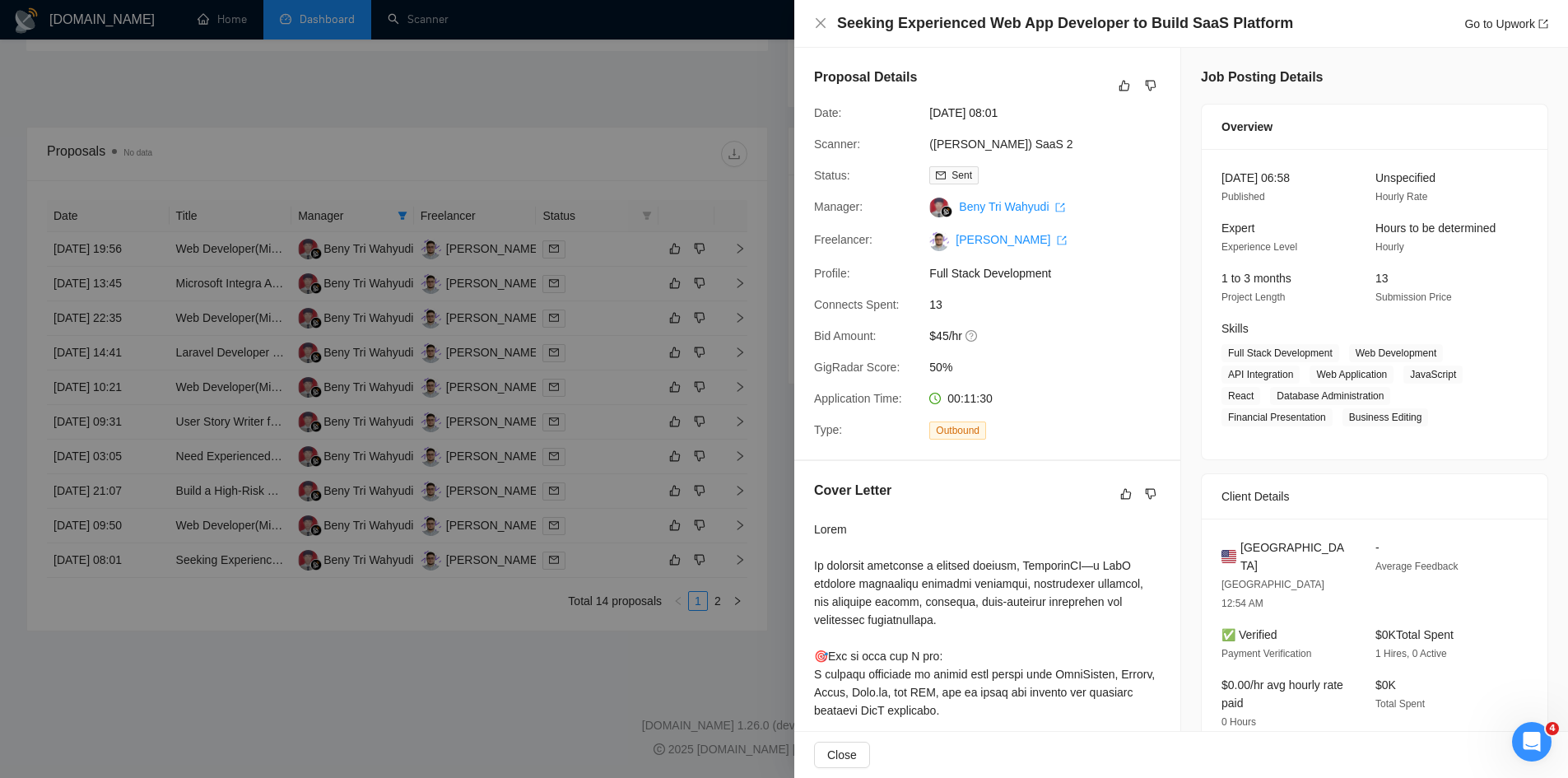
click at [470, 522] on div at bounding box center [784, 389] width 1568 height 778
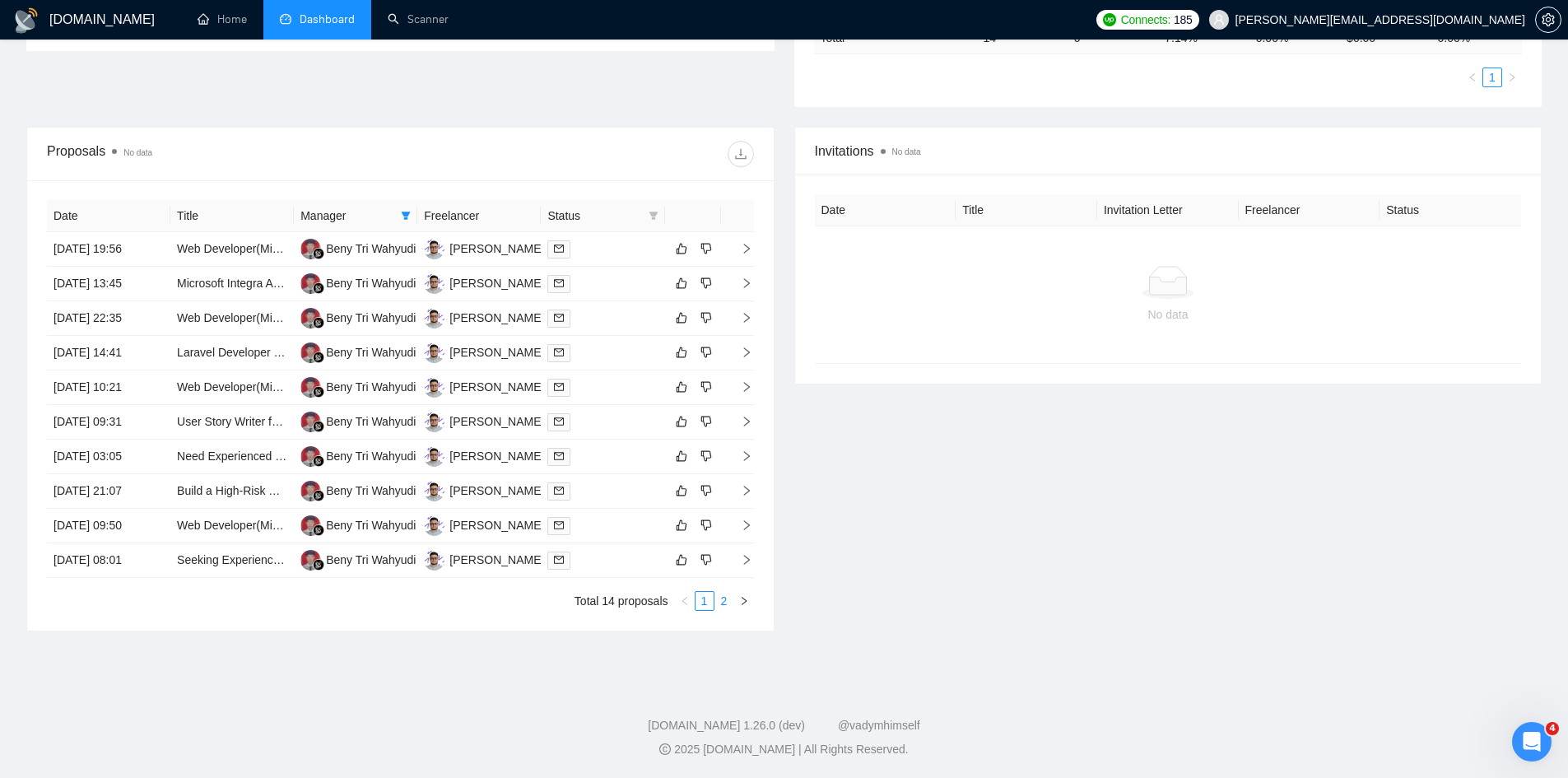
click at [721, 605] on link "2" at bounding box center [724, 601] width 18 height 18
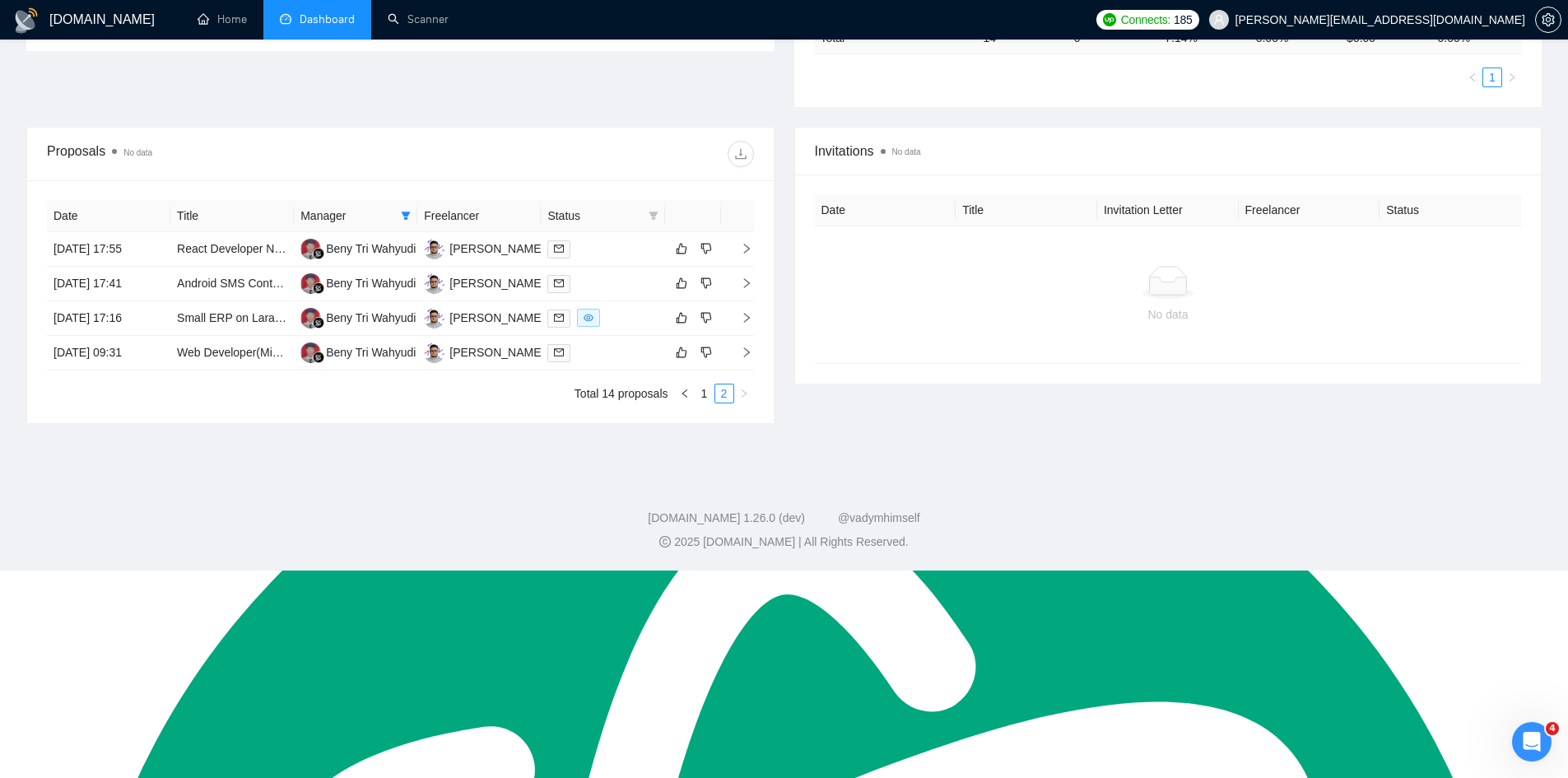
scroll to position [255, 0]
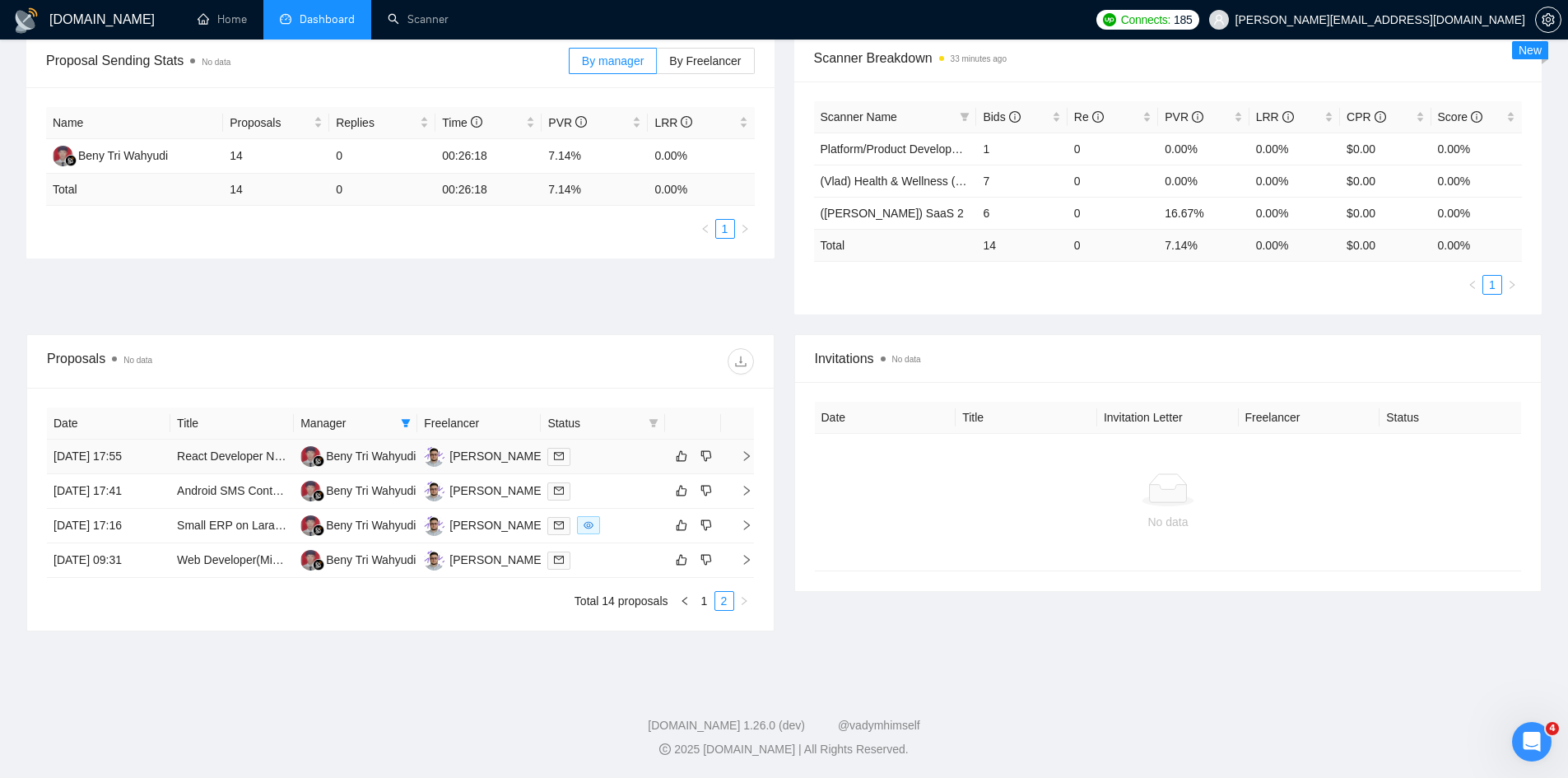
click at [160, 472] on td "[DATE] 17:55" at bounding box center [108, 456] width 123 height 35
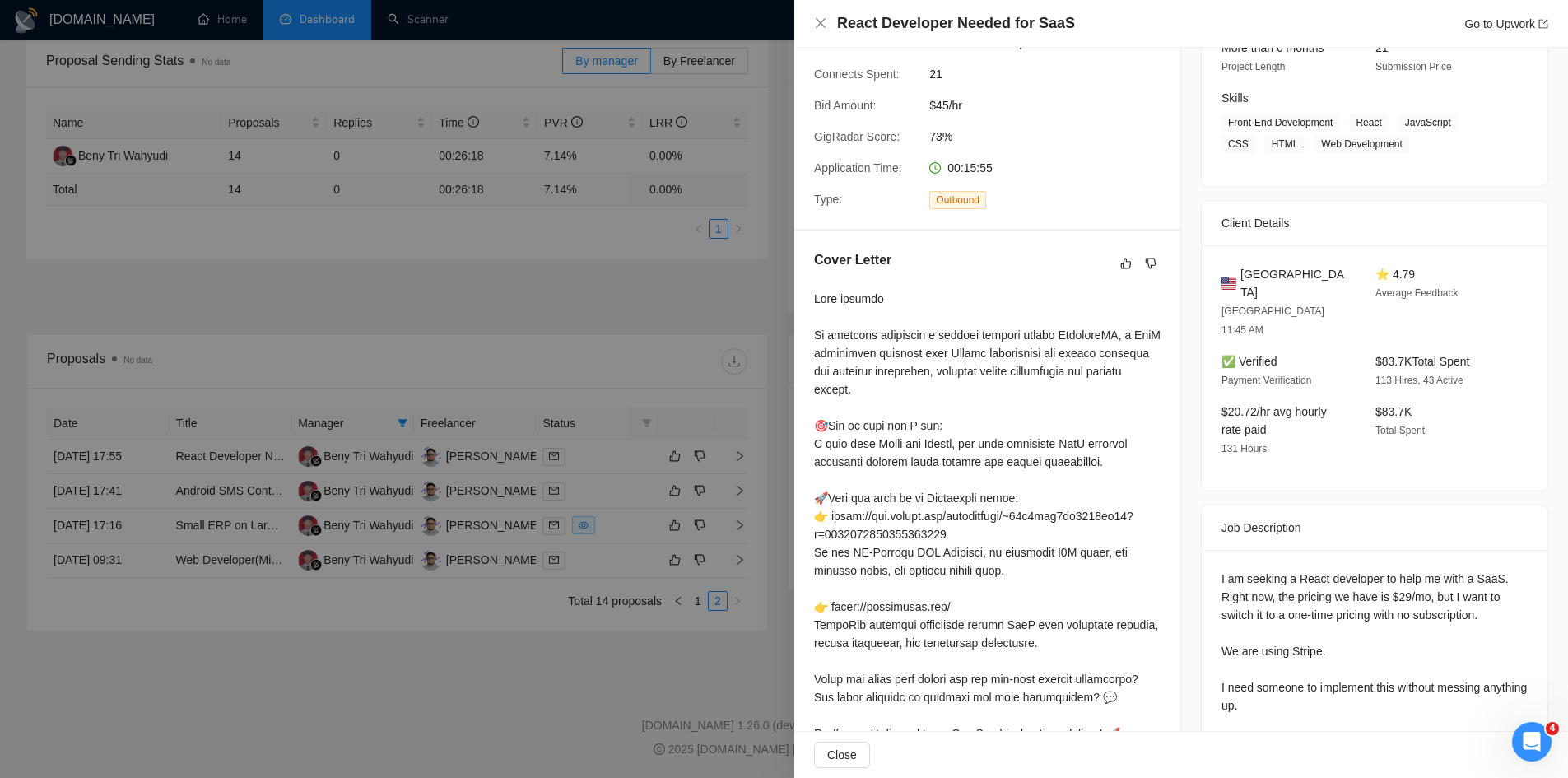
scroll to position [322, 0]
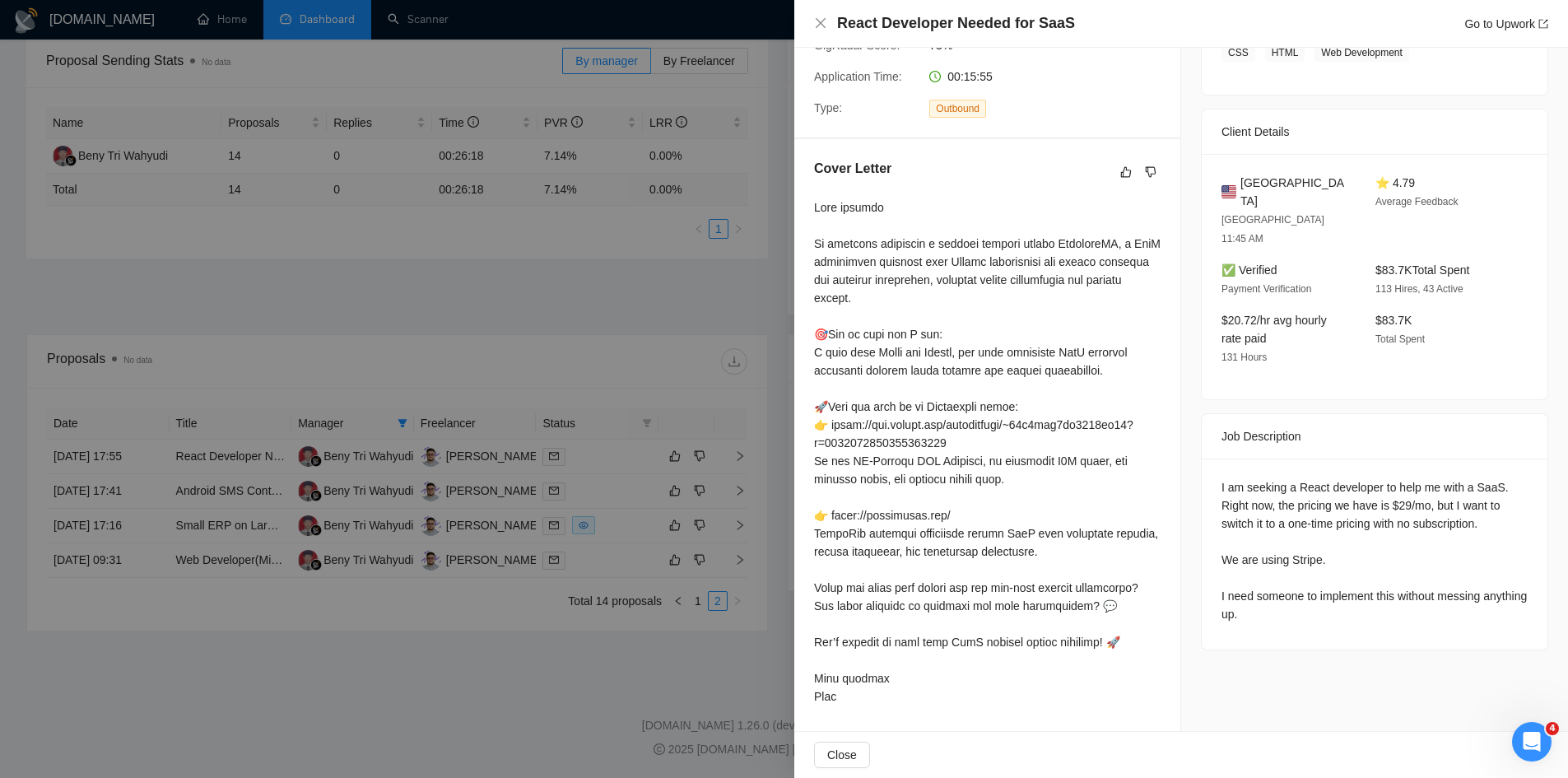
click at [310, 472] on div at bounding box center [784, 389] width 1568 height 778
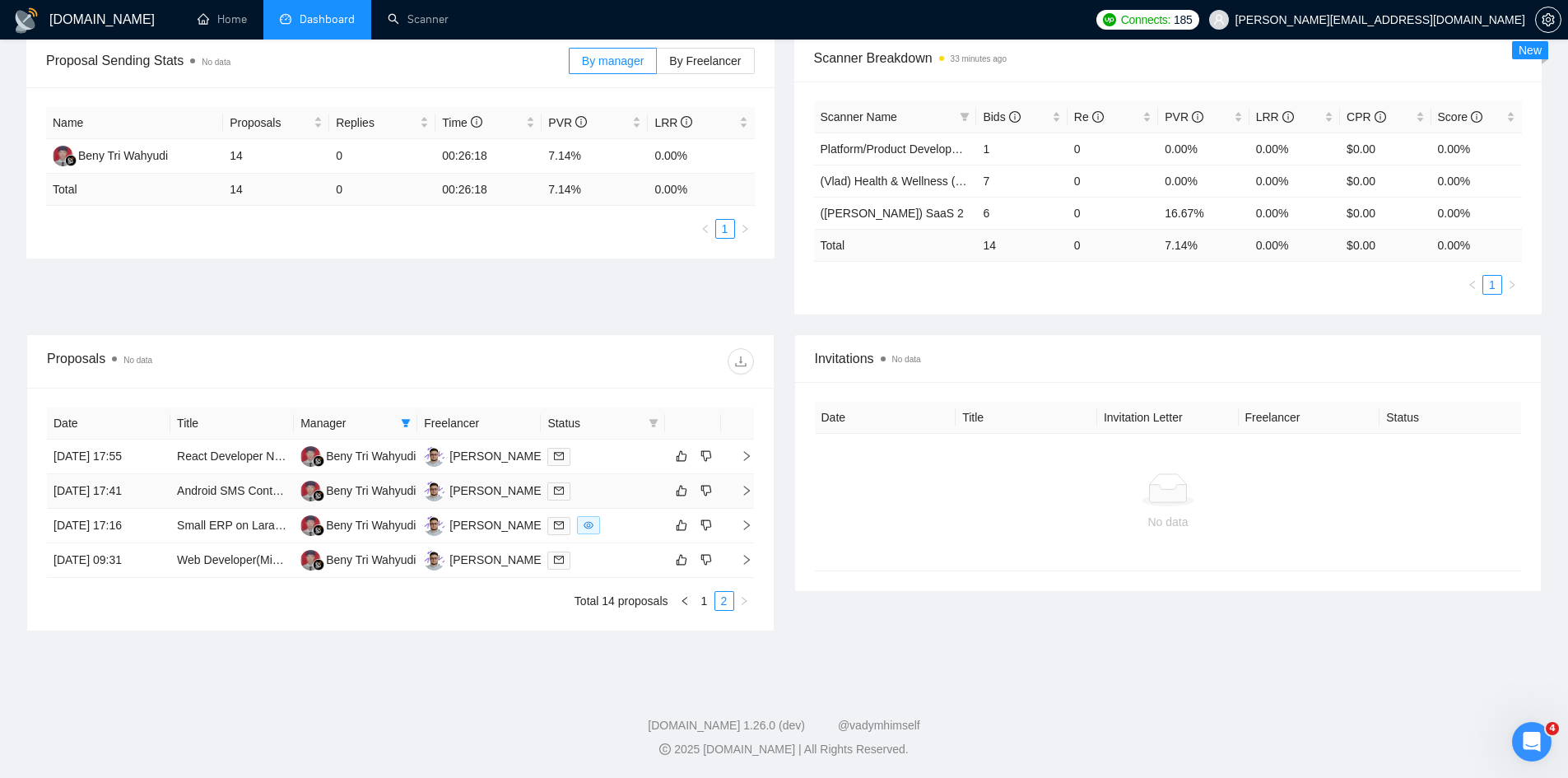
click at [164, 492] on td "[DATE] 17:41" at bounding box center [108, 491] width 123 height 35
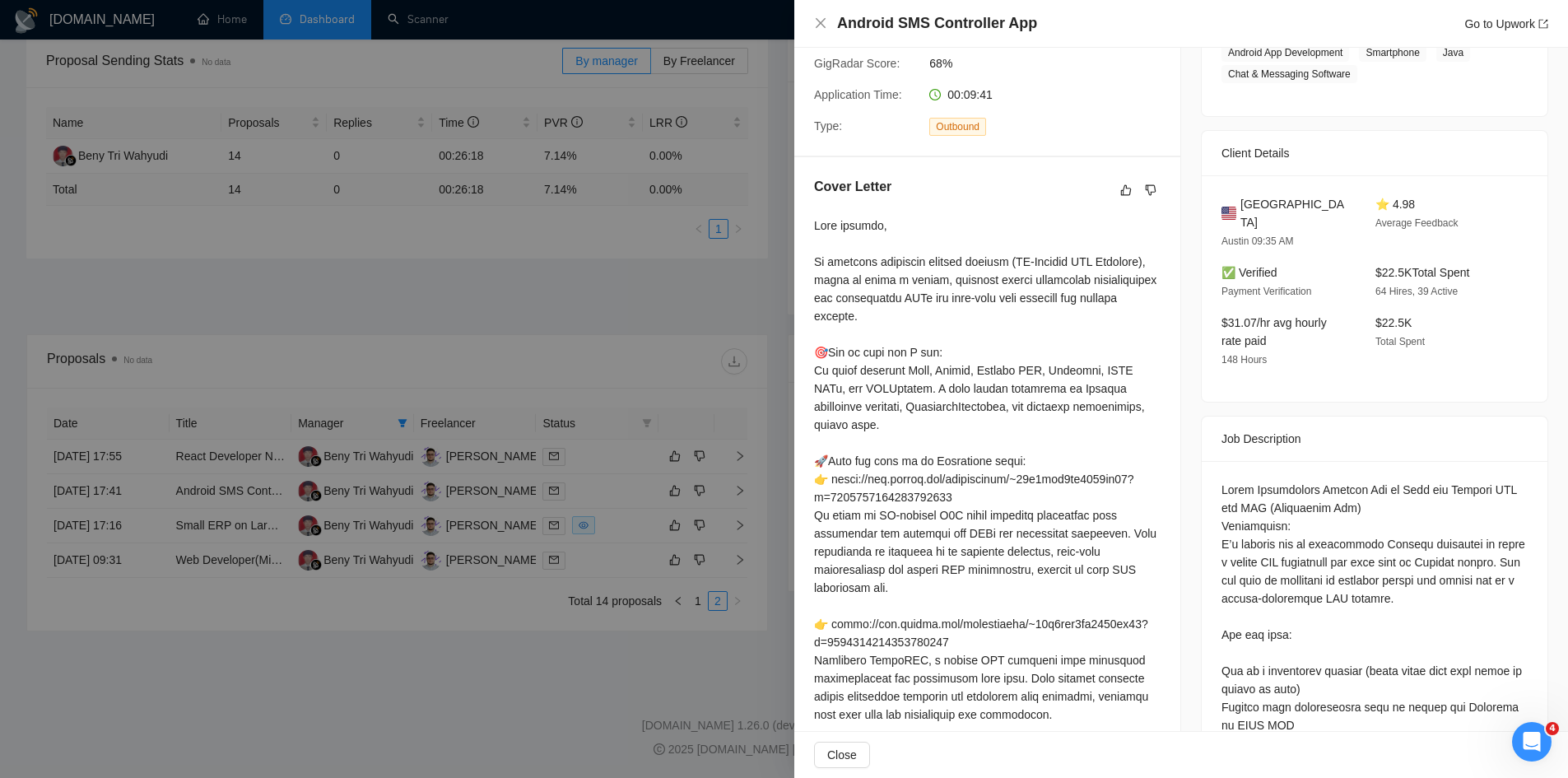
click at [141, 536] on div at bounding box center [784, 389] width 1568 height 778
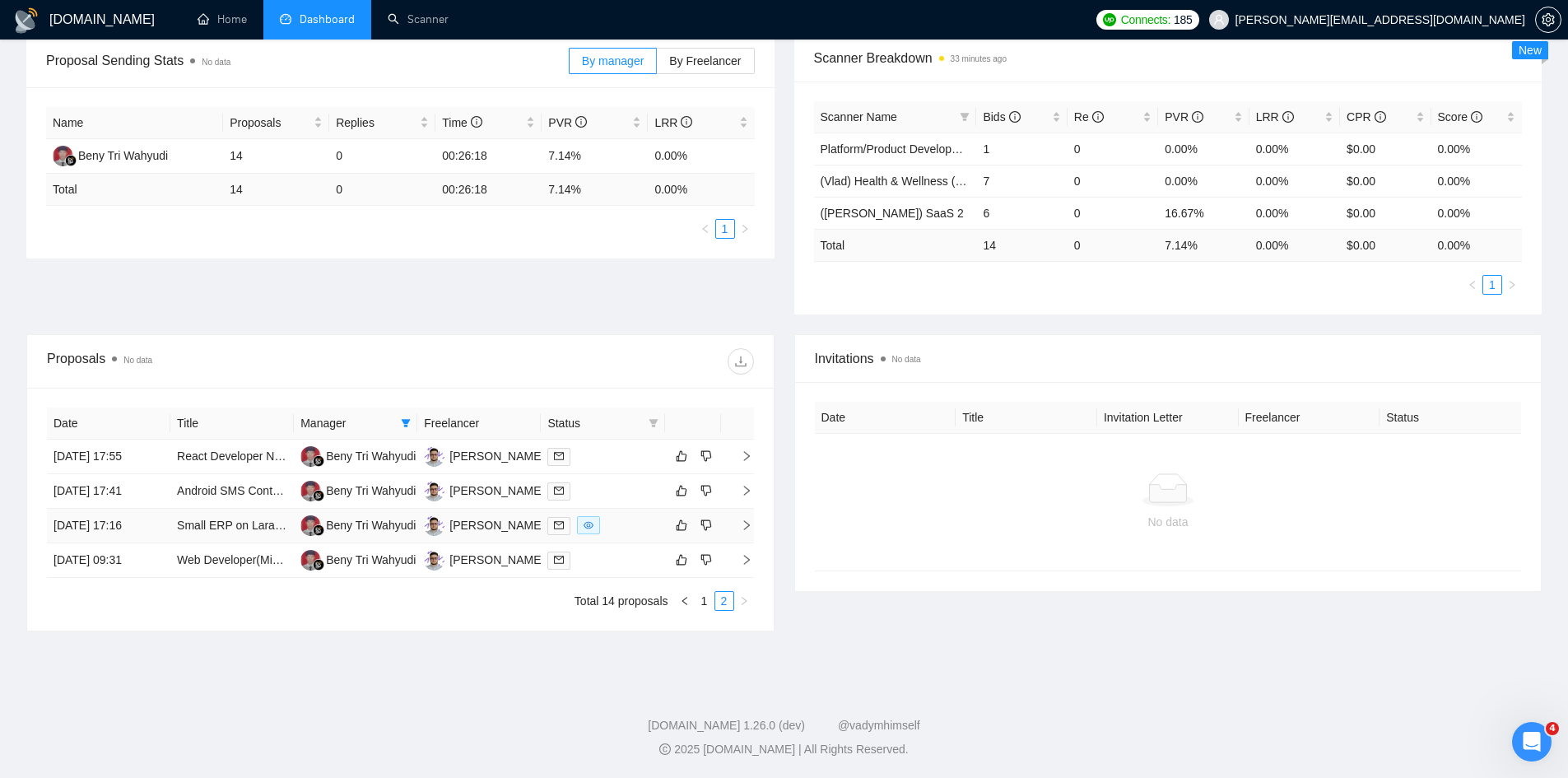
click at [166, 530] on td "[DATE] 17:16" at bounding box center [108, 526] width 123 height 35
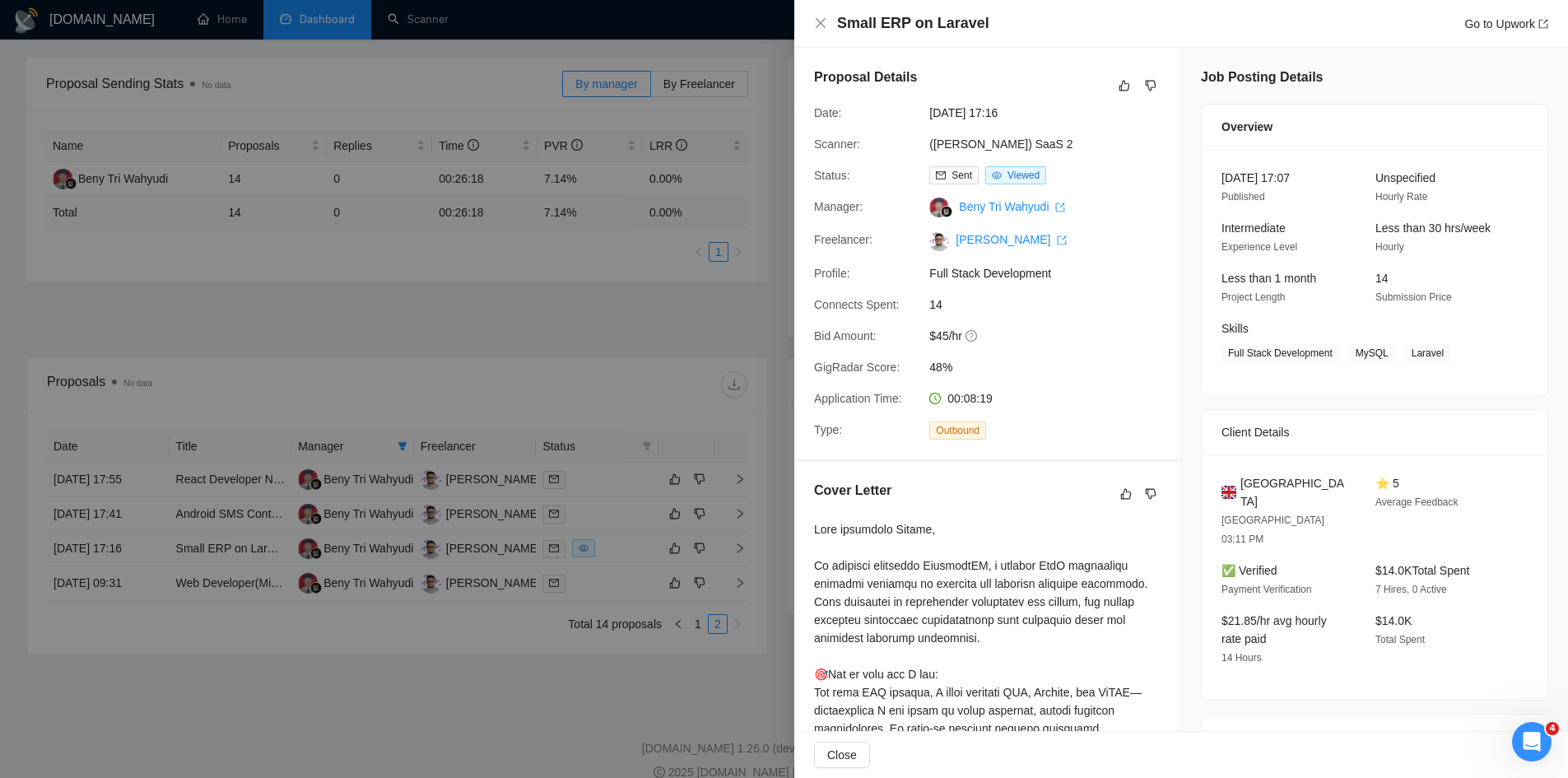
scroll to position [255, 0]
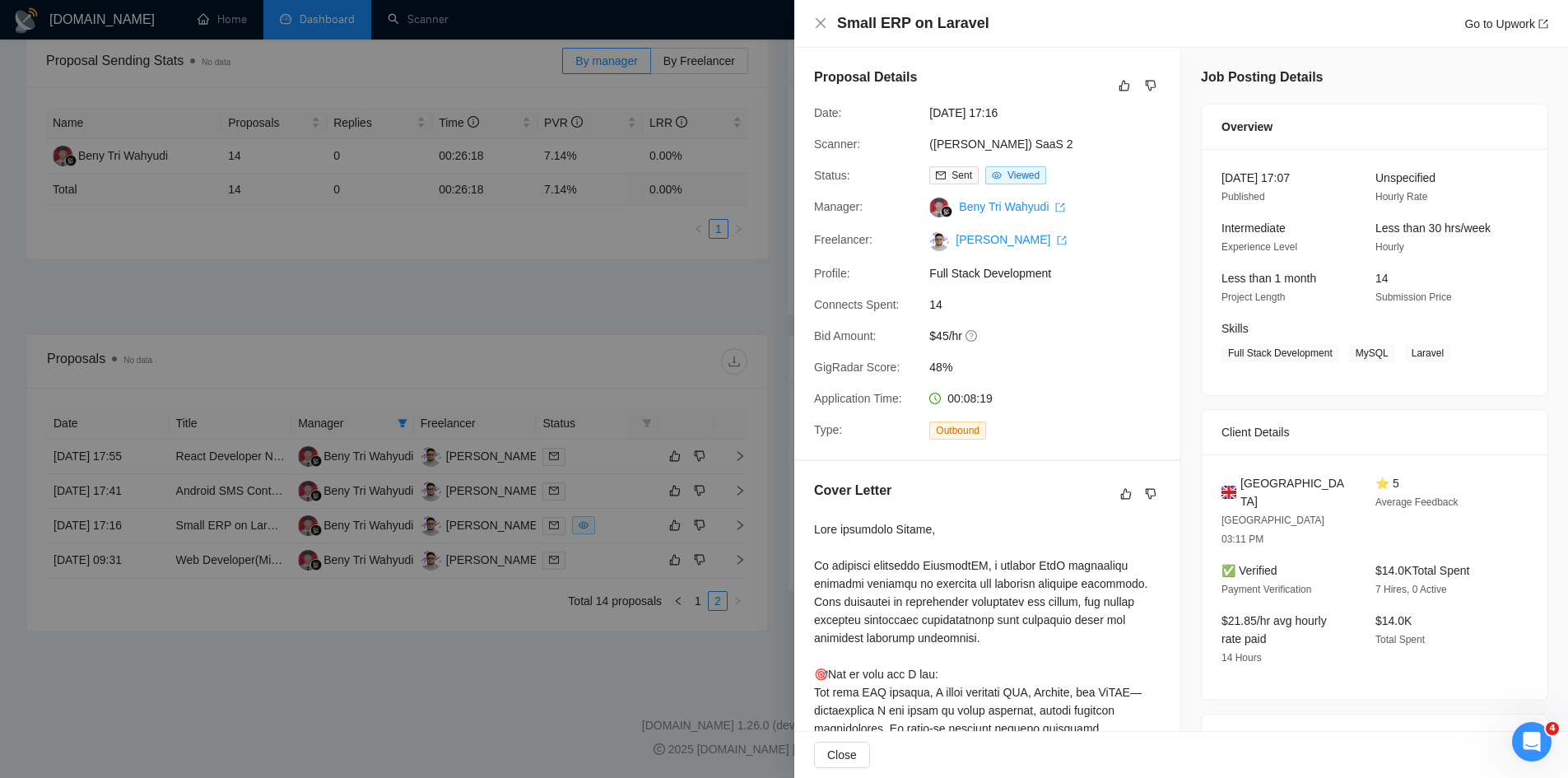
click at [194, 544] on div at bounding box center [784, 389] width 1568 height 778
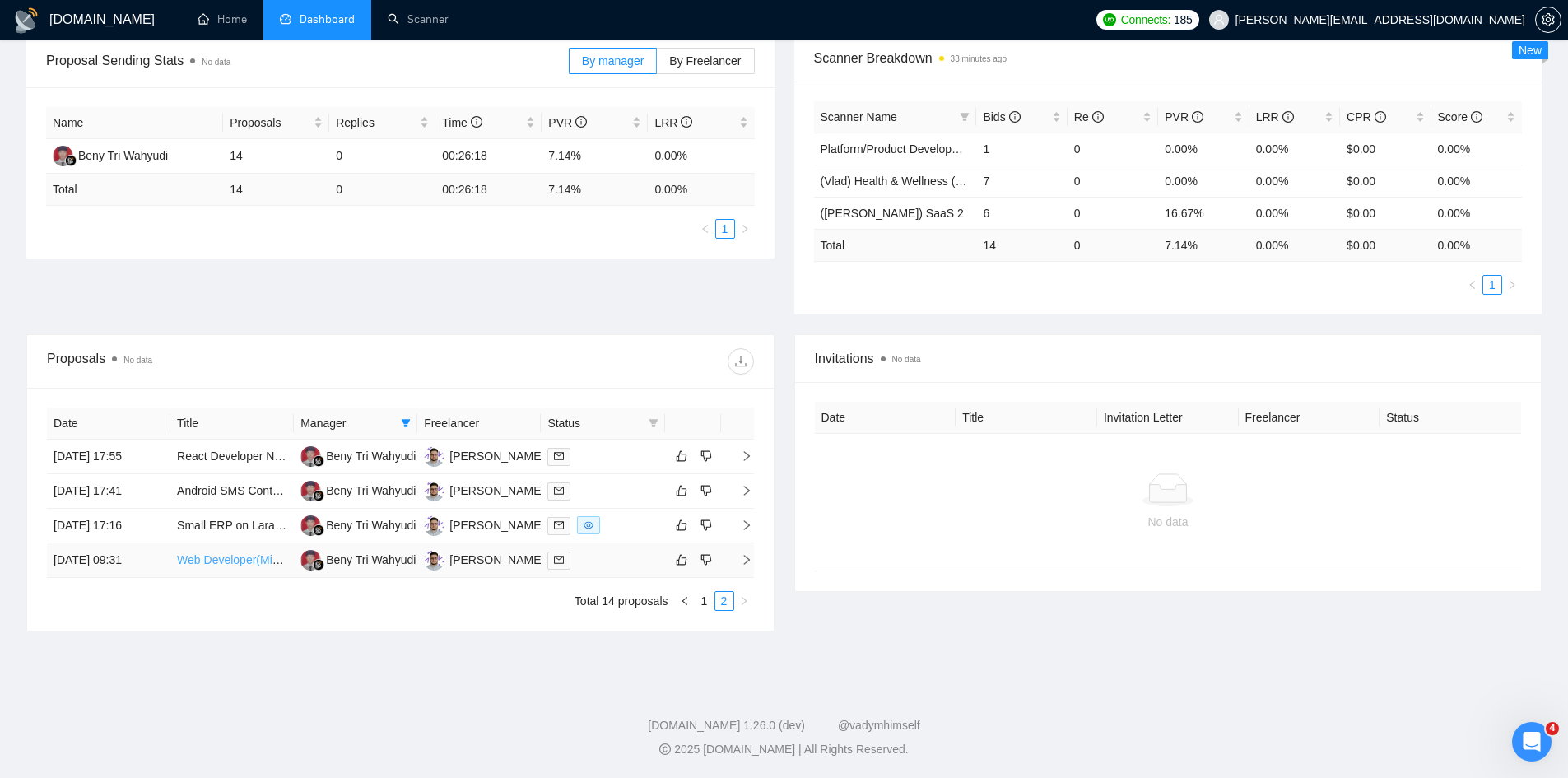
click at [180, 564] on link "Web Developer(Mid Level)" at bounding box center [244, 559] width 136 height 13
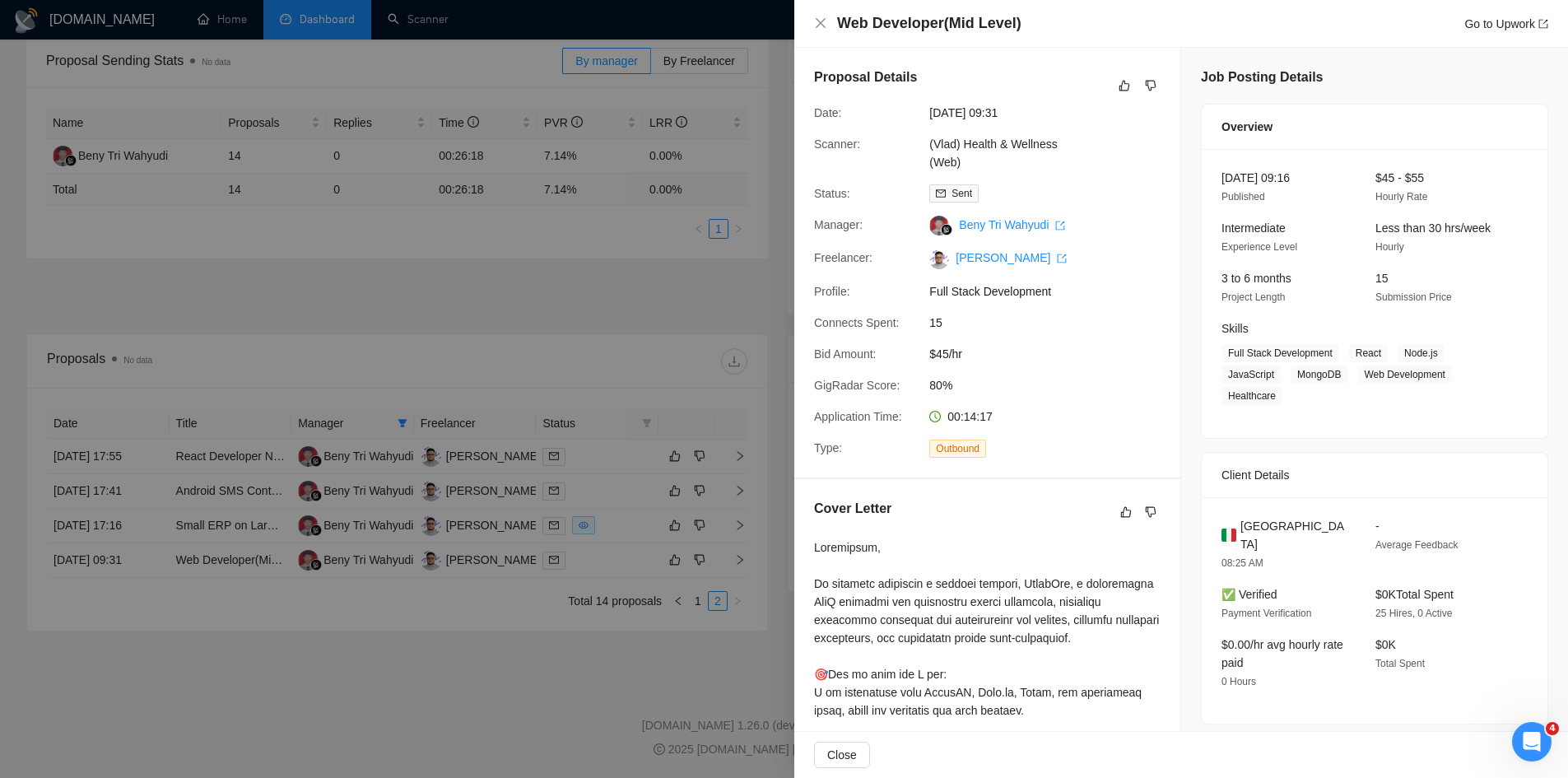
click at [167, 547] on div at bounding box center [784, 389] width 1568 height 778
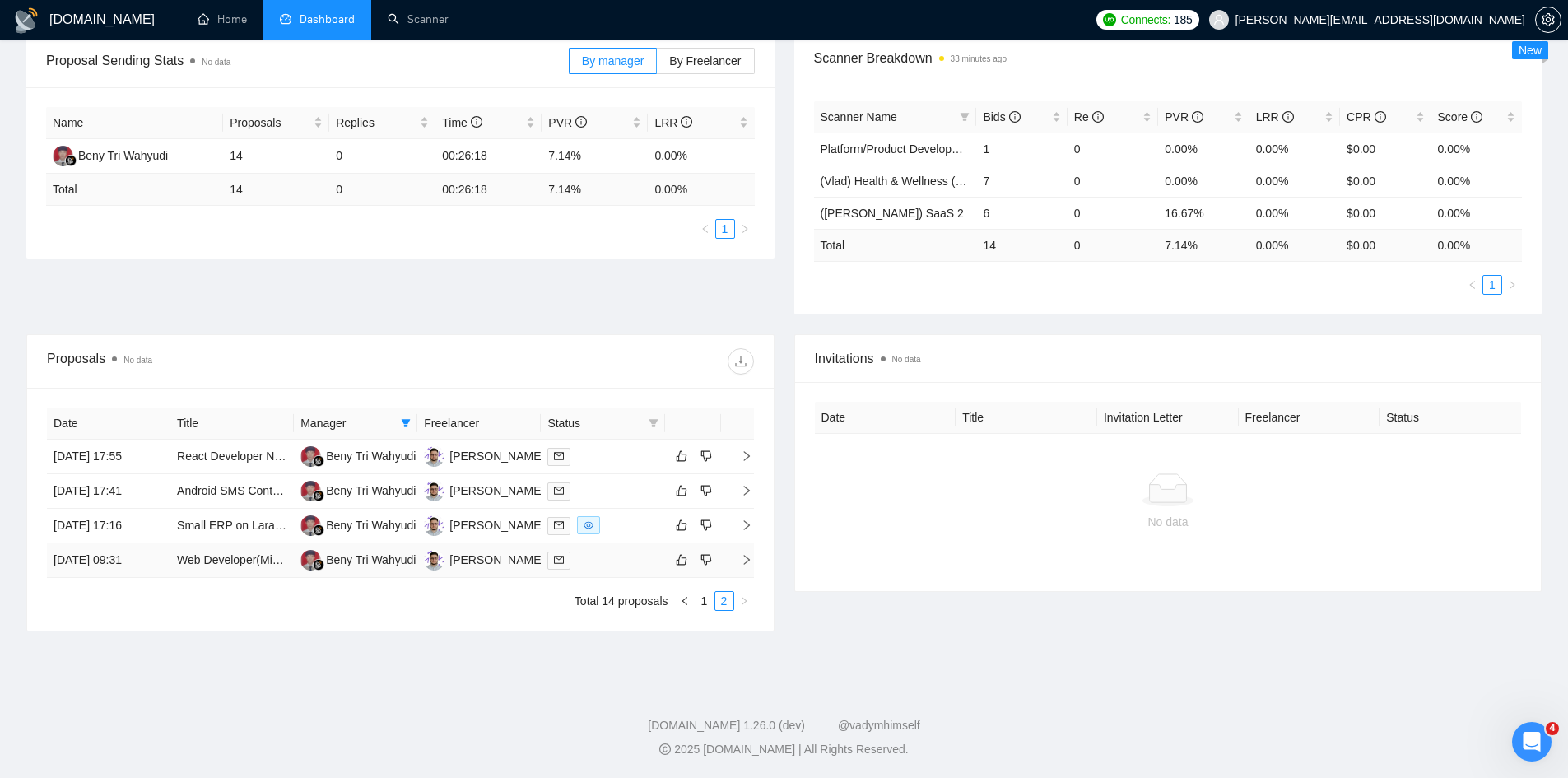
click at [159, 560] on td "[DATE] 09:31" at bounding box center [108, 560] width 123 height 35
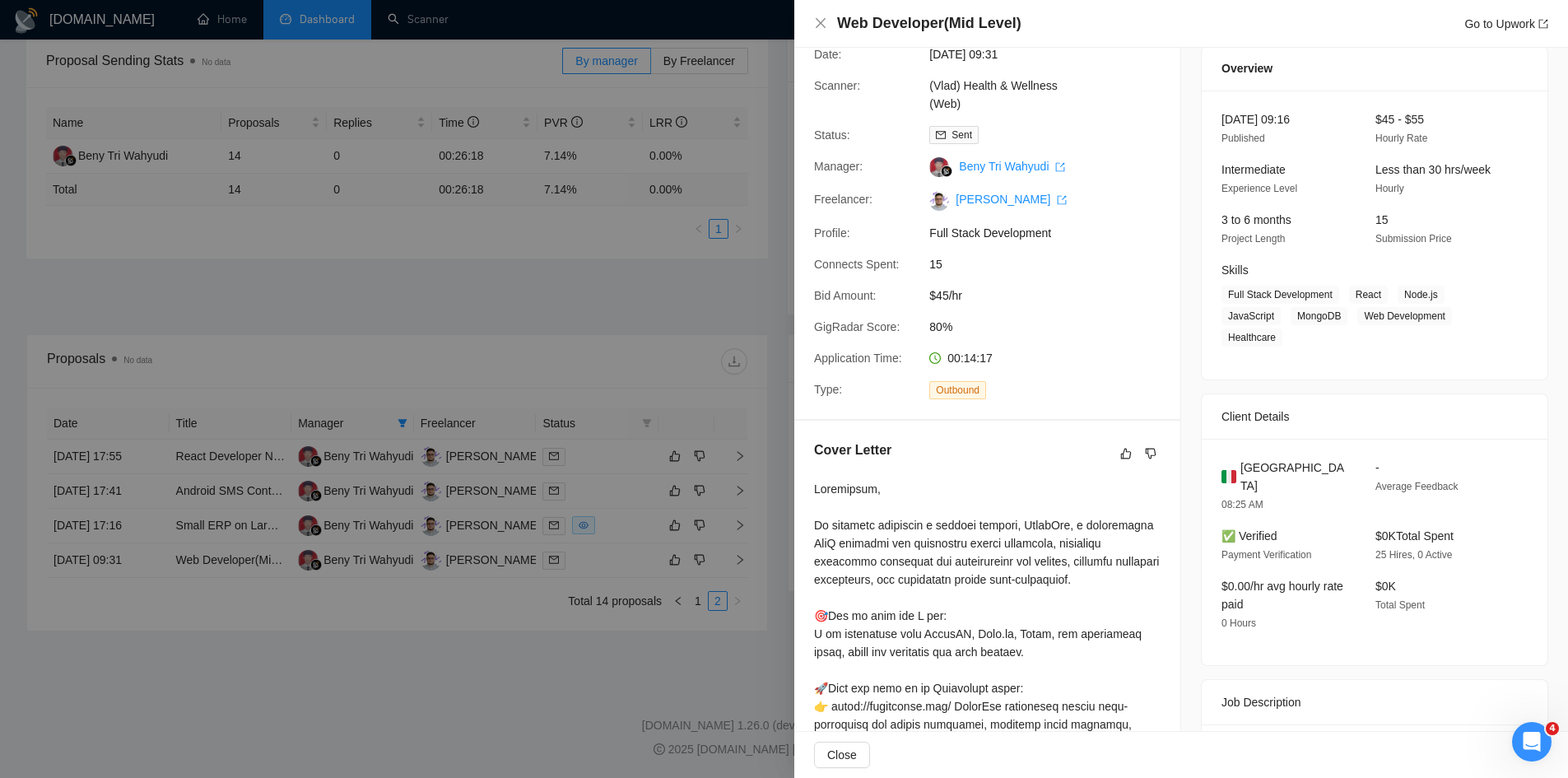
scroll to position [109, 0]
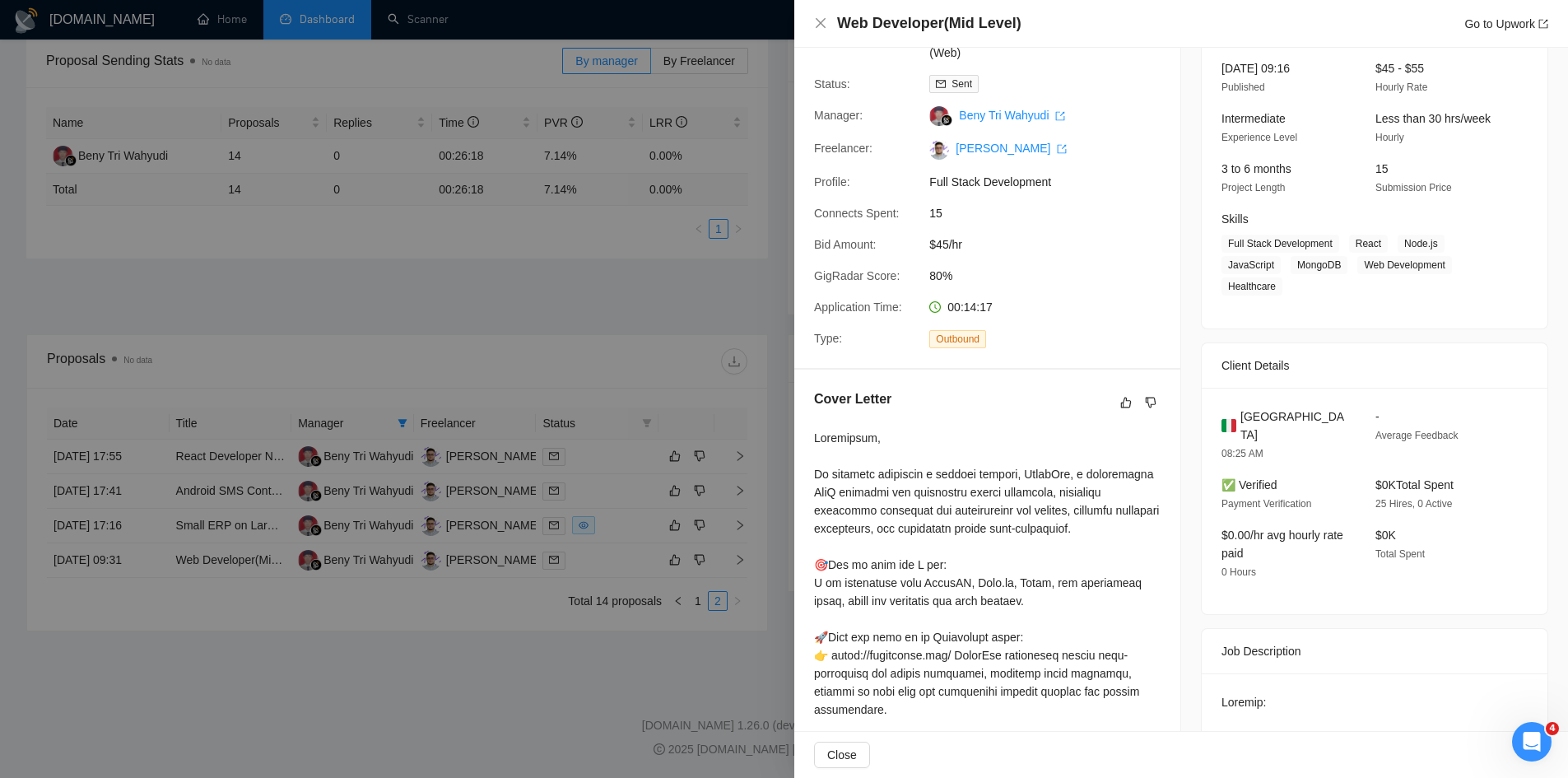
click at [712, 256] on div at bounding box center [784, 389] width 1568 height 778
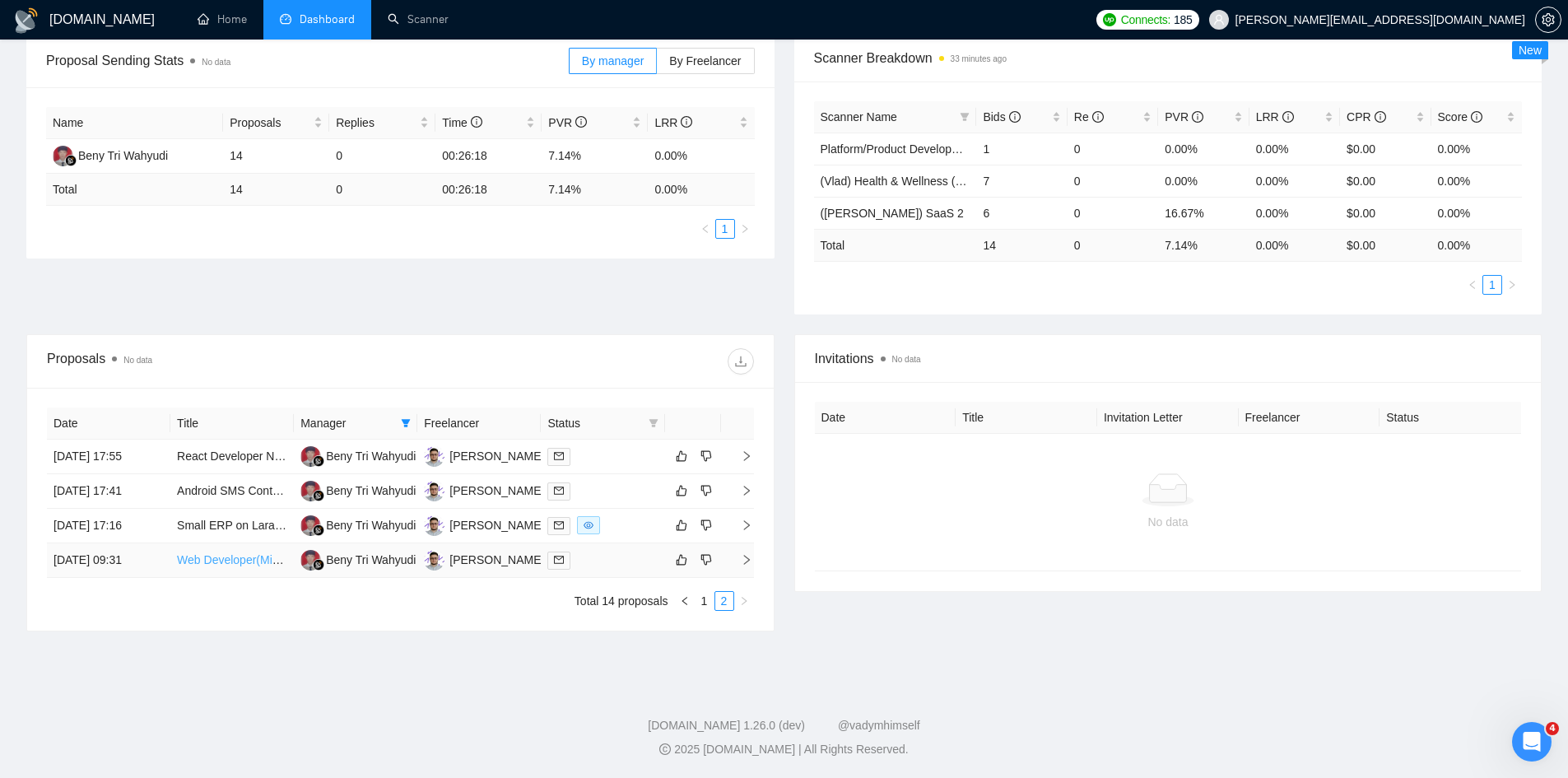
click at [192, 558] on link "Web Developer(Mid Level)" at bounding box center [244, 559] width 136 height 13
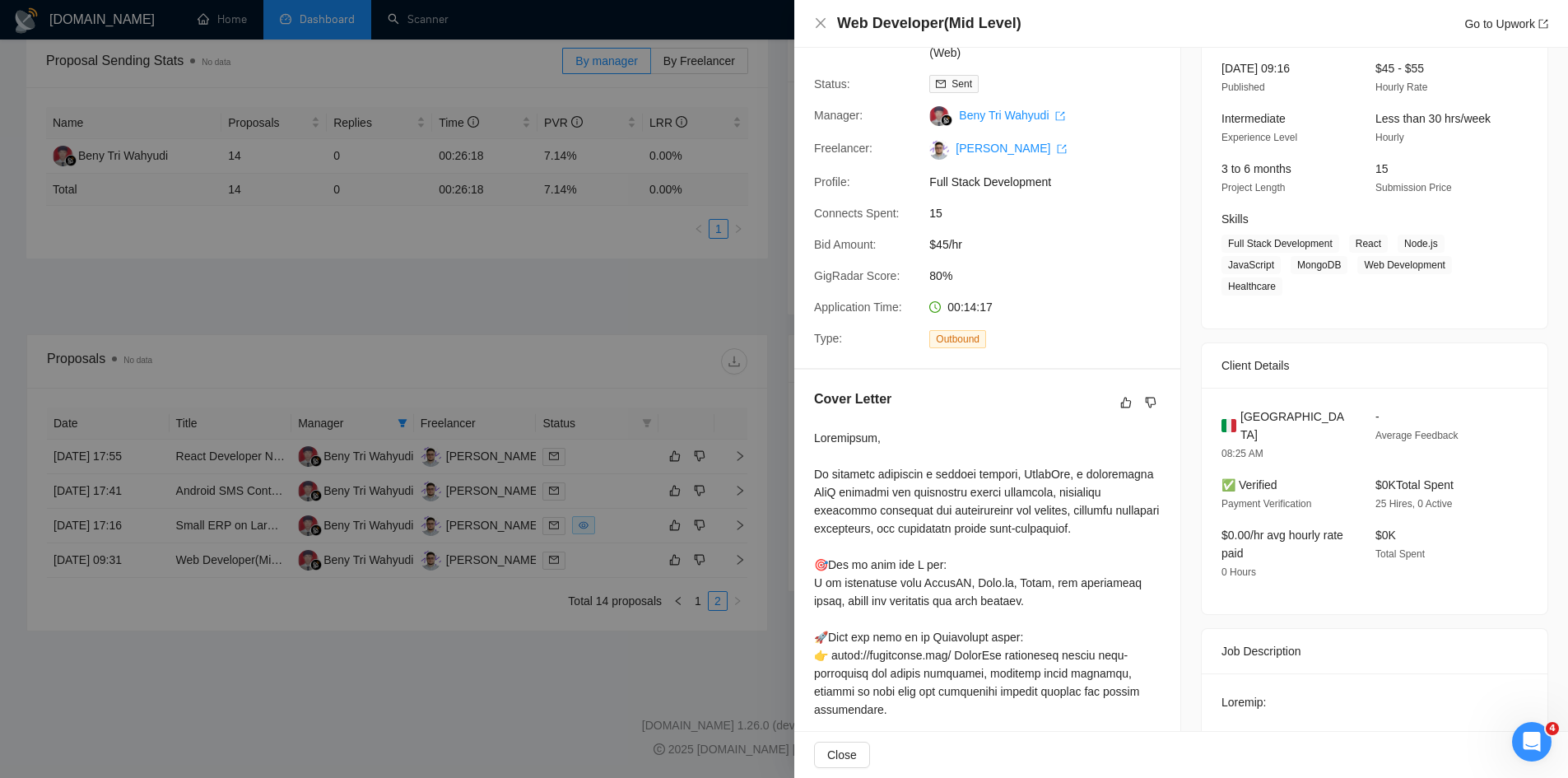
click at [145, 608] on div at bounding box center [784, 389] width 1568 height 778
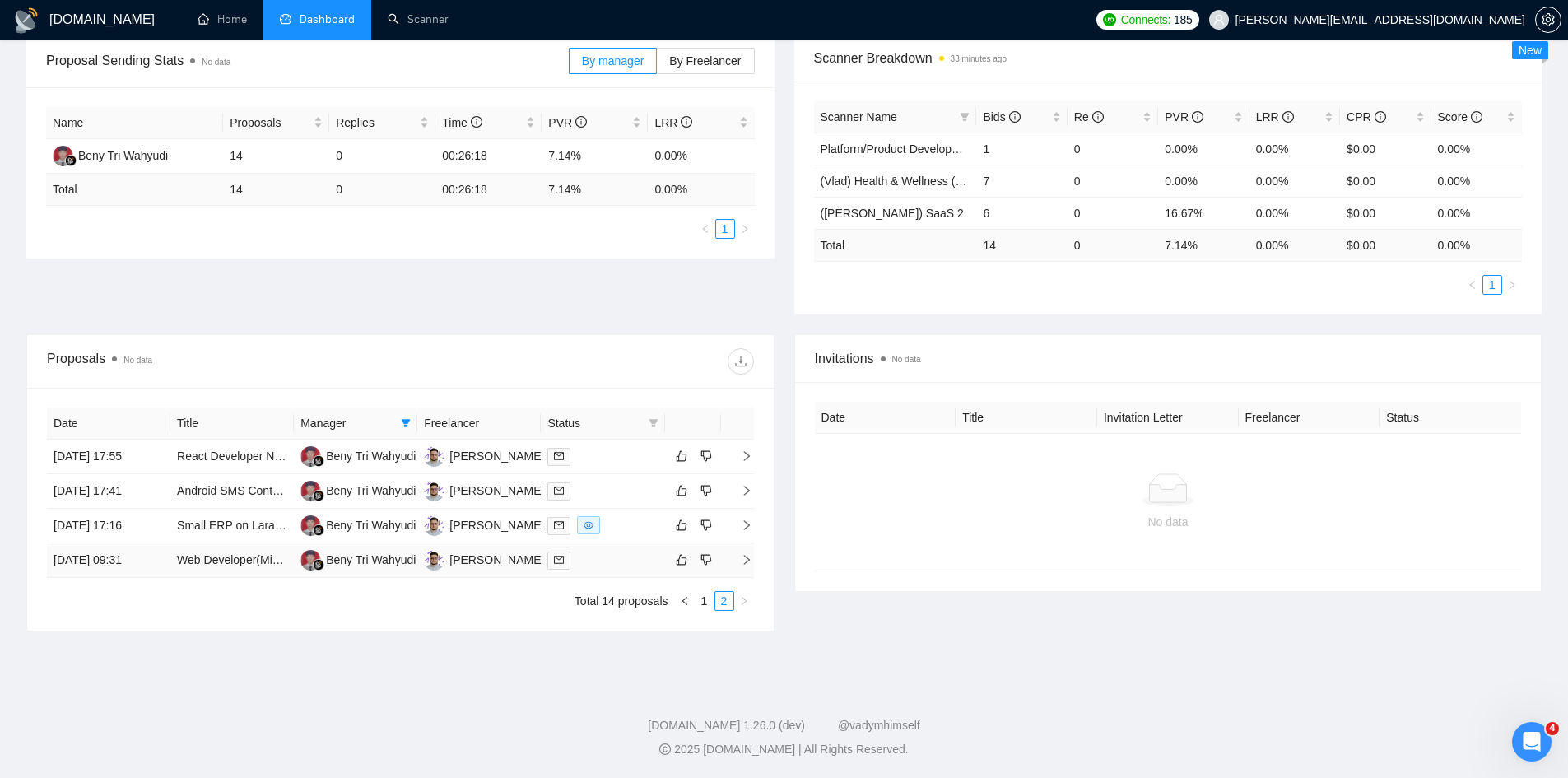
click at [161, 558] on td "[DATE] 09:31" at bounding box center [108, 560] width 123 height 35
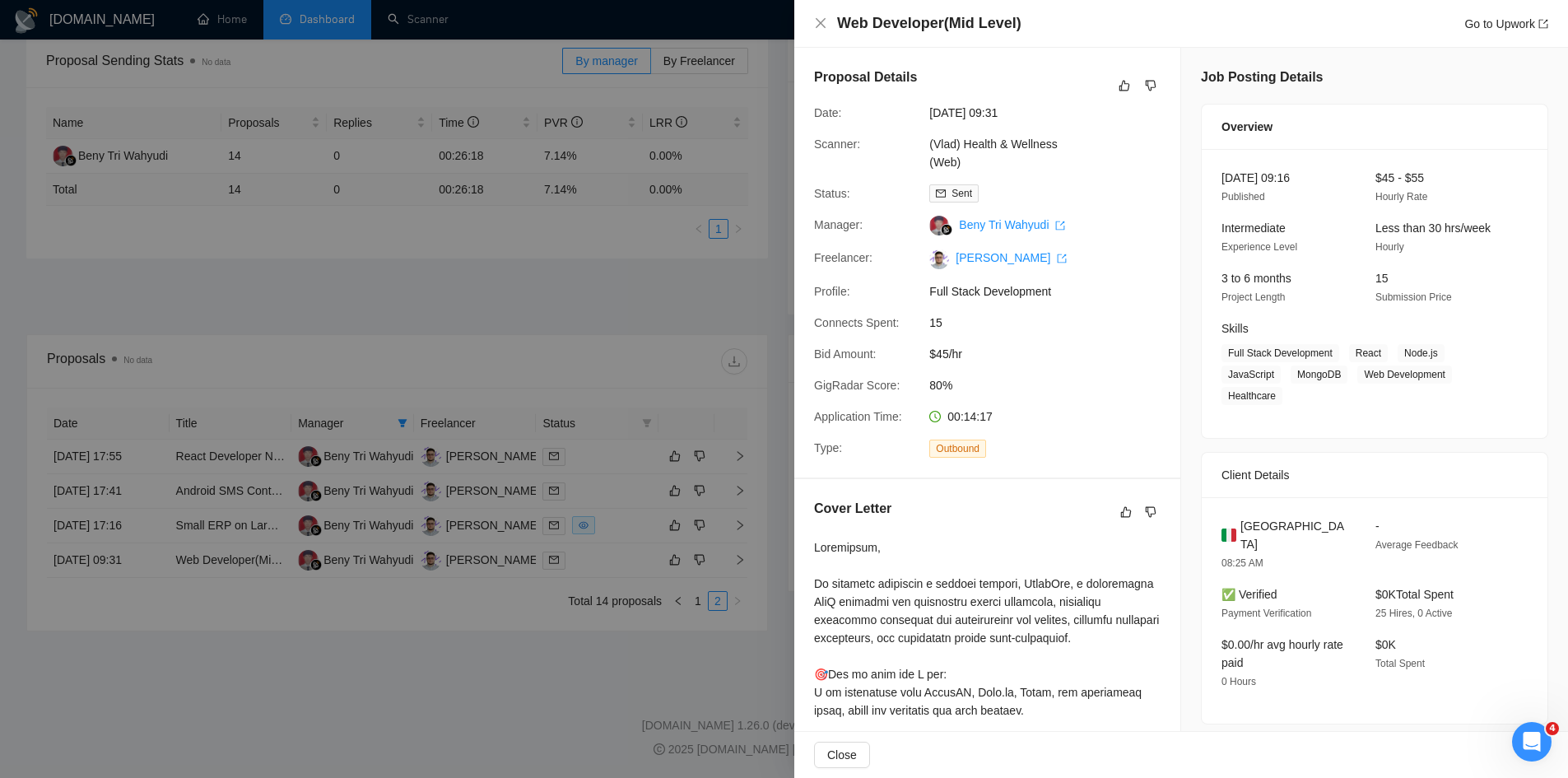
scroll to position [220, 0]
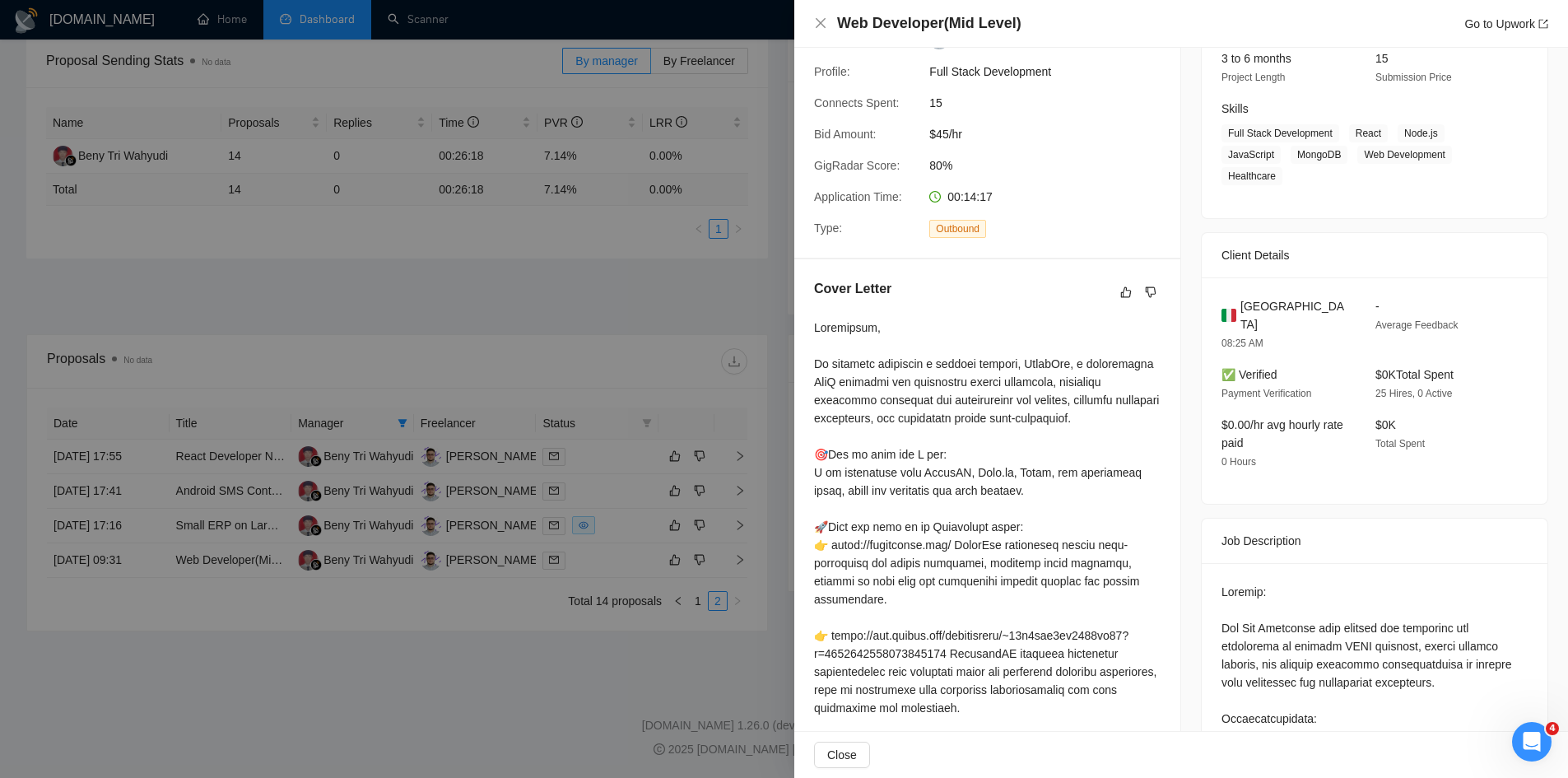
click at [727, 245] on div at bounding box center [784, 389] width 1568 height 778
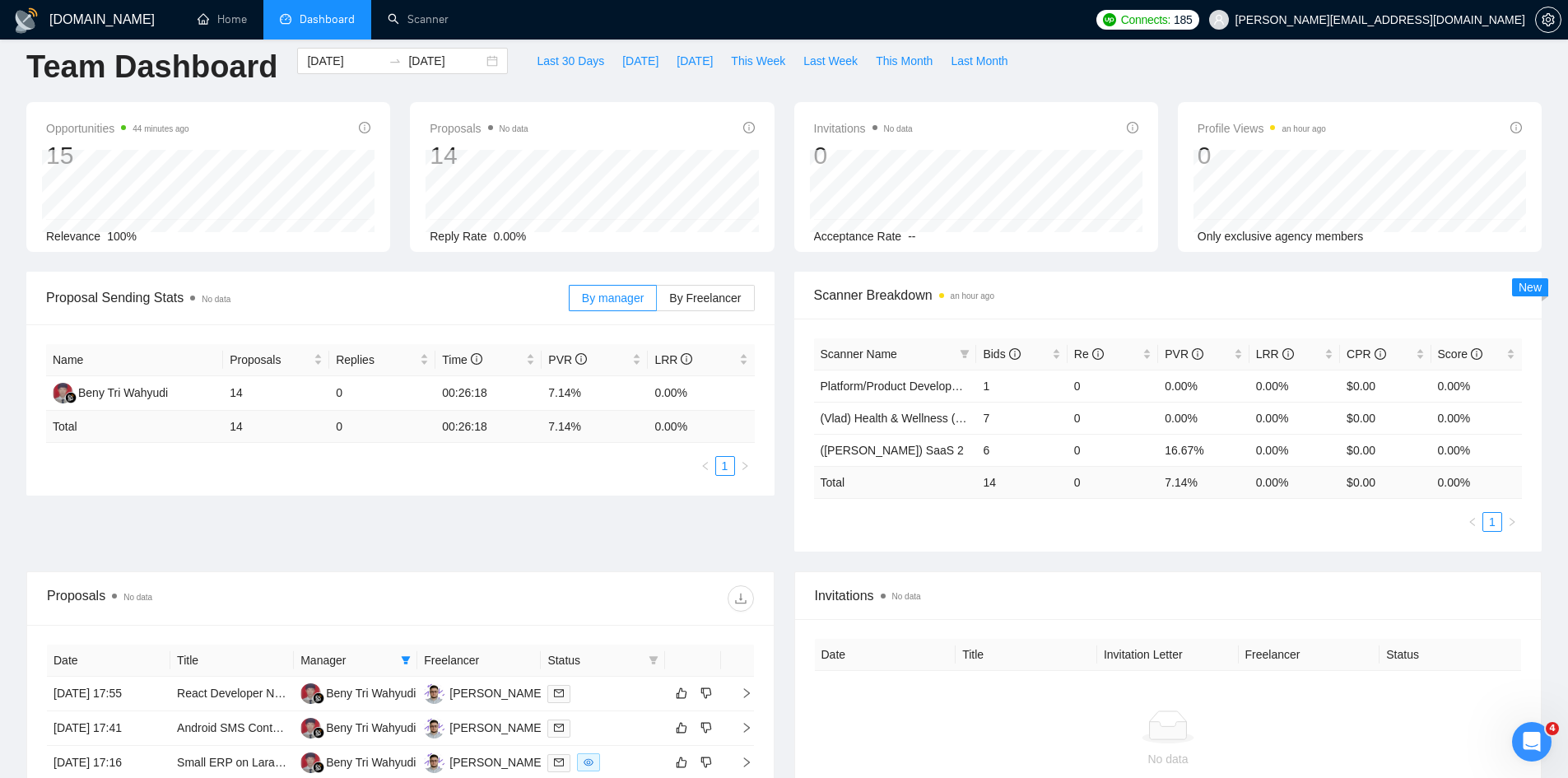
scroll to position [0, 0]
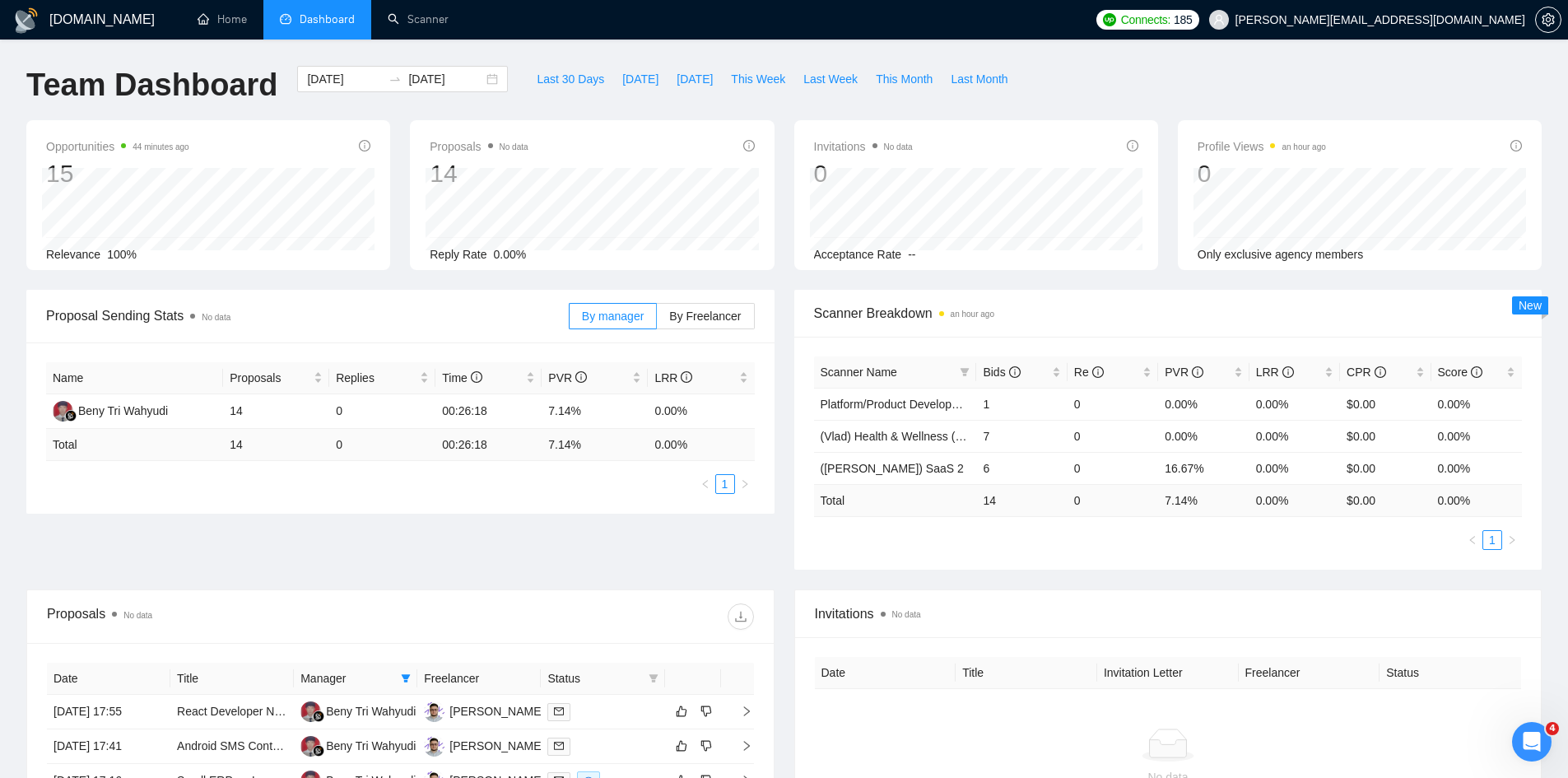
click at [449, 583] on div "Proposal Sending Stats No data By manager By Freelancer Name Proposals Replies …" at bounding box center [784, 440] width 1535 height 300
click at [382, 76] on div at bounding box center [394, 78] width 27 height 13
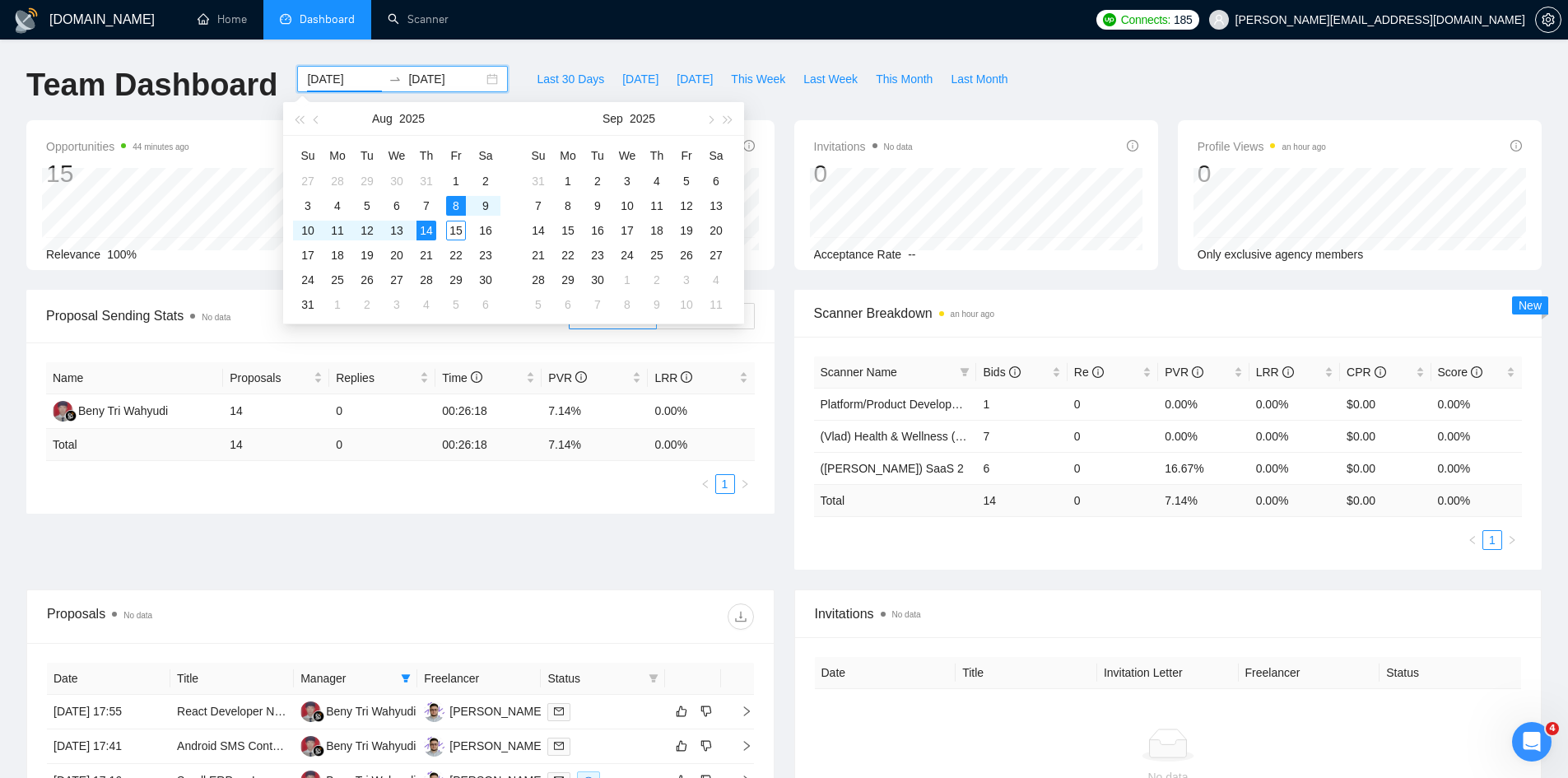
type input "[DATE]"
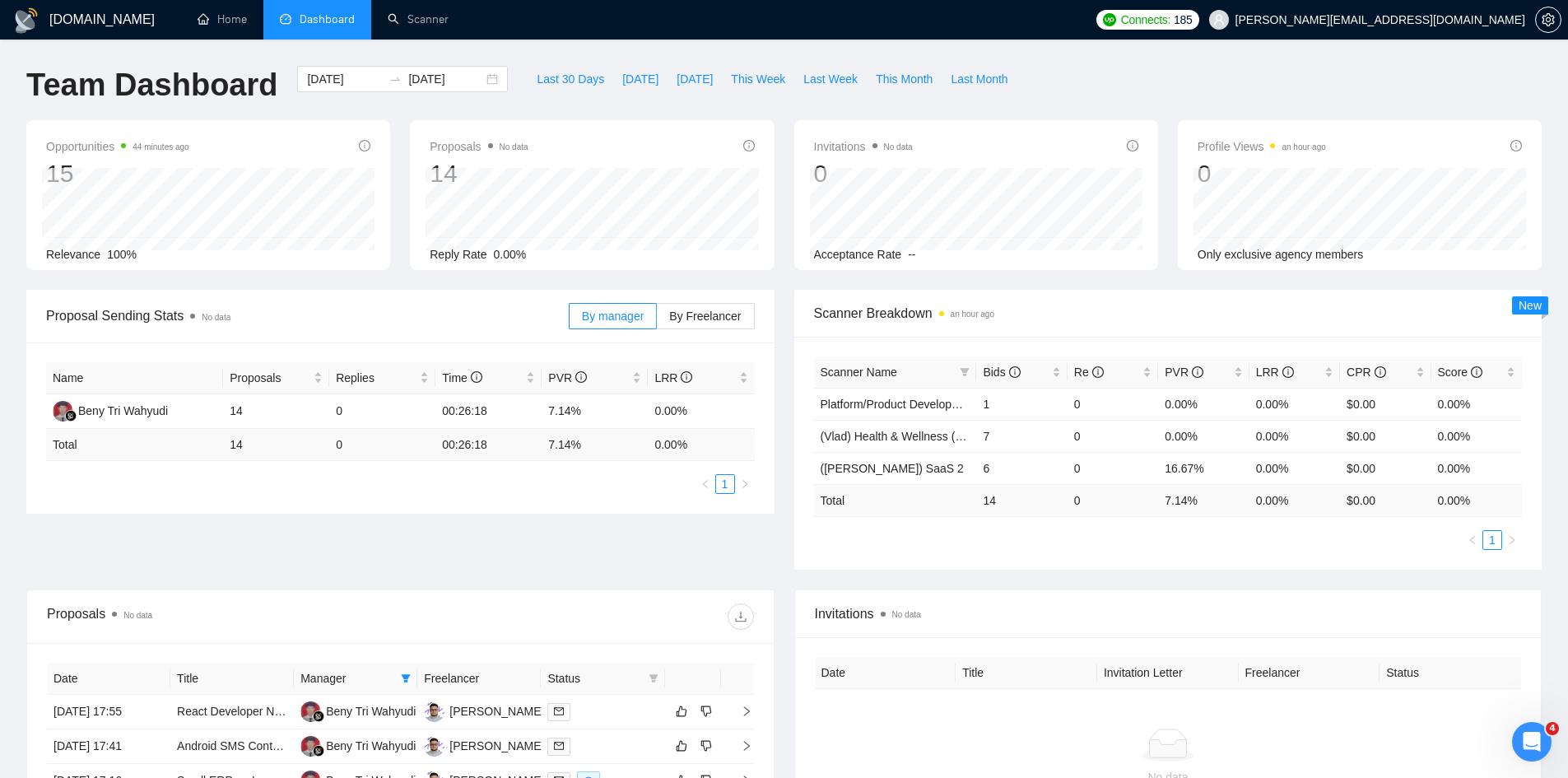
click at [485, 478] on ul "1" at bounding box center [399, 484] width 708 height 20
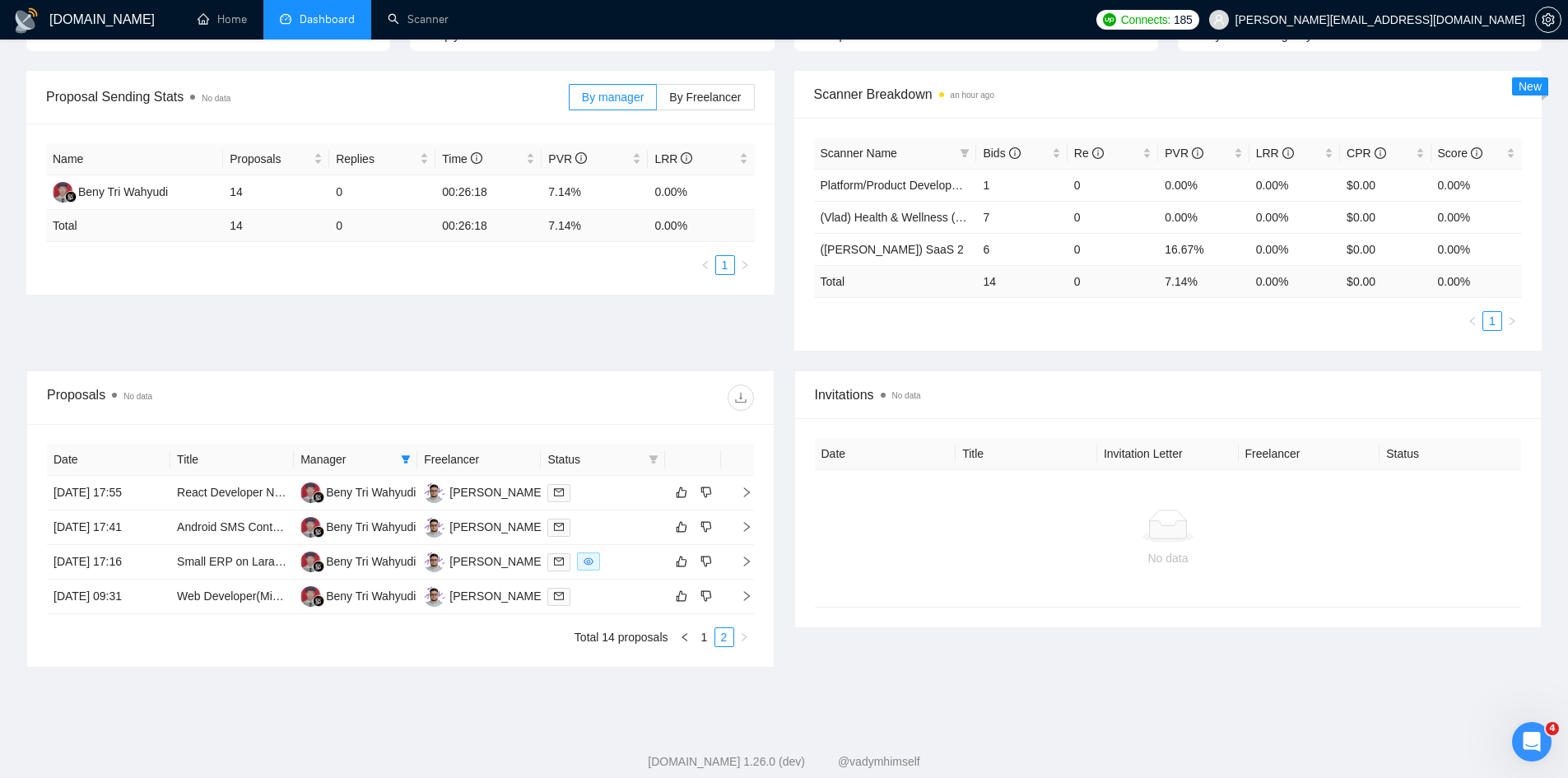
scroll to position [220, 0]
click at [706, 635] on link "1" at bounding box center [705, 636] width 18 height 18
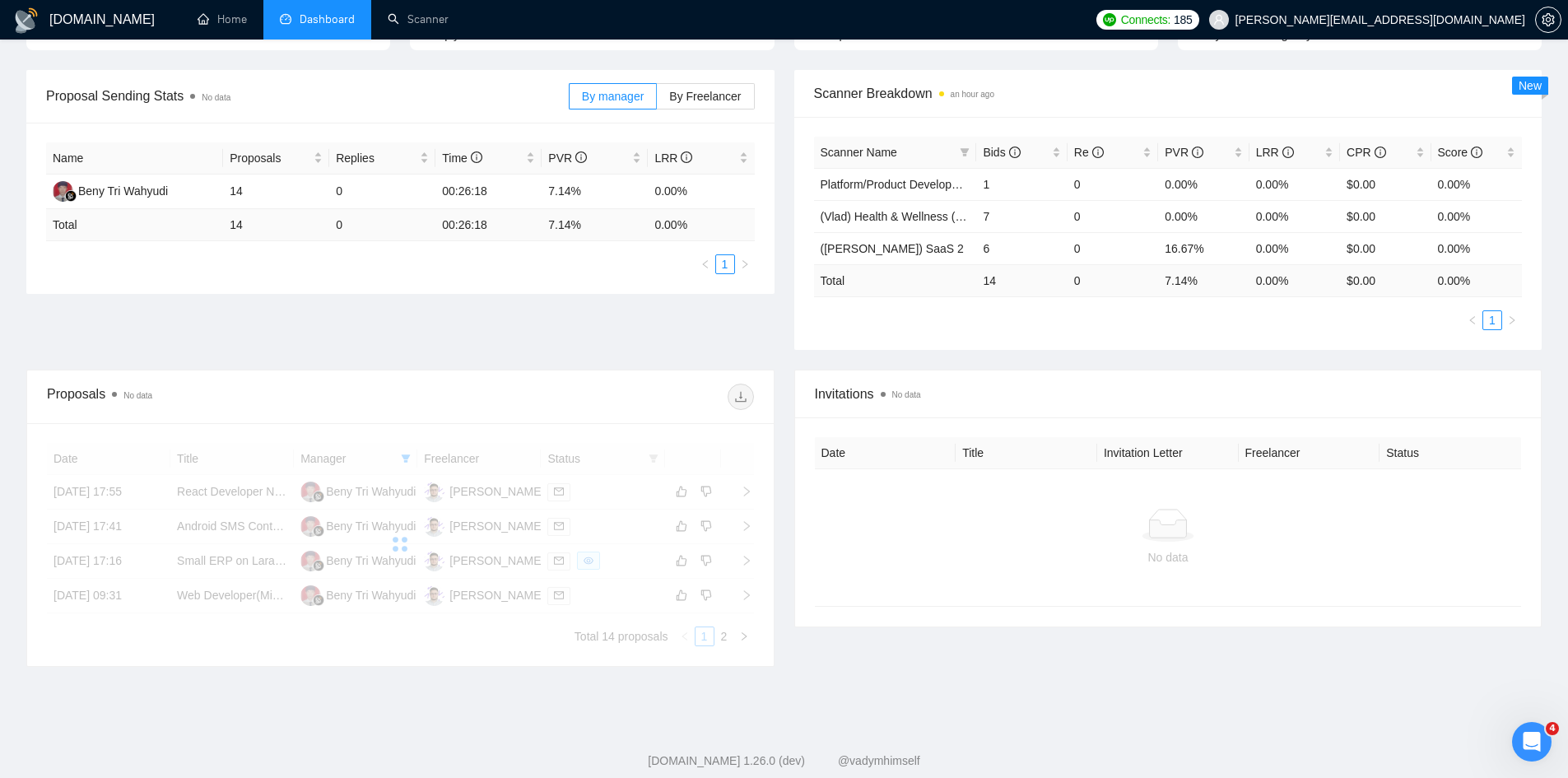
click at [740, 408] on span at bounding box center [740, 396] width 27 height 27
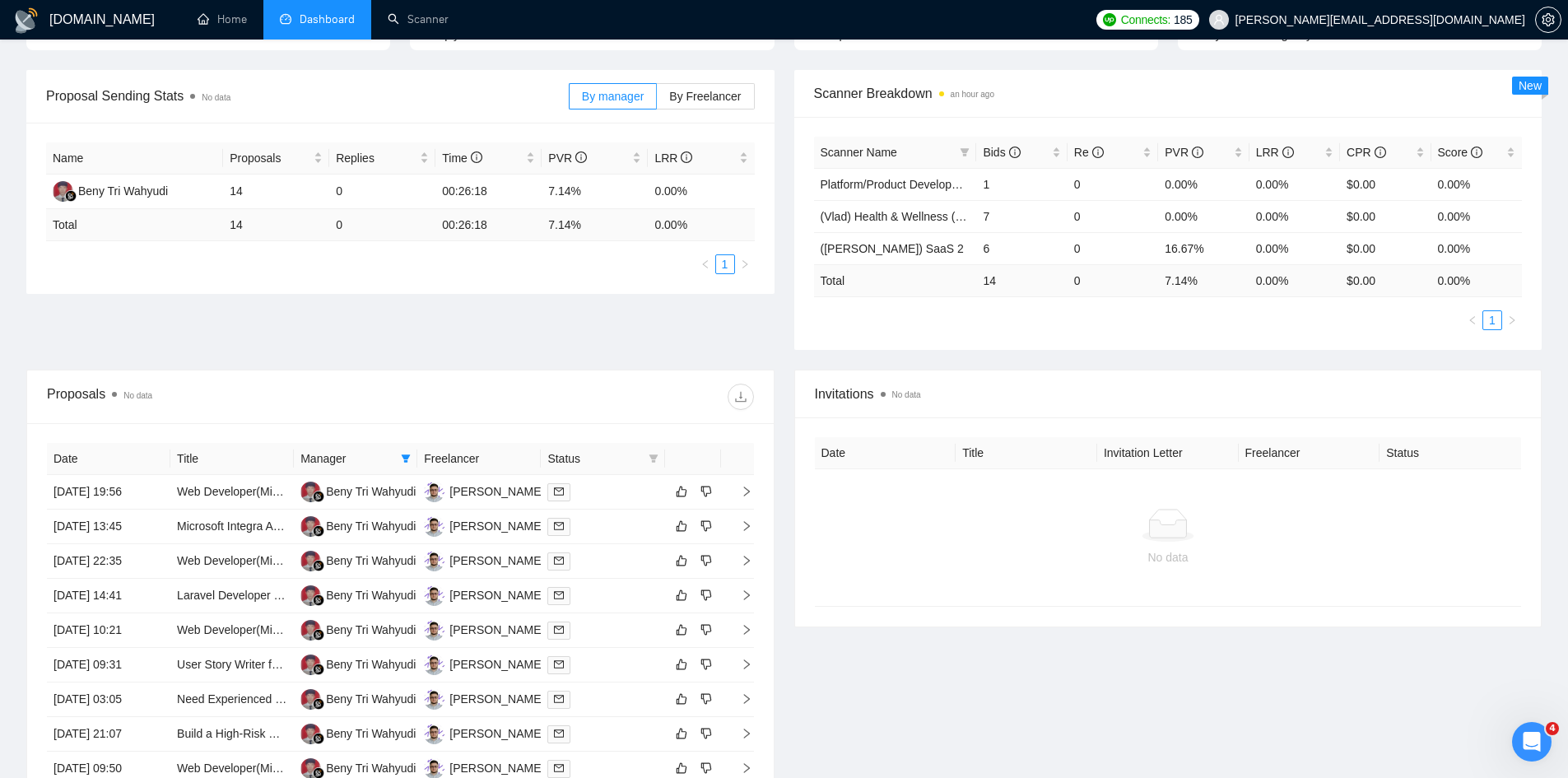
click at [516, 332] on div "Proposal Sending Stats No data By manager By Freelancer Name Proposals Replies …" at bounding box center [784, 220] width 1535 height 300
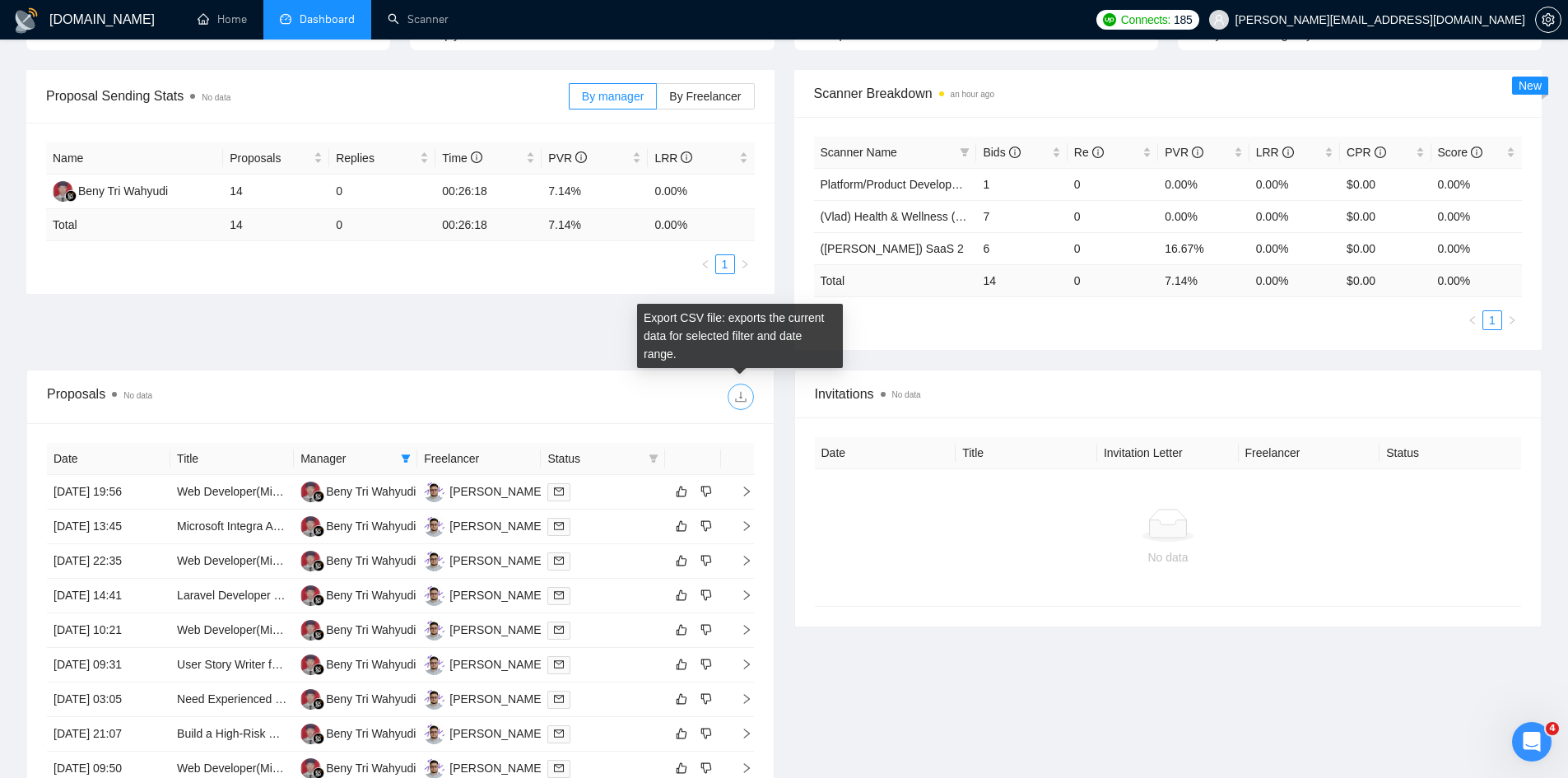
click at [747, 395] on span "download" at bounding box center [740, 396] width 25 height 13
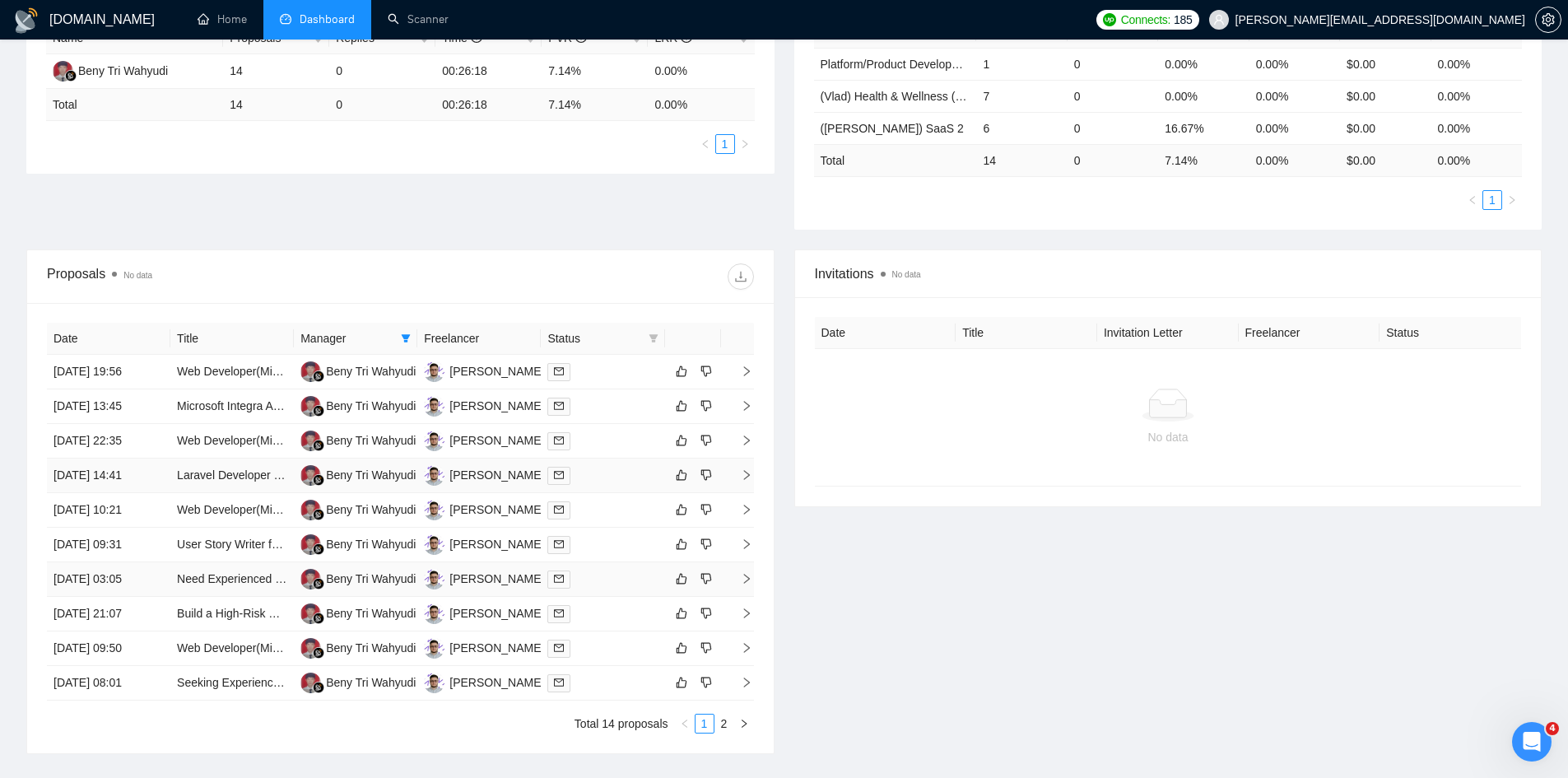
scroll to position [463, 0]
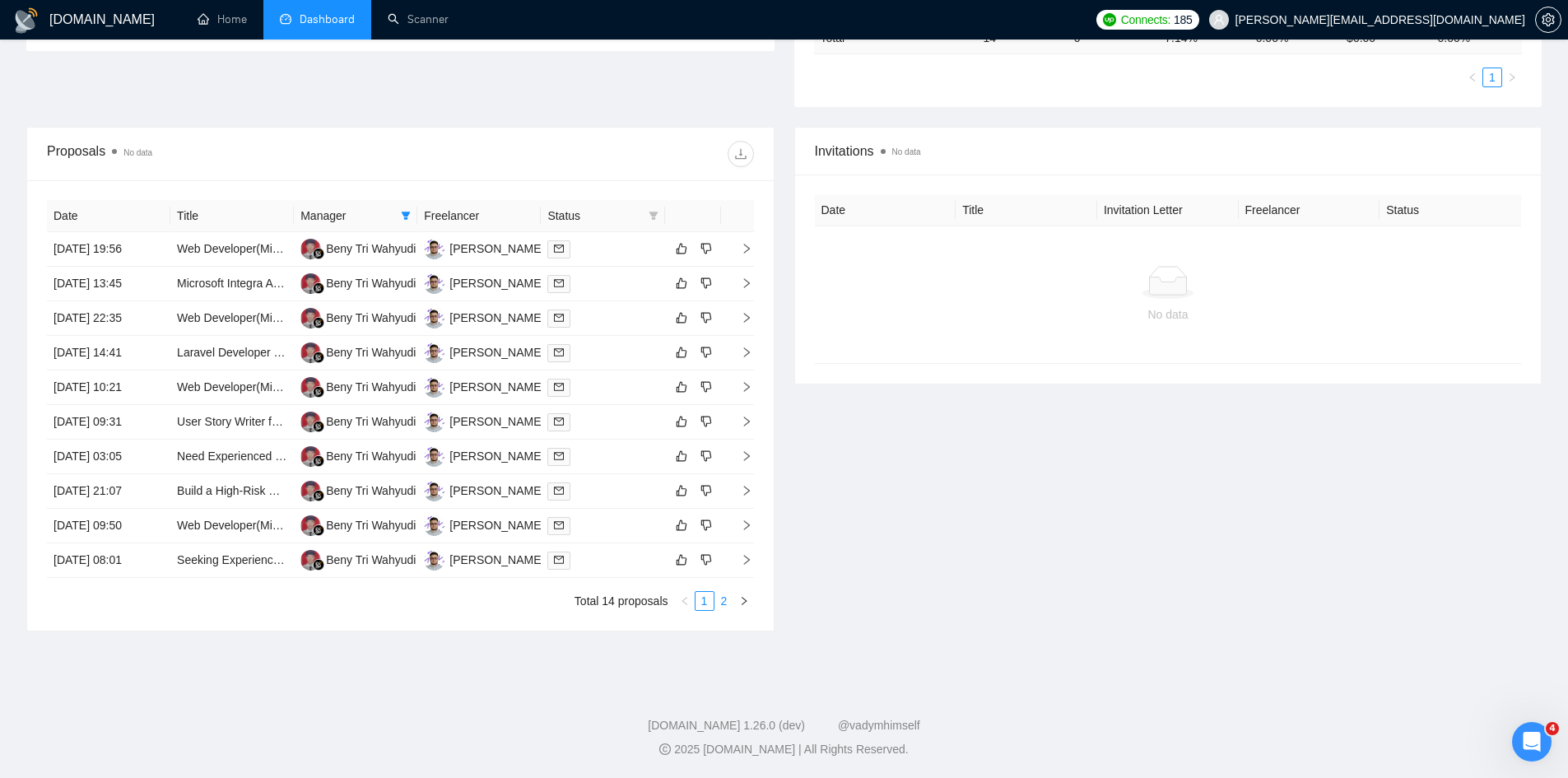
click at [722, 607] on link "2" at bounding box center [724, 601] width 18 height 18
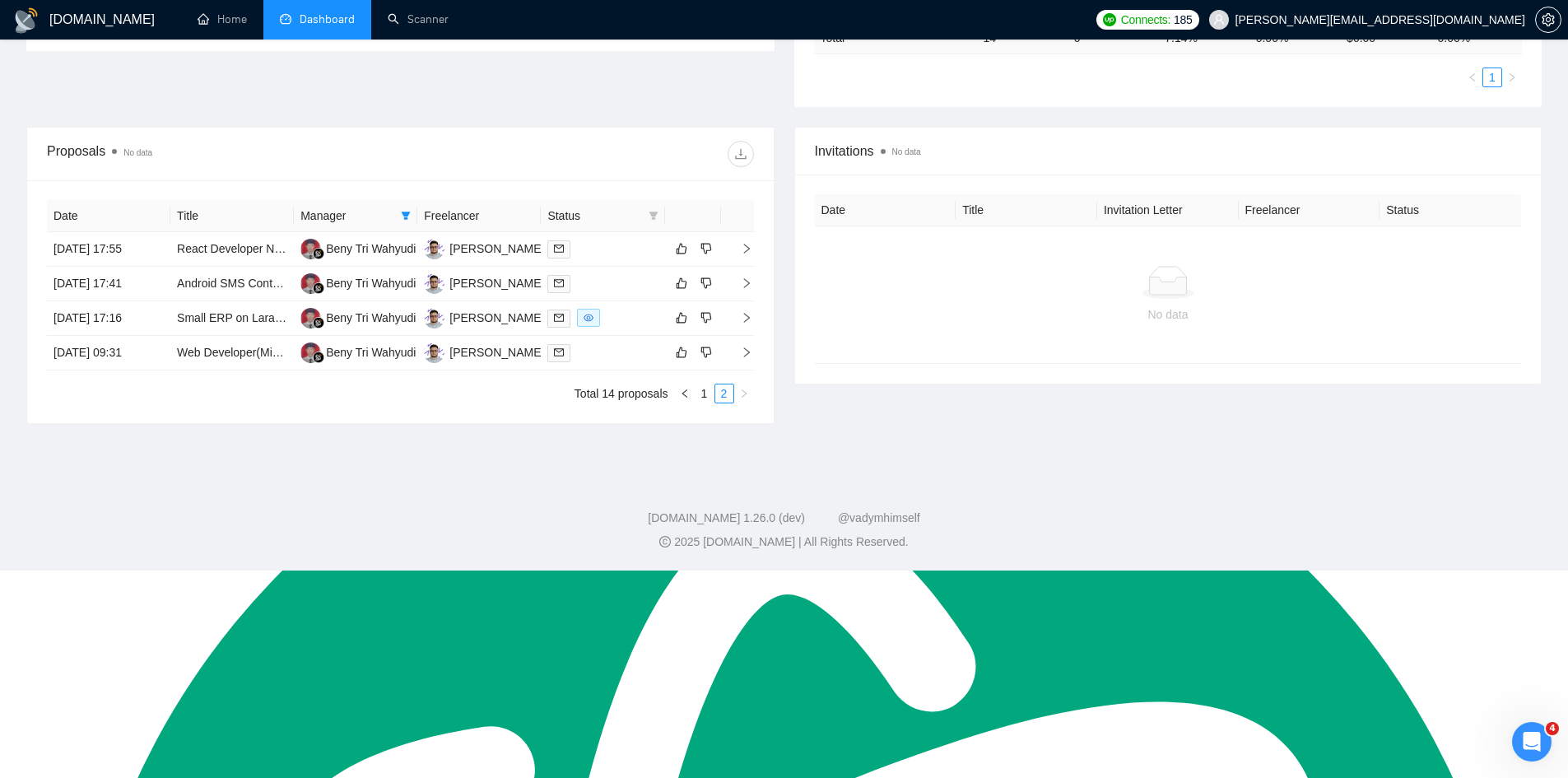
scroll to position [255, 0]
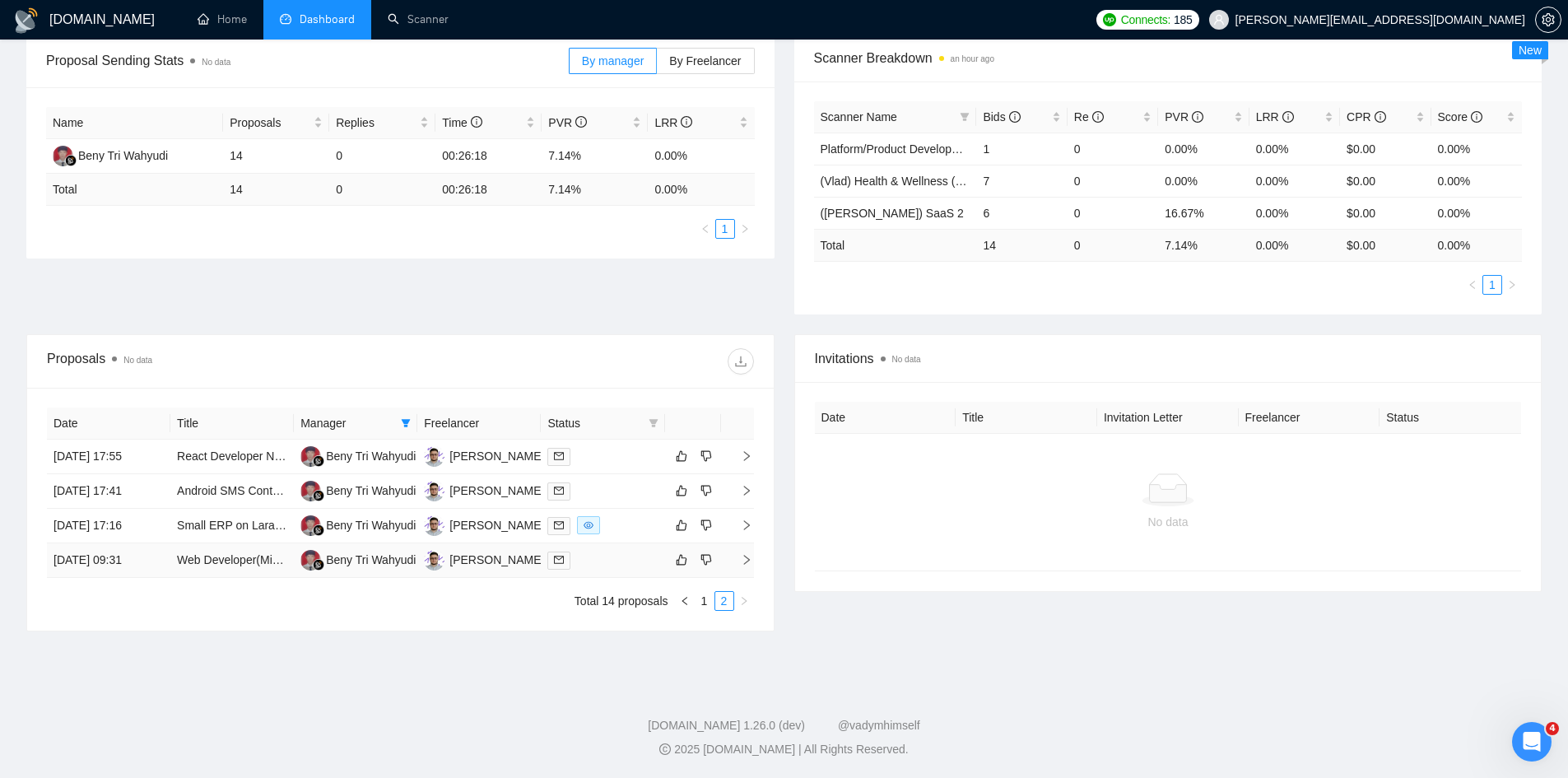
click at [164, 569] on td "[DATE] 09:31" at bounding box center [108, 560] width 123 height 35
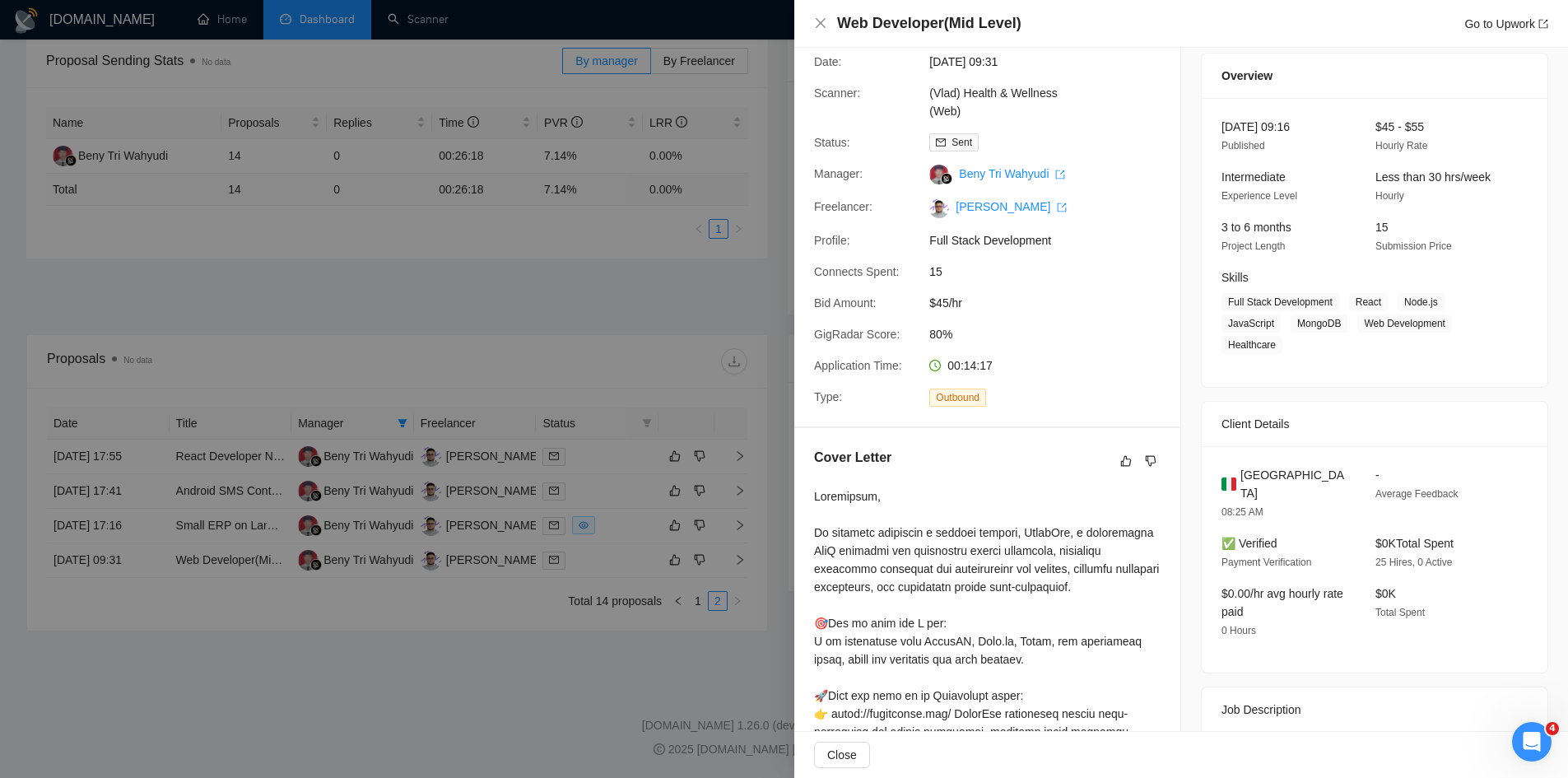
scroll to position [0, 0]
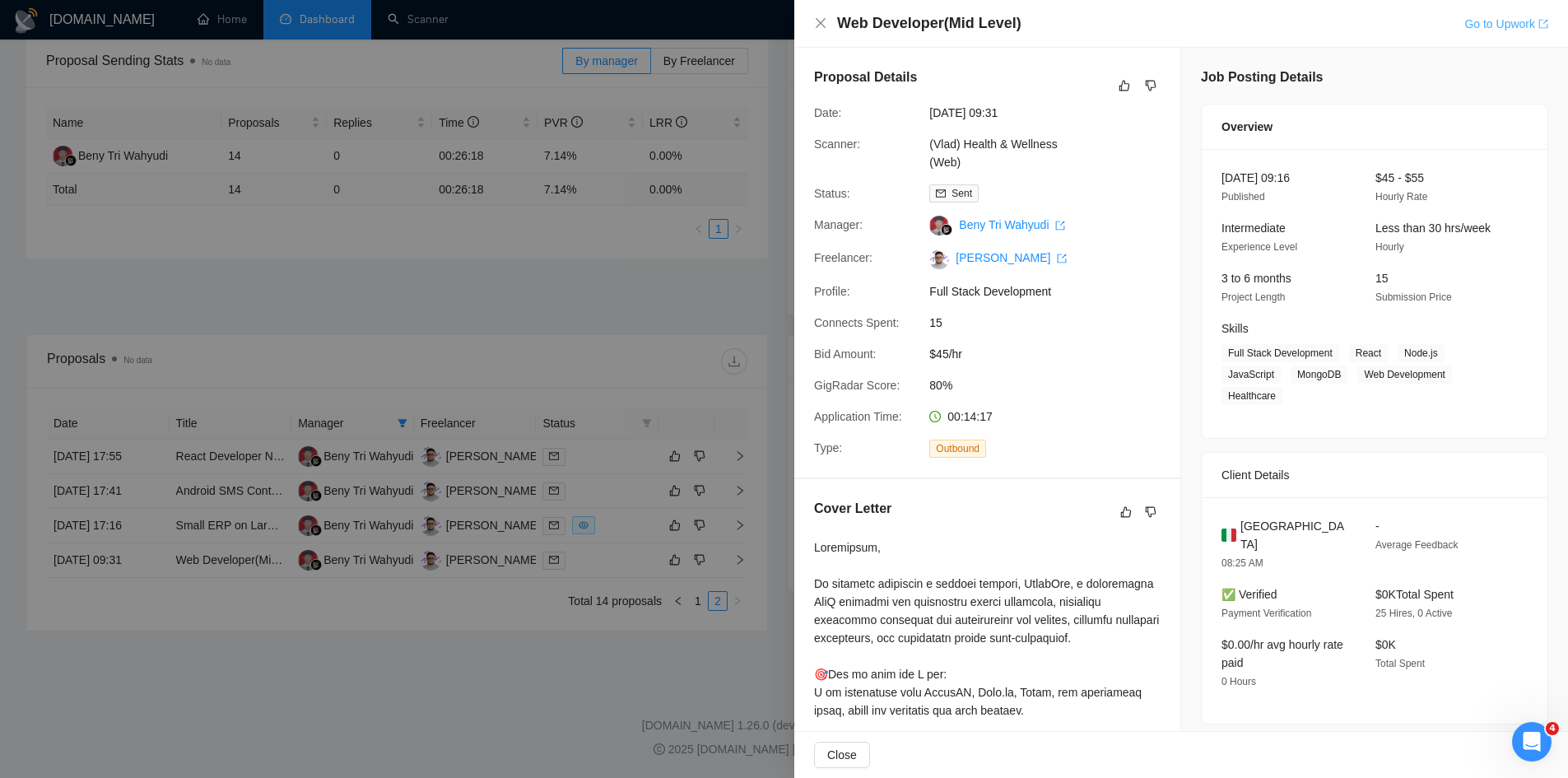
click at [1482, 24] on link "Go to Upwork" at bounding box center [1506, 23] width 83 height 13
